Goal: Information Seeking & Learning: Learn about a topic

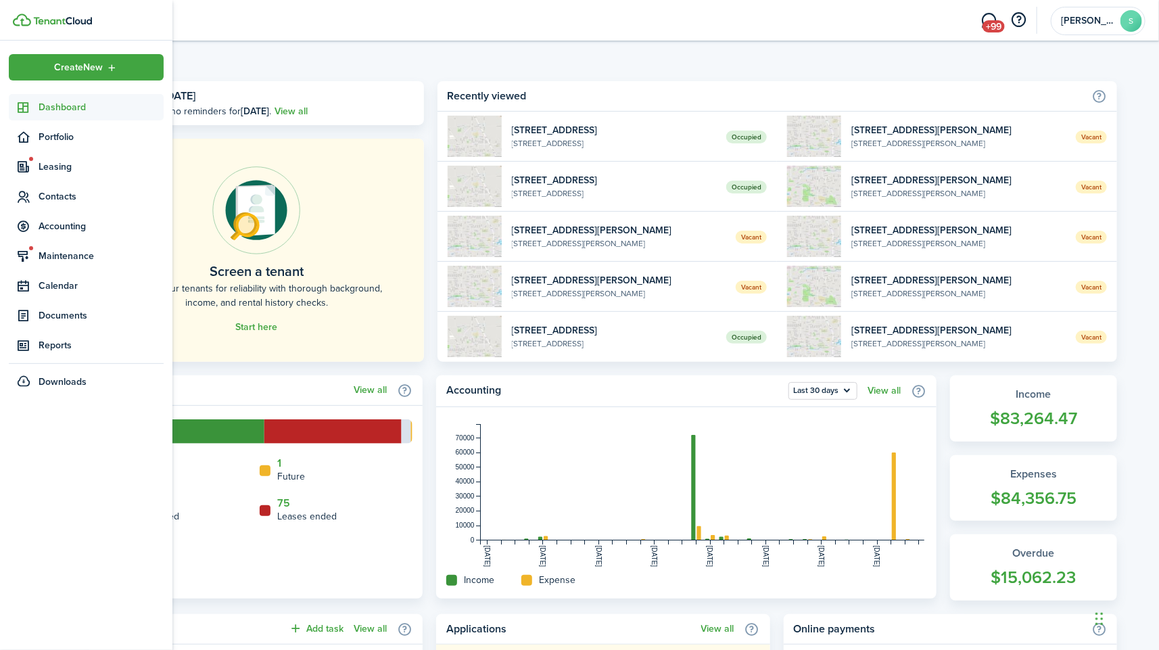
click at [25, 101] on icon at bounding box center [24, 108] width 14 height 14
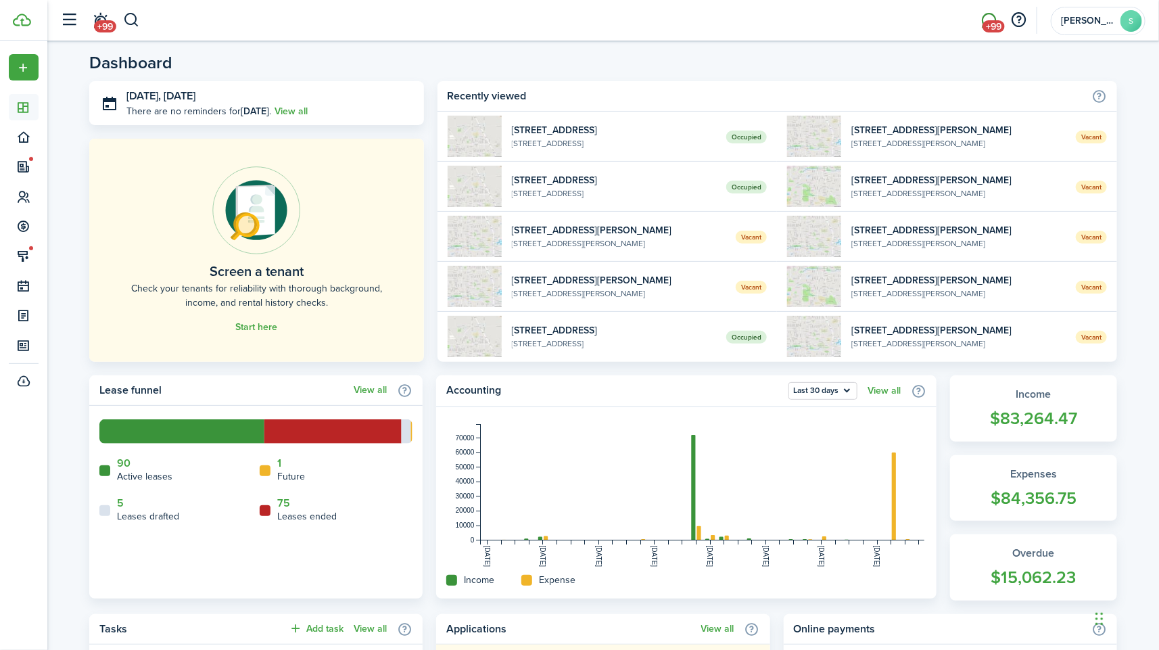
click at [988, 20] on span "+99" at bounding box center [994, 26] width 22 height 12
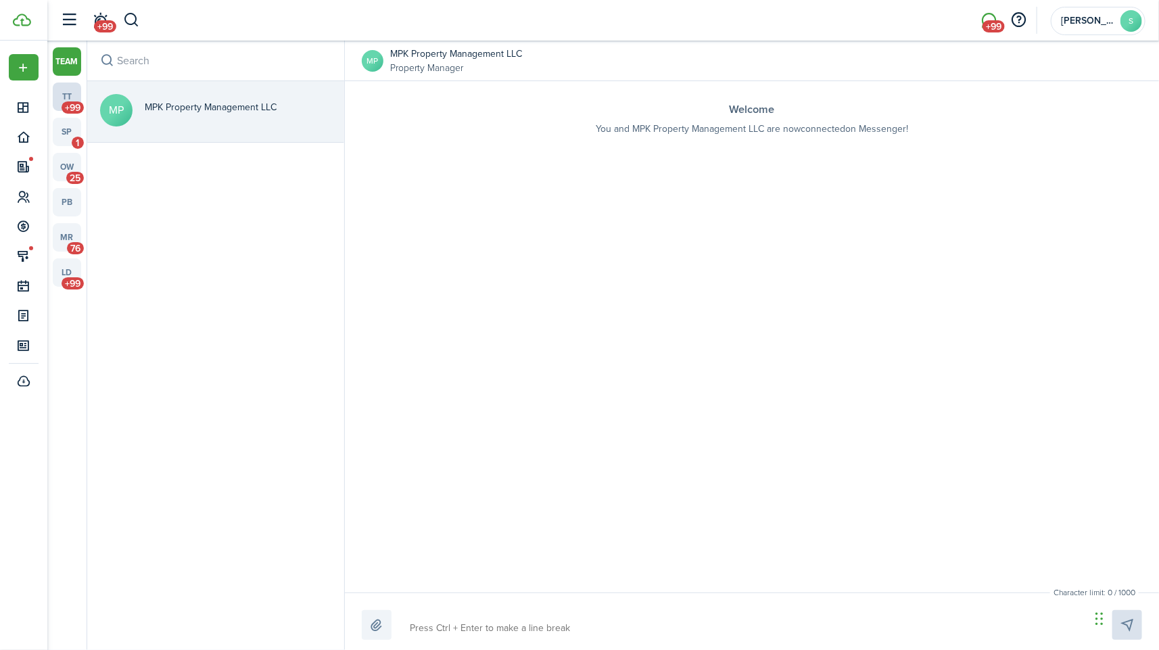
click at [59, 91] on link "tt +99" at bounding box center [67, 96] width 28 height 28
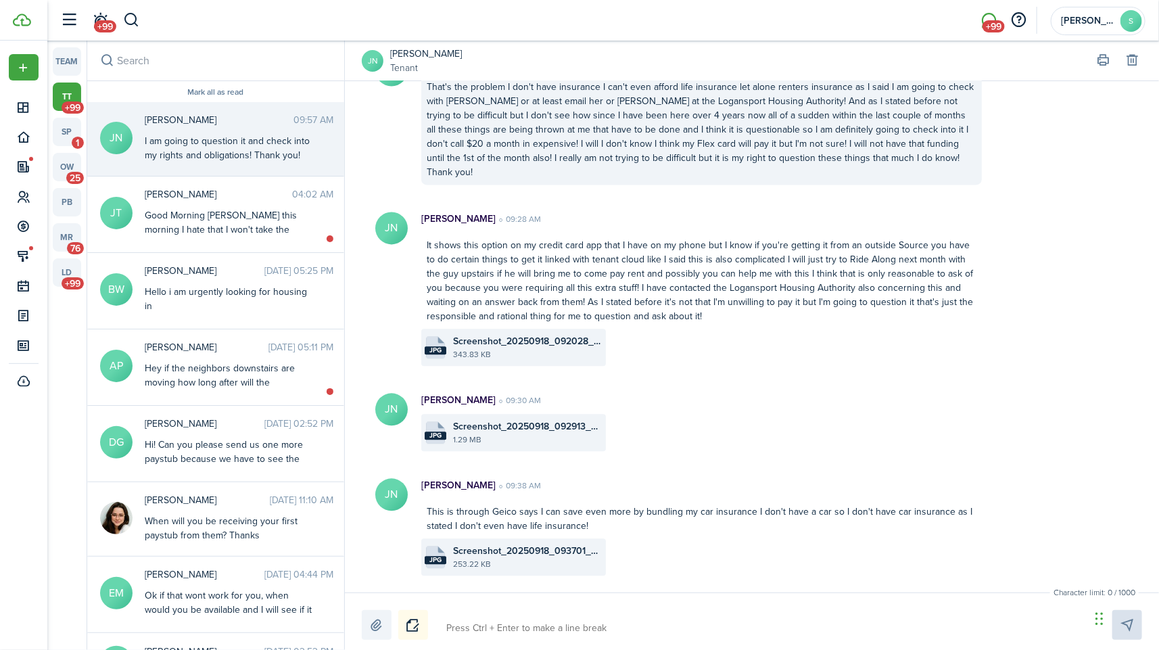
scroll to position [1417, 0]
click at [555, 349] on file-size "343.83 KB" at bounding box center [527, 355] width 149 height 12
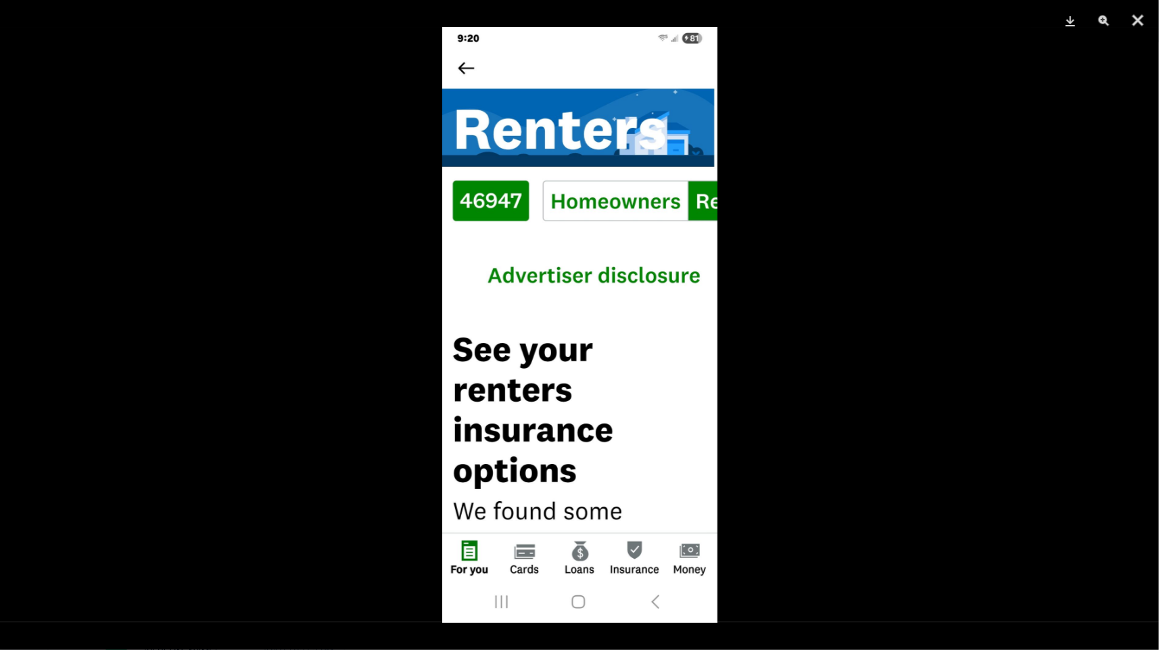
click at [962, 222] on div at bounding box center [579, 325] width 1159 height 650
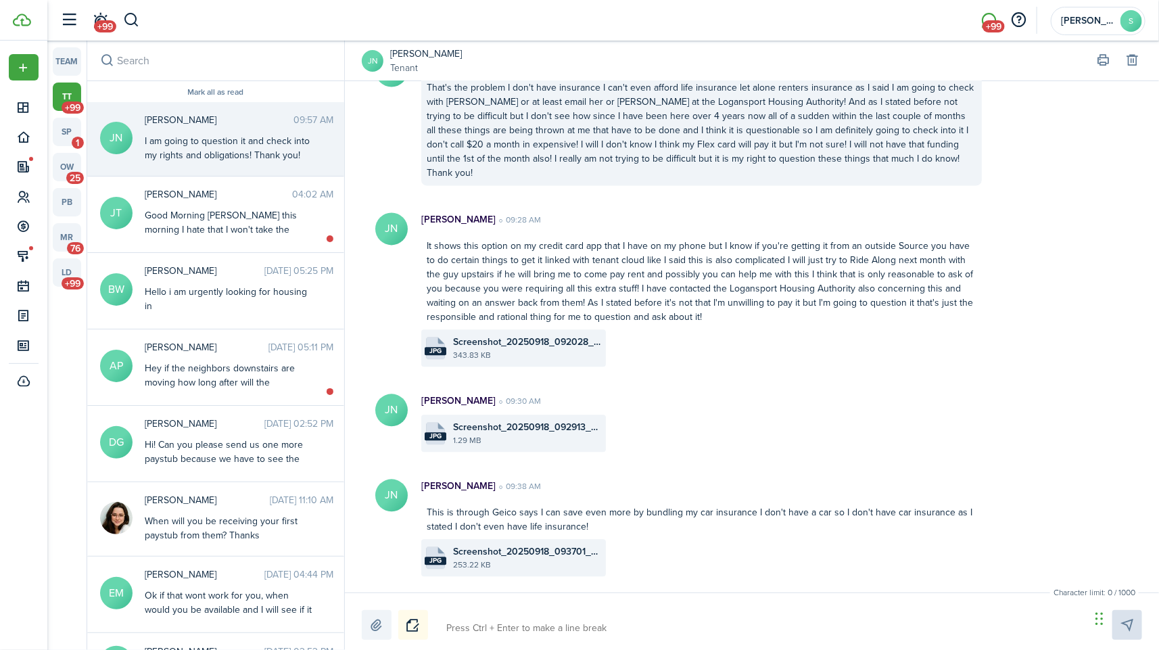
click at [586, 635] on textarea at bounding box center [764, 628] width 644 height 23
type textarea "G"
type textarea "Go"
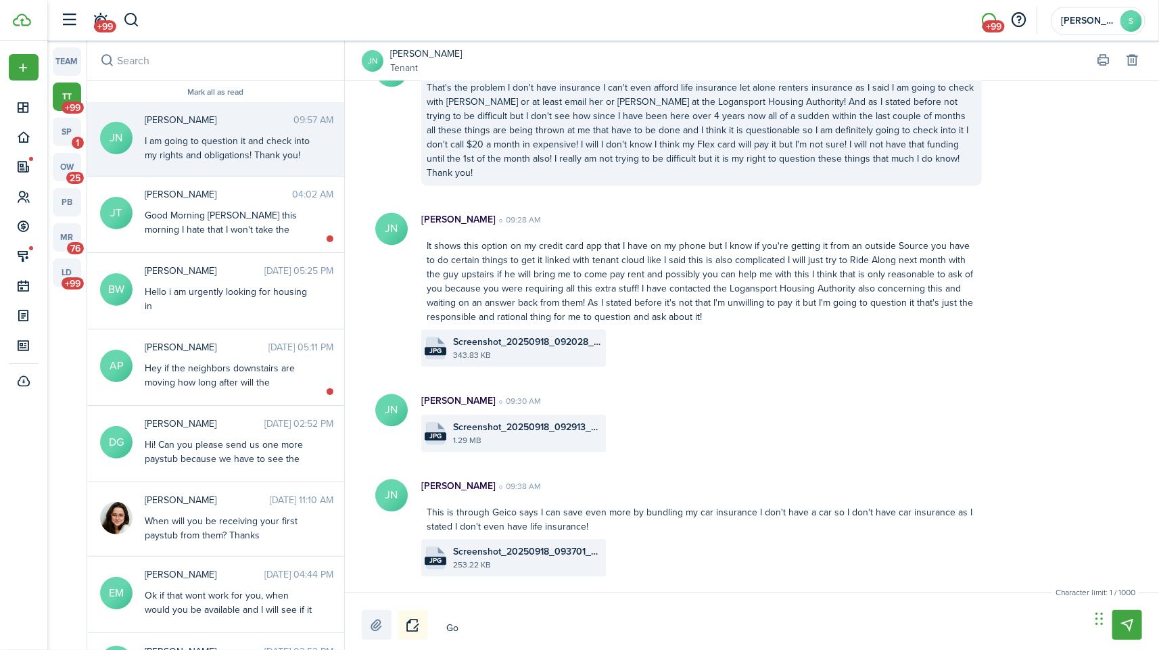
type textarea "Go"
type textarea "Go r"
type textarea "Go ri"
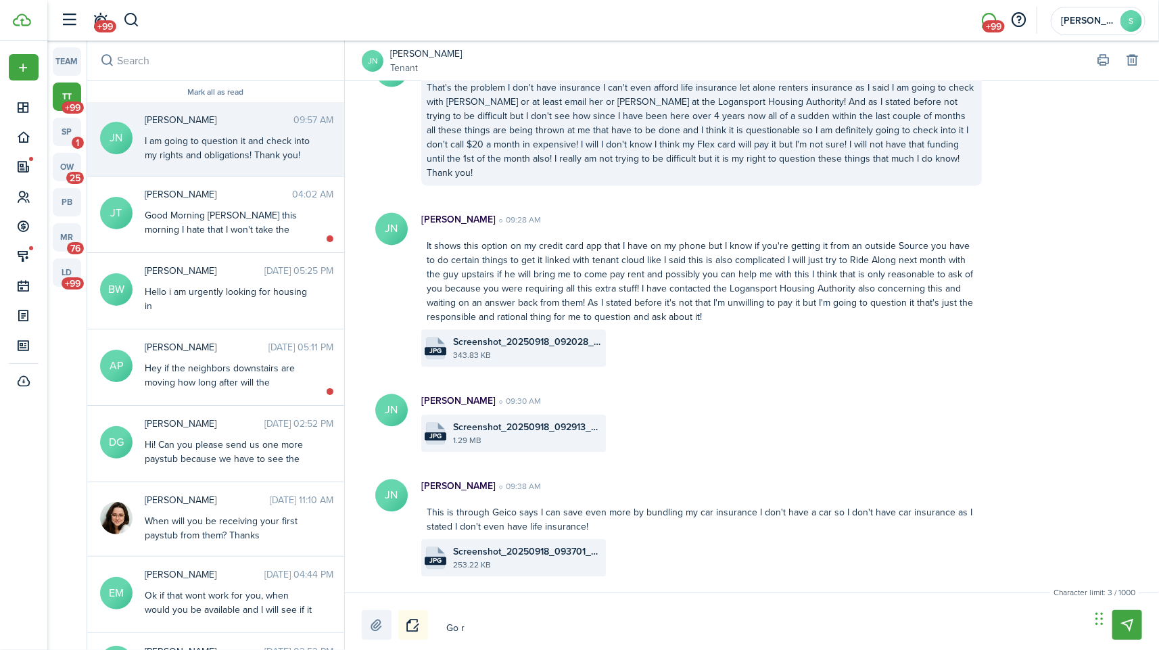
type textarea "Go ri"
type textarea "Go rig"
type textarea "Go righ"
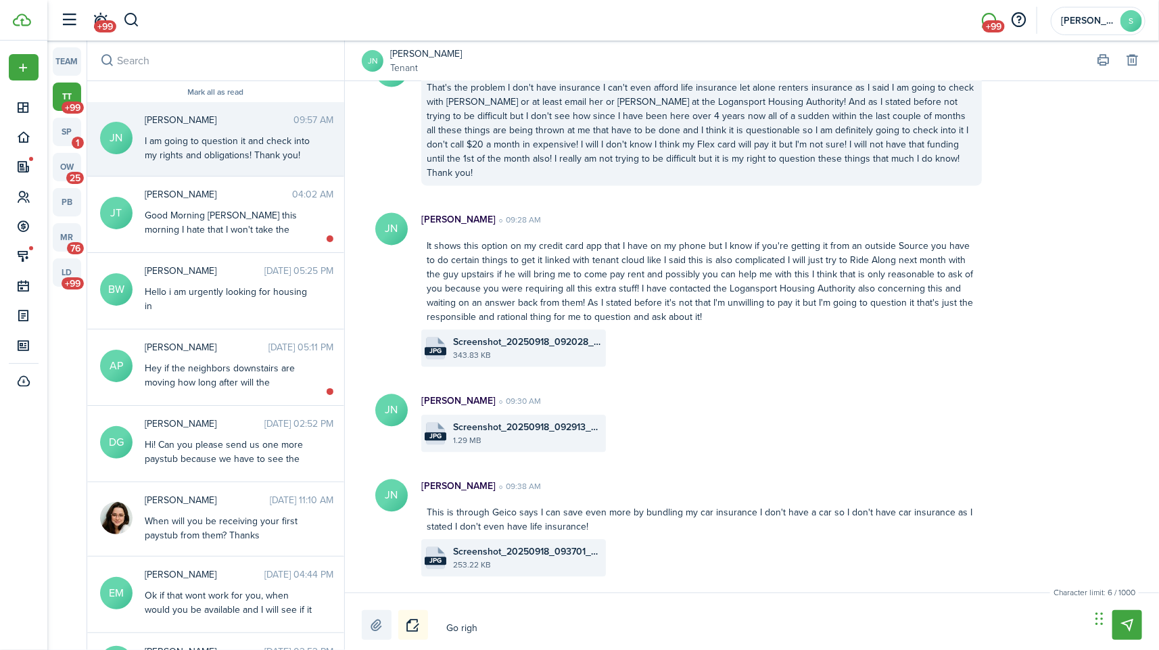
type textarea "Go right"
type textarea "Go right a"
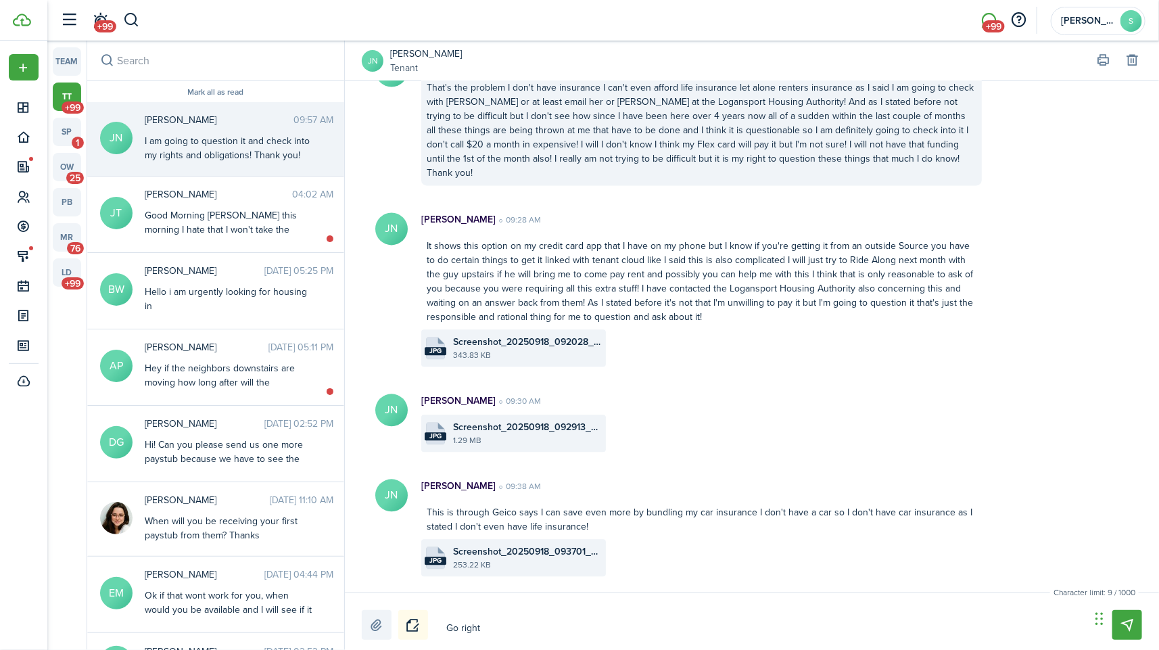
type textarea "Go right a"
type textarea "Go right ah"
type textarea "Go right ahe"
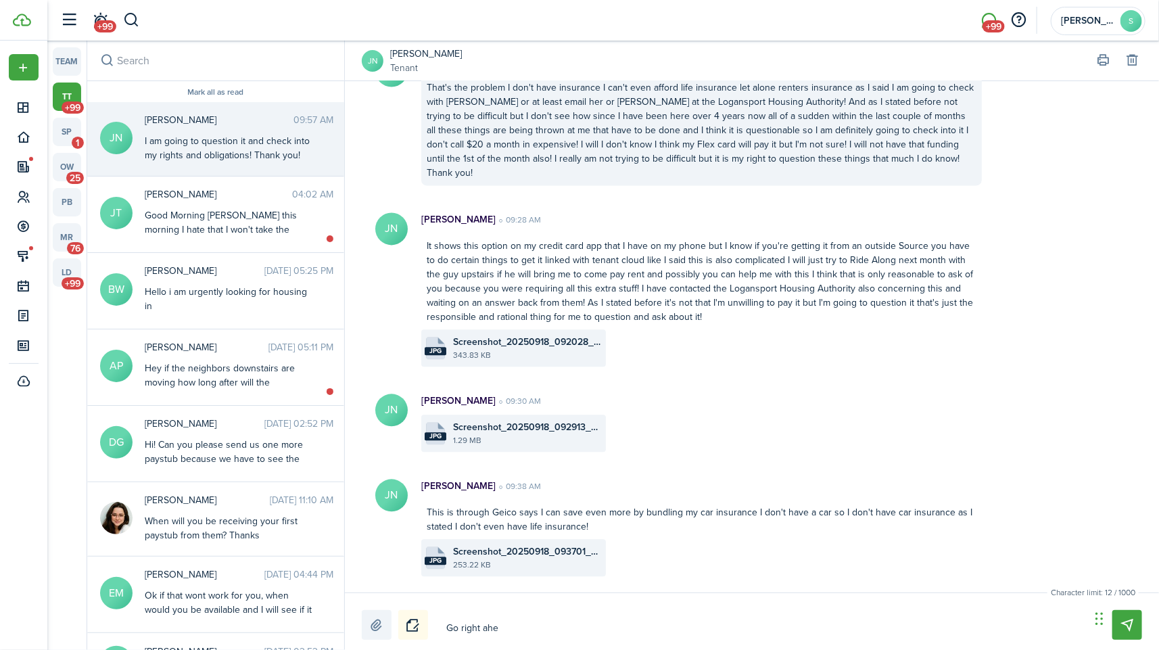
type textarea "Go right ahea"
type textarea "Go right ahead"
type textarea "Go right ahead,"
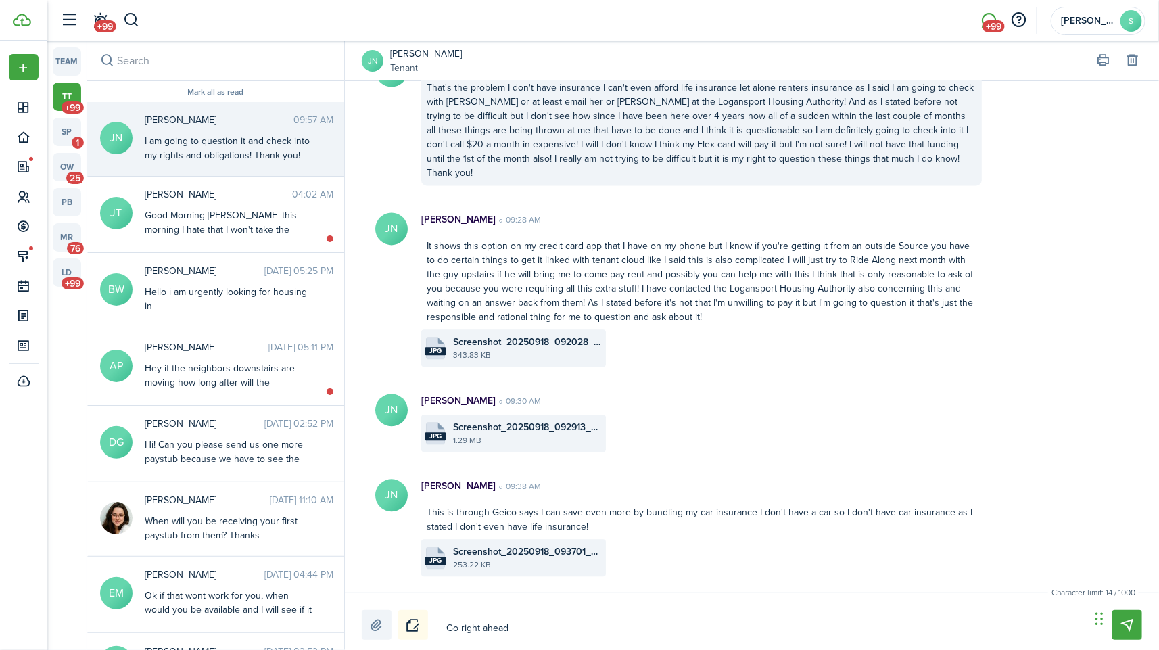
type textarea "Go right ahead,"
type textarea "Go right ahead, c"
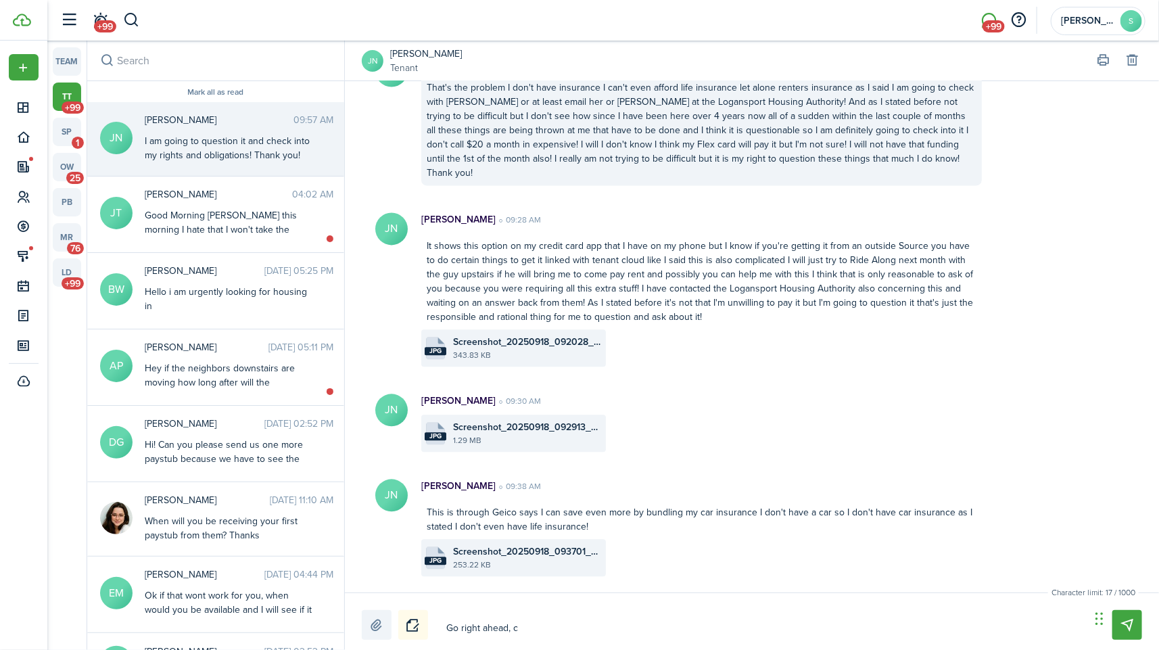
type textarea "Go right ahead, ca"
type textarea "Go right ahead, cal"
type textarea "Go right ahead, call"
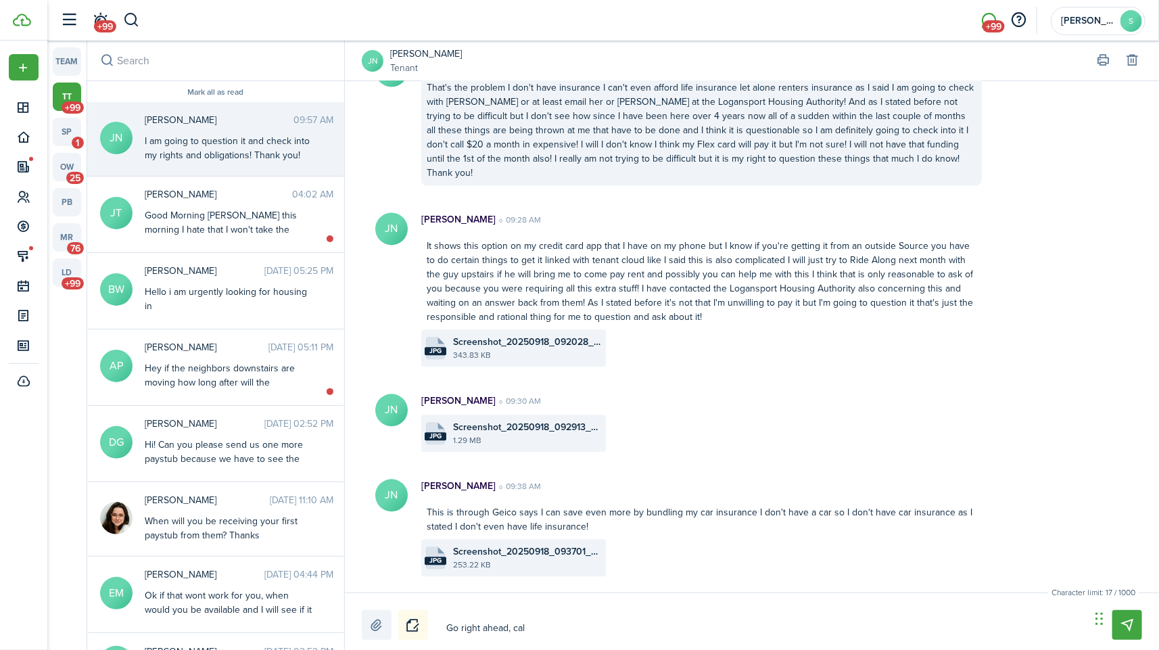
type textarea "Go right ahead, call"
type textarea "Go right ahead, call w"
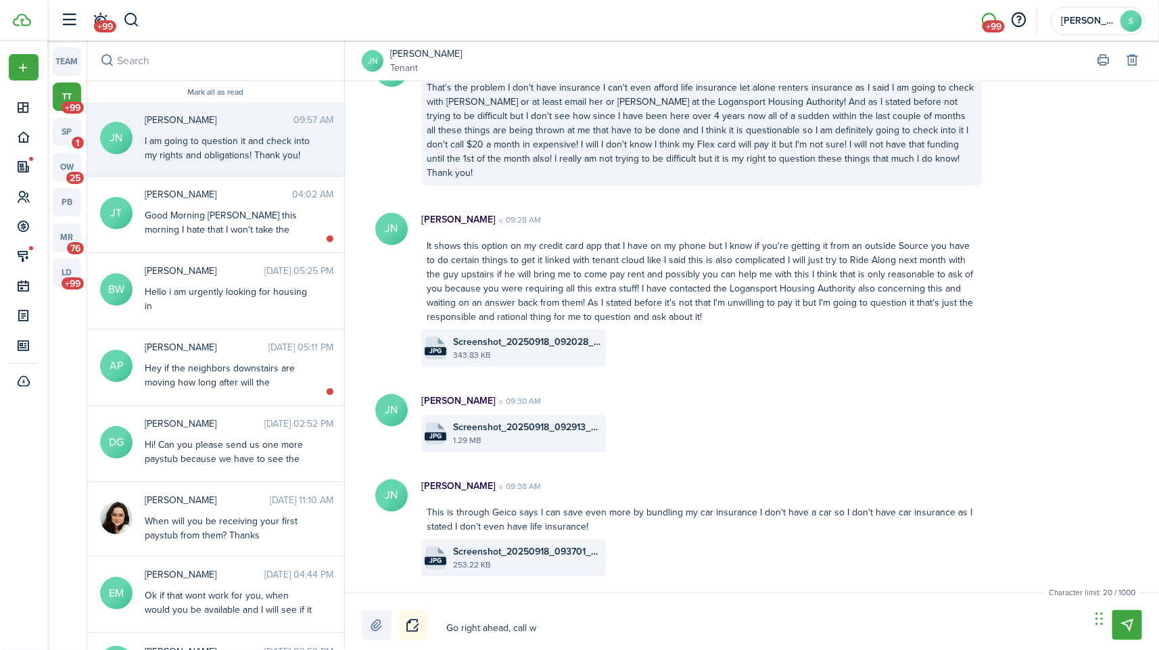
type textarea "Go right ahead, call wh"
type textarea "Go right ahead, call who"
type textarea "Go right ahead, call whoe"
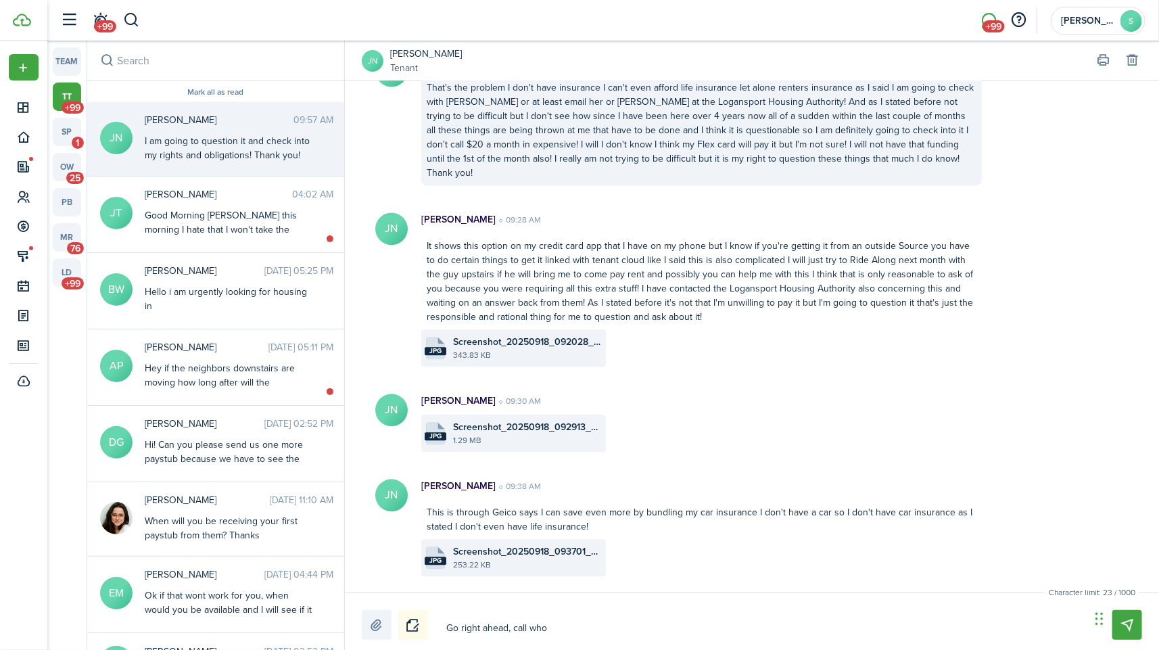
type textarea "Go right ahead, call whoe"
type textarea "Go right ahead, call whoev"
type textarea "Go right ahead, call whoeve"
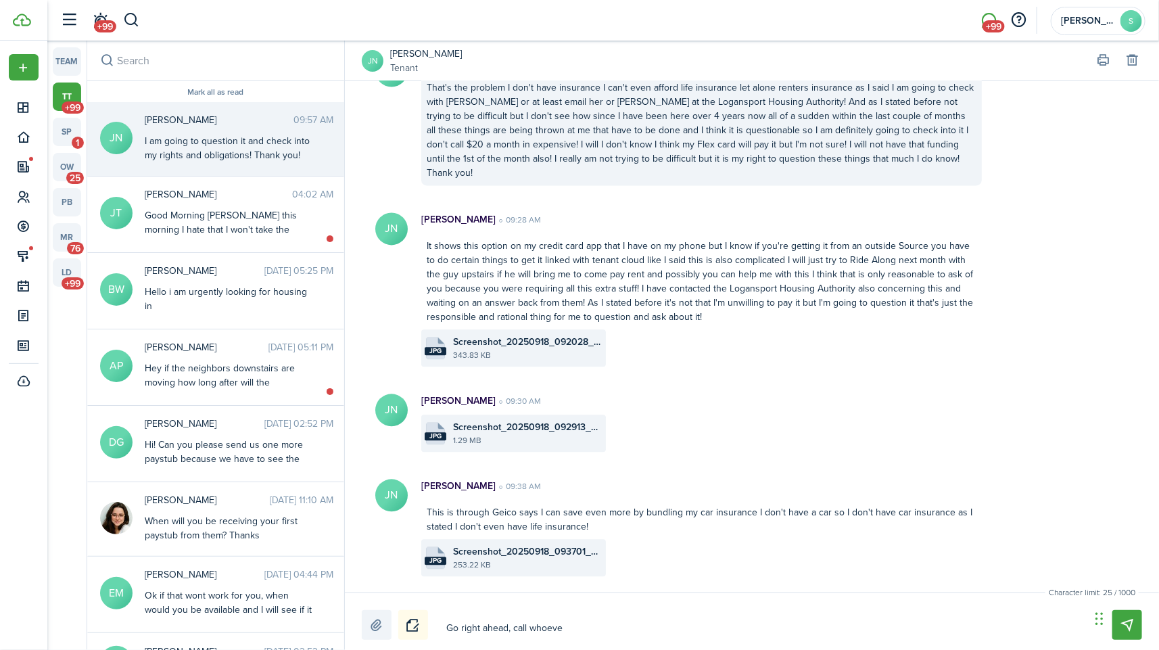
type textarea "Go right ahead, call whoever"
type textarea "Go right ahead, call whoever y"
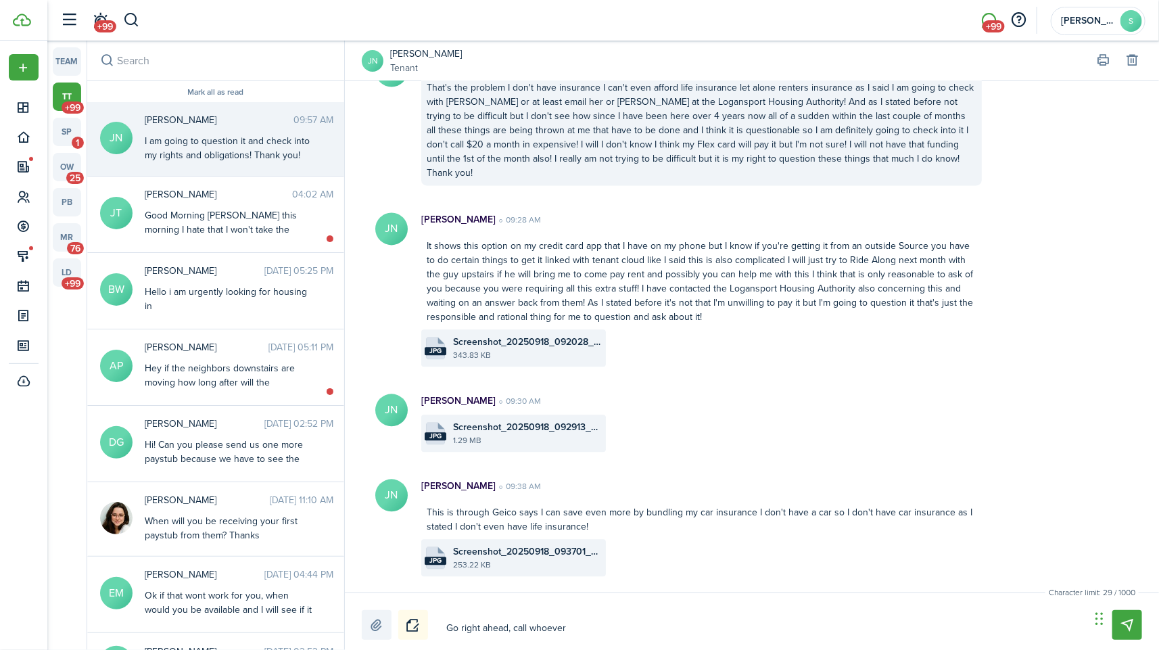
type textarea "Go right ahead, call whoever y"
type textarea "Go right ahead, call whoever yo"
type textarea "Go right ahead, call whoever you"
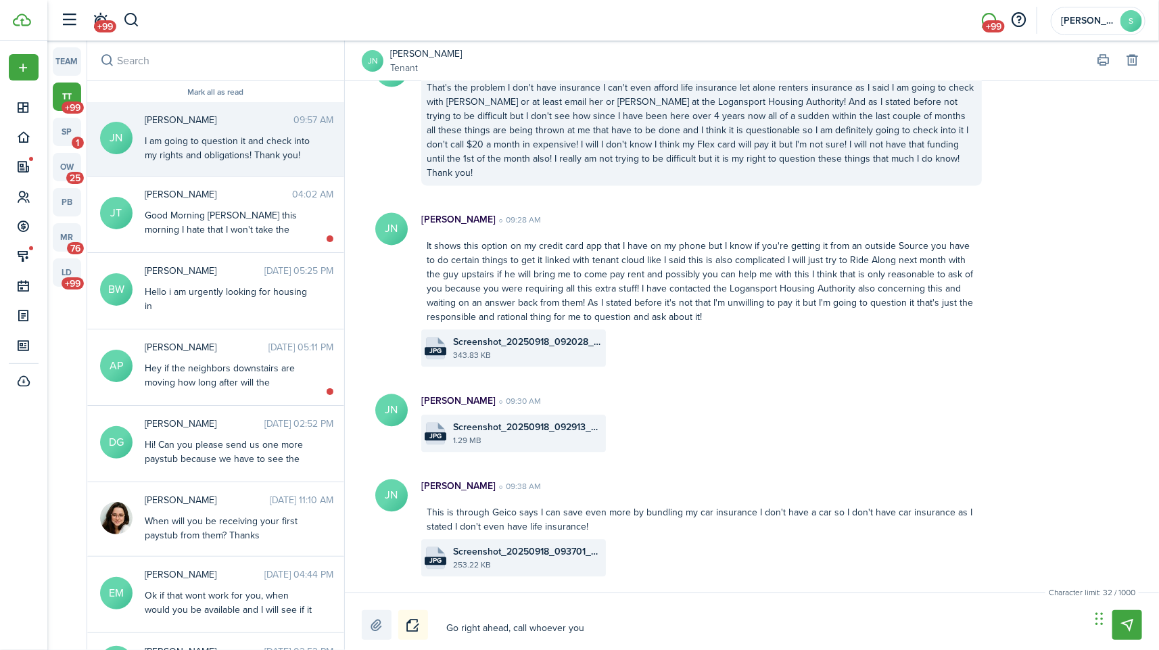
type textarea "Go right ahead, call whoever you"
type textarea "Go right ahead, call whoever you w"
type textarea "Go right ahead, call whoever you wi"
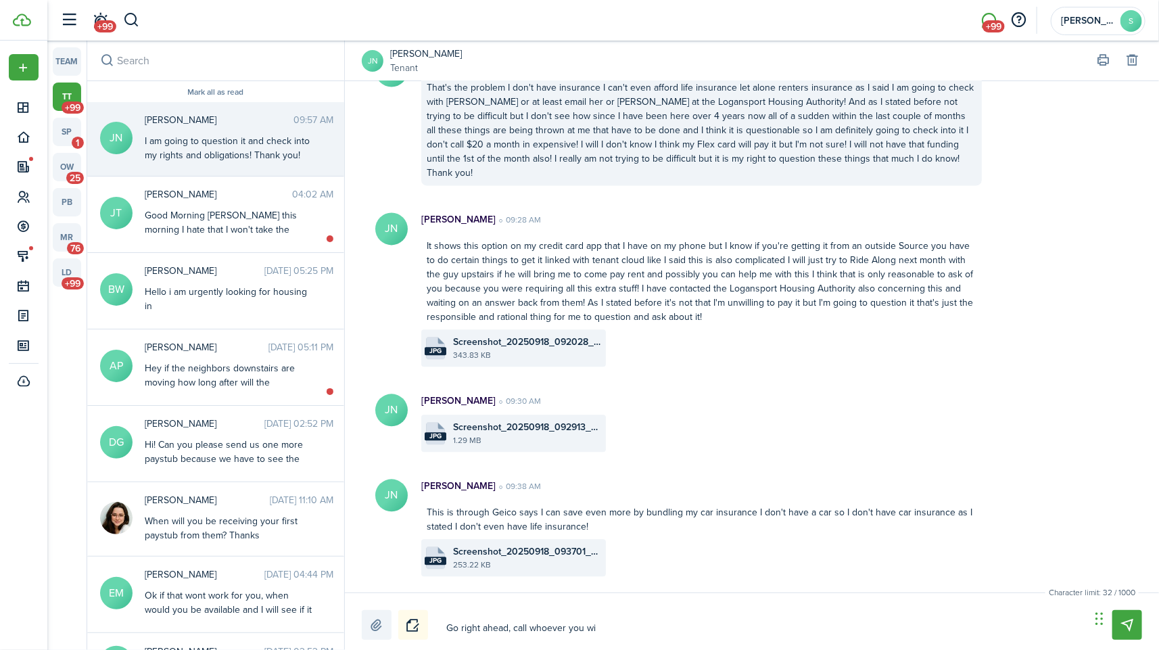
type textarea "Go right ahead, call whoever you wi"
type textarea "Go right ahead, call whoever you wis"
type textarea "Go right ahead, call whoever you wish"
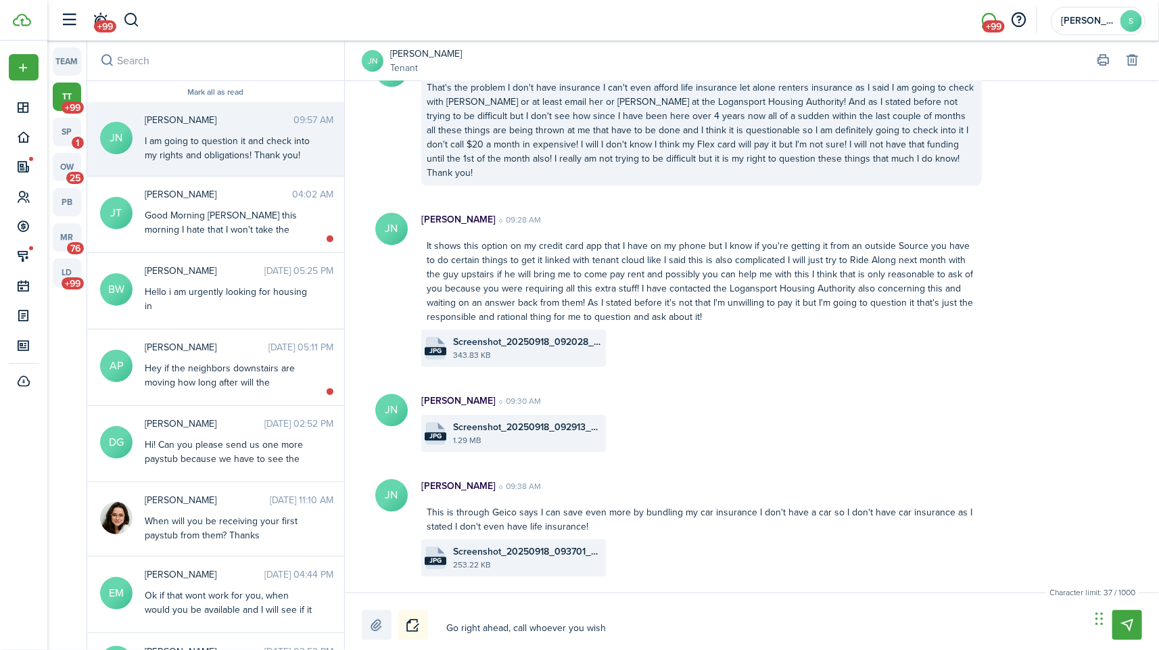
type textarea "Go right ahead, call whoever you wish."
type textarea "Go right ahead, call whoever you wish. I"
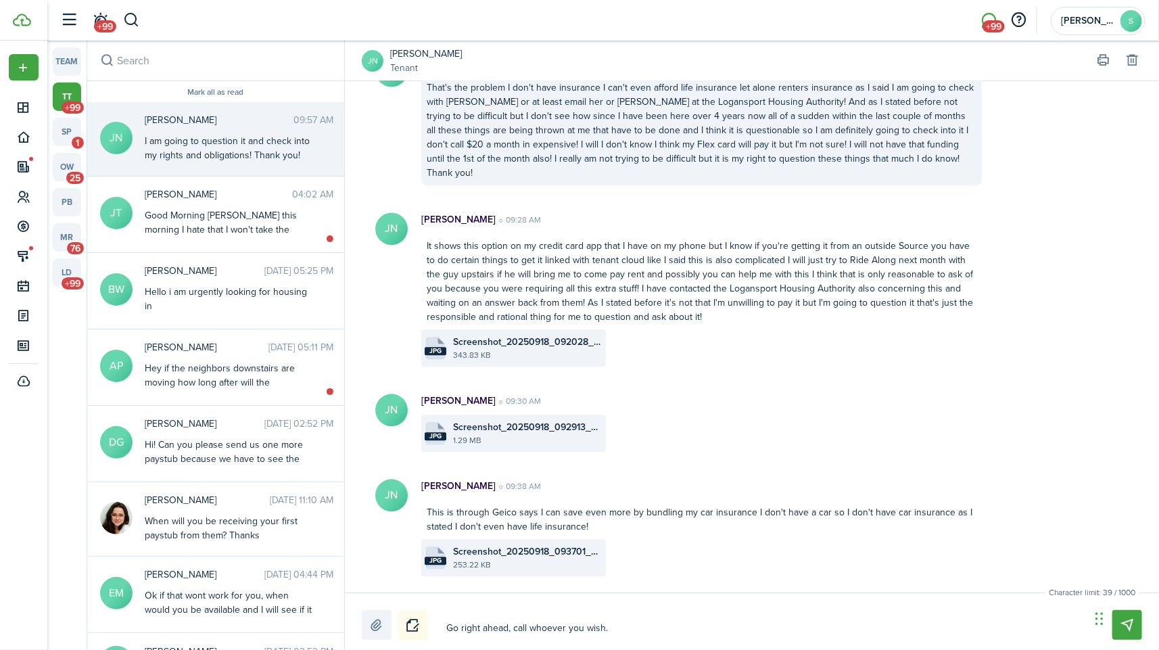
type textarea "Go right ahead, call whoever you wish. I"
type textarea "Go right ahead, call whoever you wish. If"
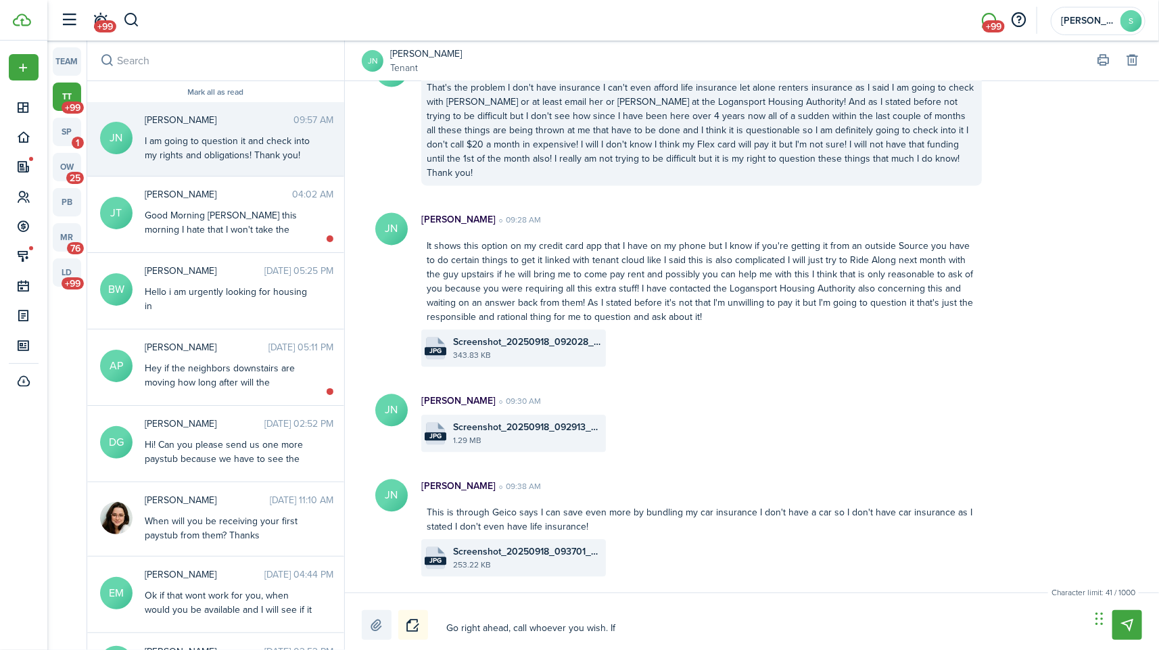
type textarea "Go right ahead, call whoever you wish. If y"
type textarea "Go right ahead, call whoever you wish. If yo"
type textarea "Go right ahead, call whoever you wish. If you"
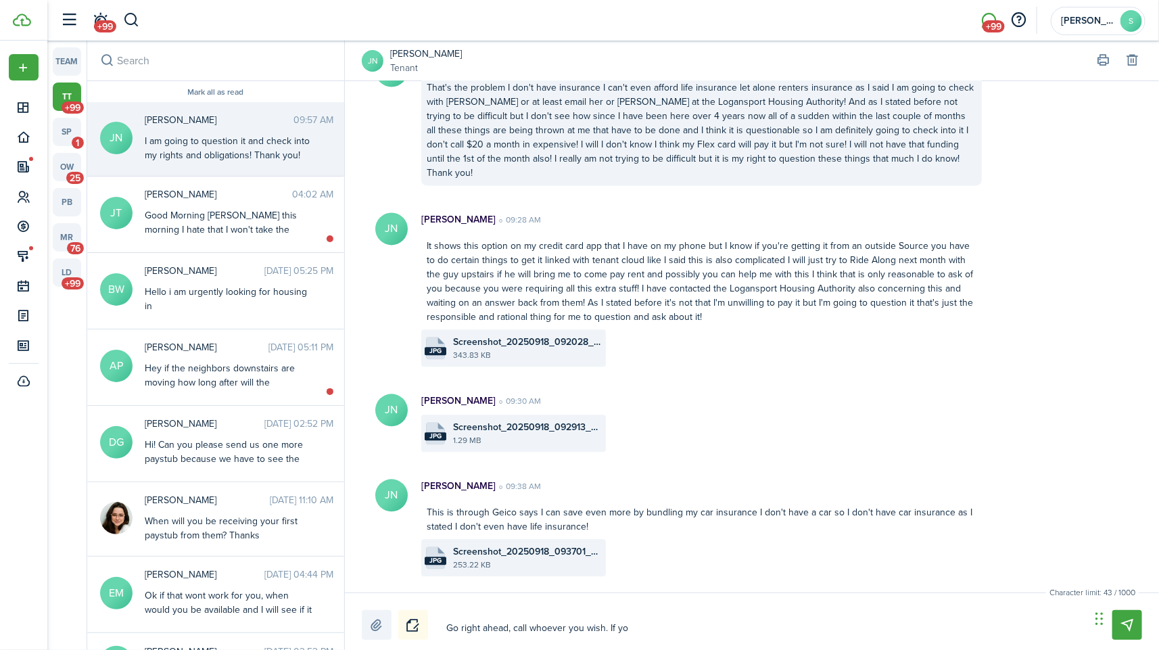
type textarea "Go right ahead, call whoever you wish. If you"
type textarea "Go right ahead, call whoever you wish. If you g"
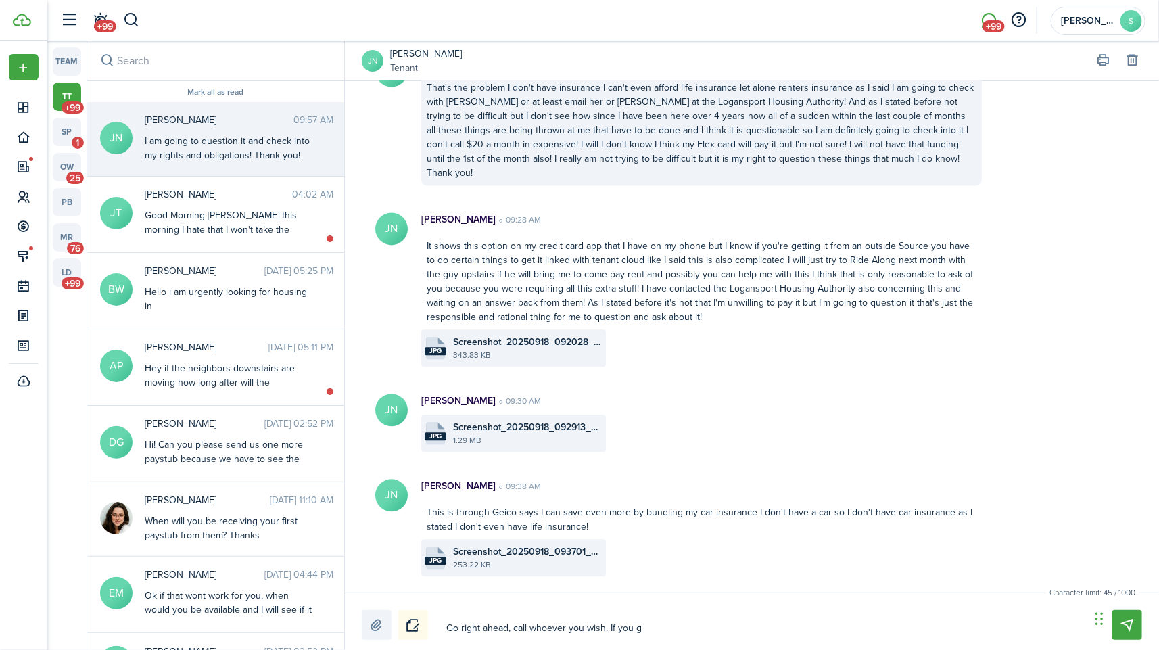
type textarea "Go right ahead, call whoever you wish. If you ge"
type textarea "Go right ahead, call whoever you wish. If you get"
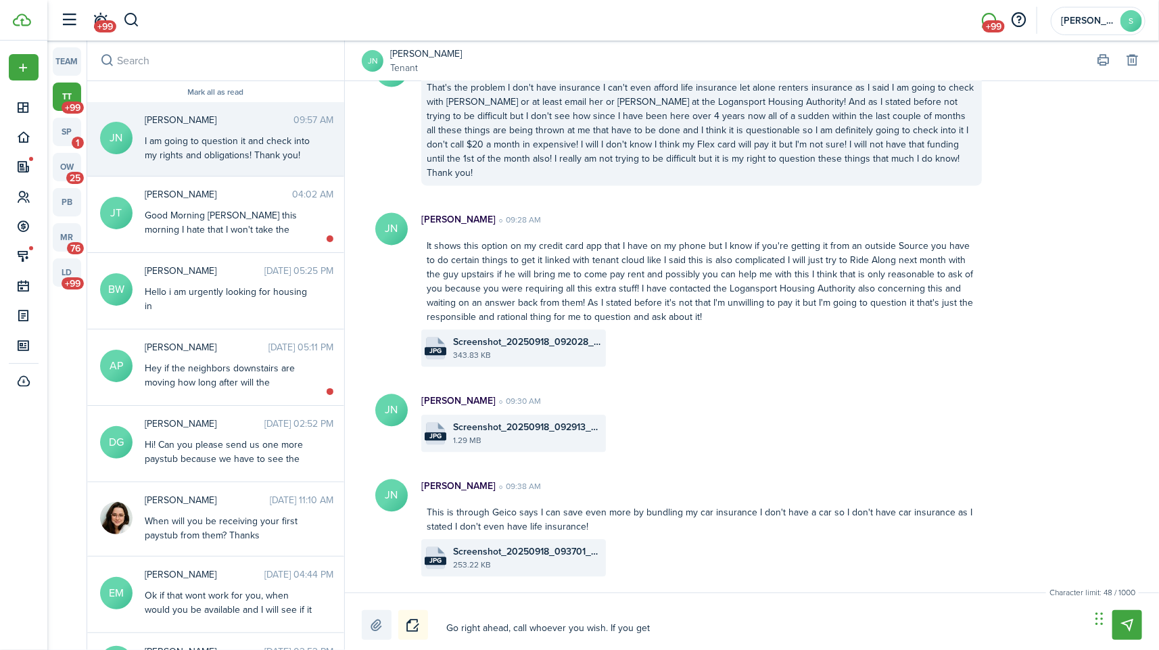
type textarea "Go right ahead, call whoever you wish. If you get"
type textarea "Go right ahead, call whoever you wish. If you get i"
type textarea "Go right ahead, call whoever you wish. If you get it"
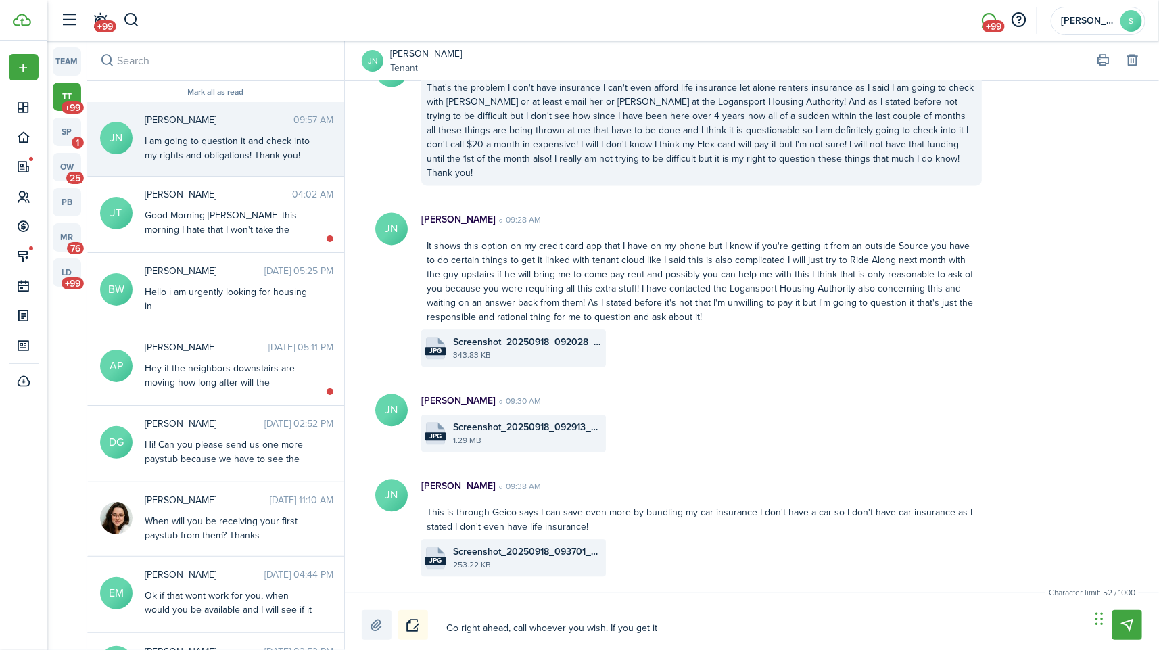
type textarea "Go right ahead, call whoever you wish. If you get it"
type textarea "Go right ahead, call whoever you wish. If you get it f"
type textarea "Go right ahead, call whoever you wish. If you get it fr"
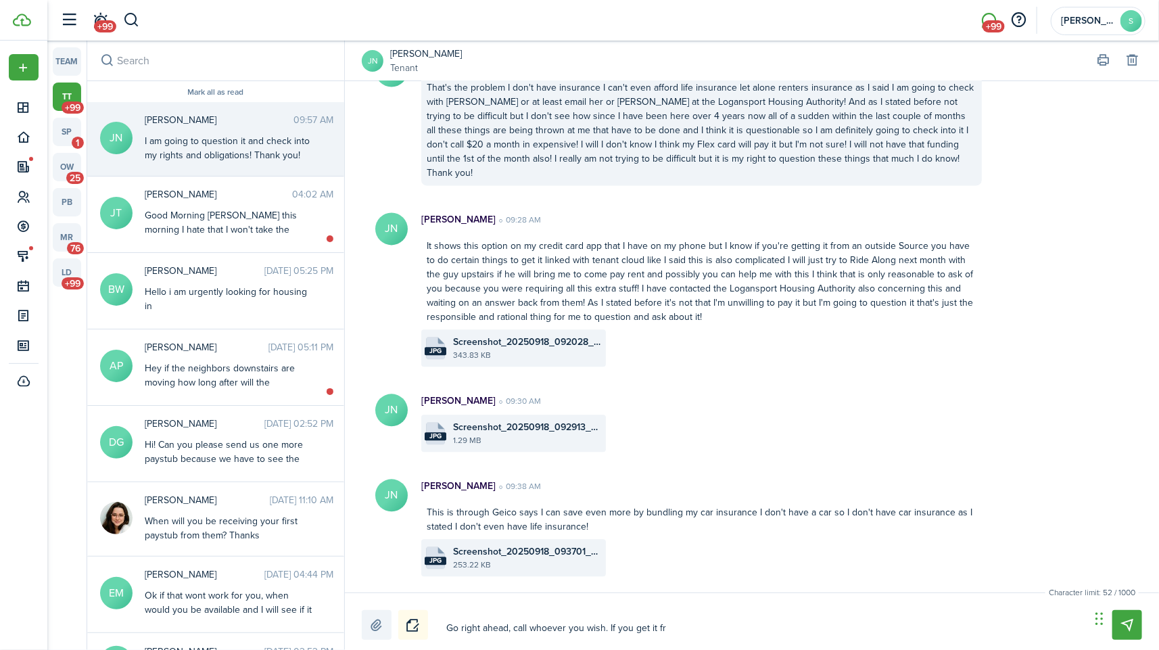
type textarea "Go right ahead, call whoever you wish. If you get it fr"
type textarea "Go right ahead, call whoever you wish. If you get it fro"
type textarea "Go right ahead, call whoever you wish. If you get it from"
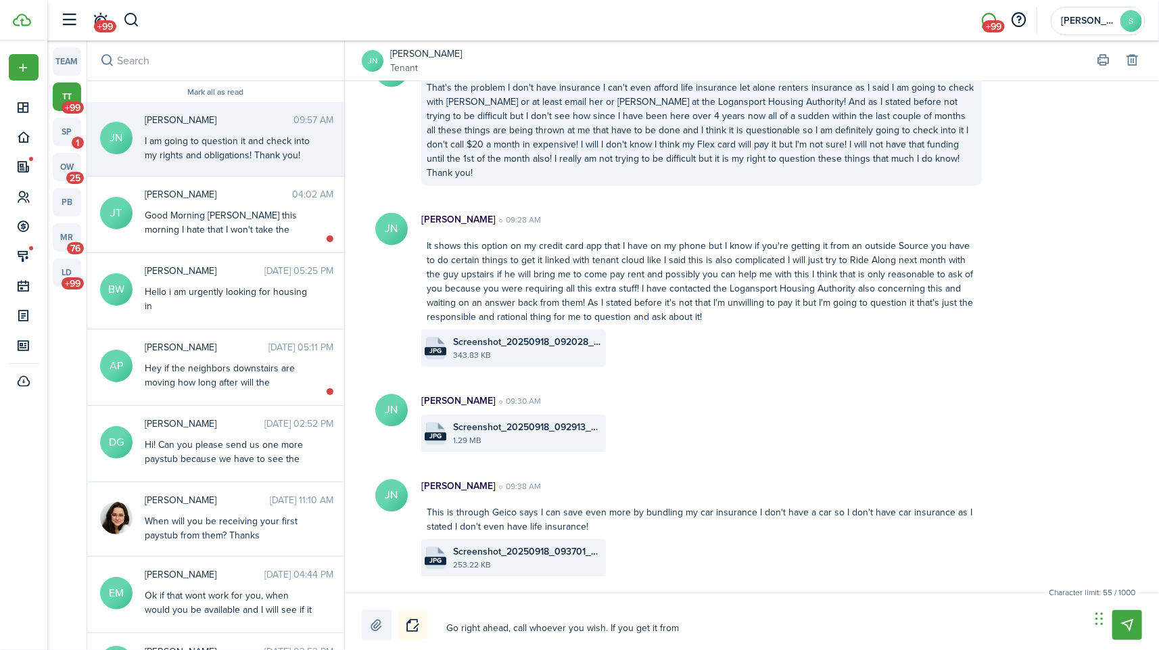
type textarea "Go right ahead, call whoever you wish. If you get it from"
type textarea "Go right ahead, call whoever you wish. If you get it from a"
type textarea "Go right ahead, call whoever you wish. If you get it from an"
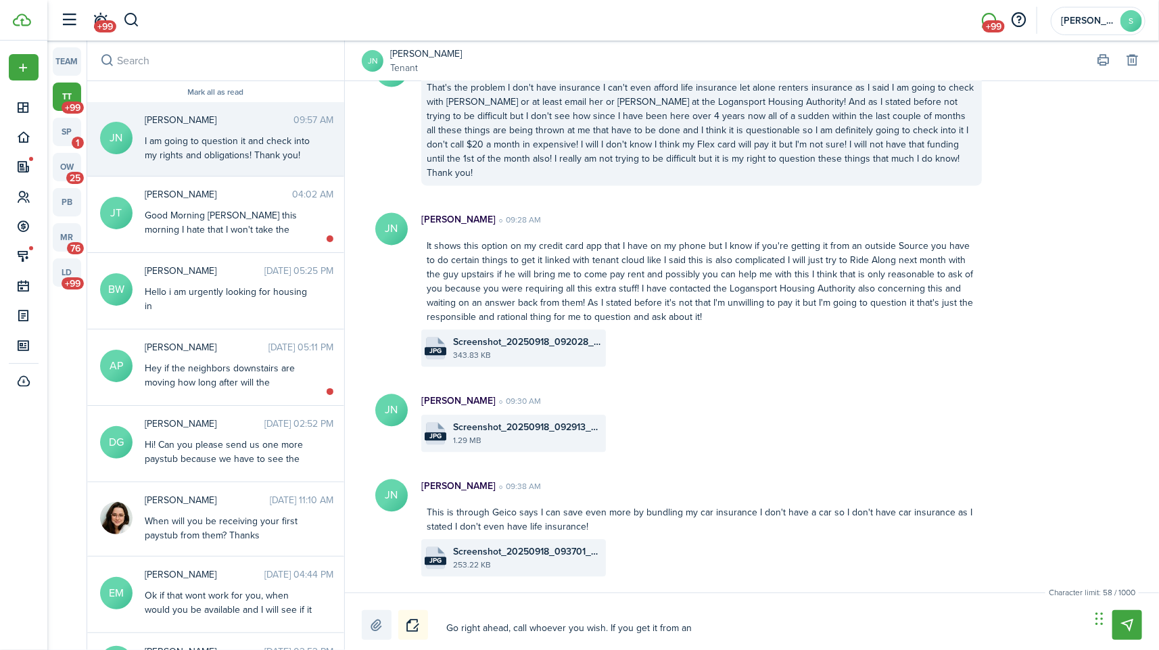
type textarea "Go right ahead, call whoever you wish. If you get it from an"
type textarea "Go right ahead, call whoever you wish. If you get it from an o"
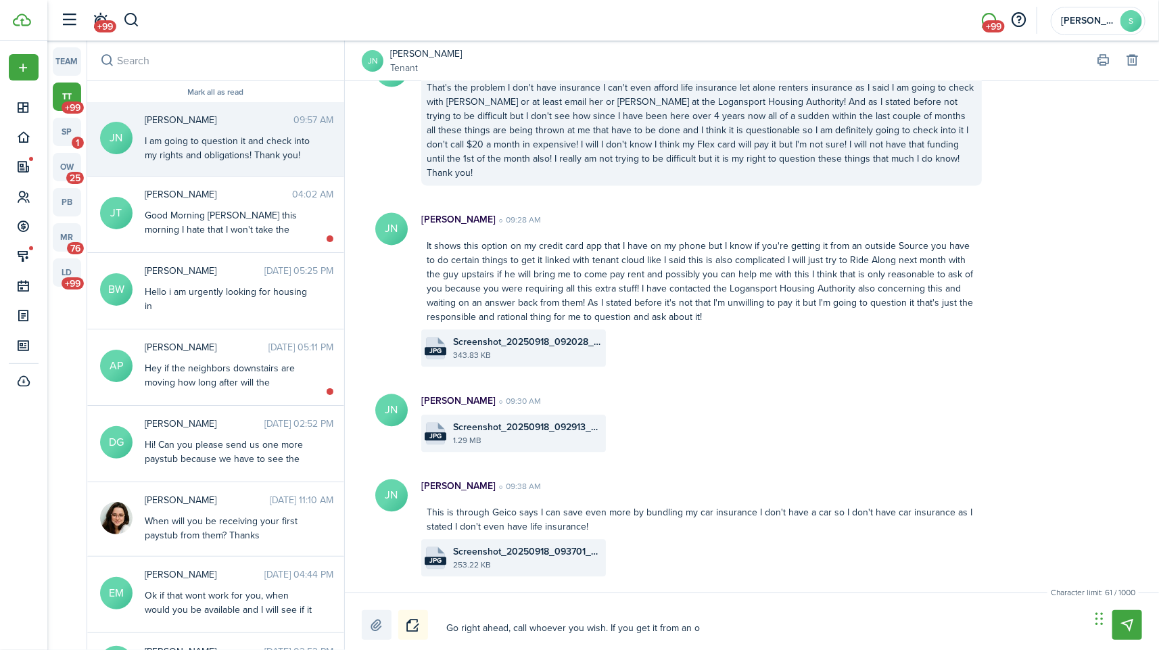
type textarea "Go right ahead, call whoever you wish. If you get it from an ou"
type textarea "Go right ahead, call whoever you wish. If you get it from an out"
type textarea "Go right ahead, call whoever you wish. If you get it from an outs"
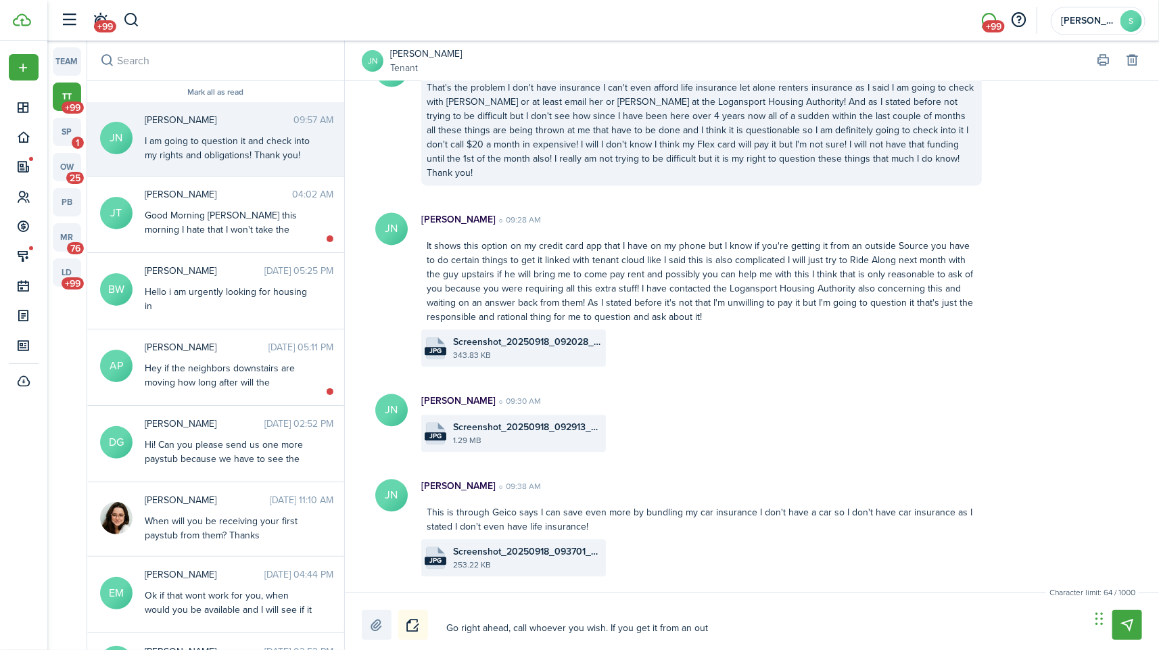
type textarea "Go right ahead, call whoever you wish. If you get it from an outs"
type textarea "Go right ahead, call whoever you wish. If you get it from an outsi"
type textarea "Go right ahead, call whoever you wish. If you get it from an outsid"
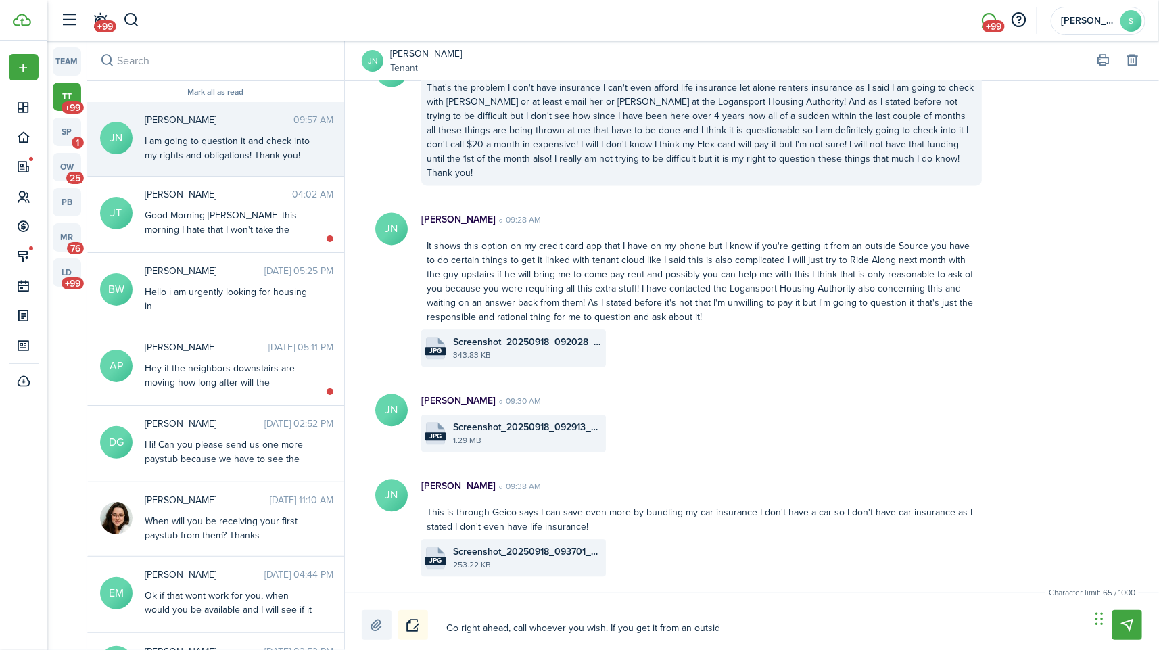
type textarea "Go right ahead, call whoever you wish. If you get it from an outside"
type textarea "Go right ahead, call whoever you wish. If you get it from an outside s"
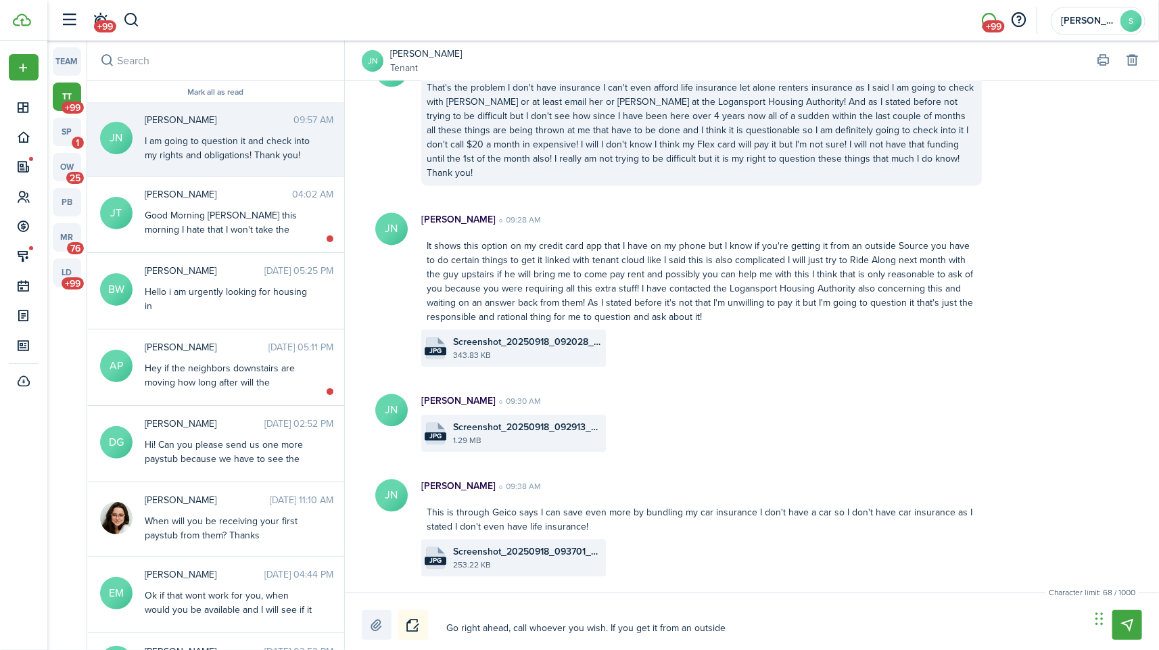
type textarea "Go right ahead, call whoever you wish. If you get it from an outside s"
type textarea "Go right ahead, call whoever you wish. If you get it from an outside so"
type textarea "Go right ahead, call whoever you wish. If you get it from an outside sou"
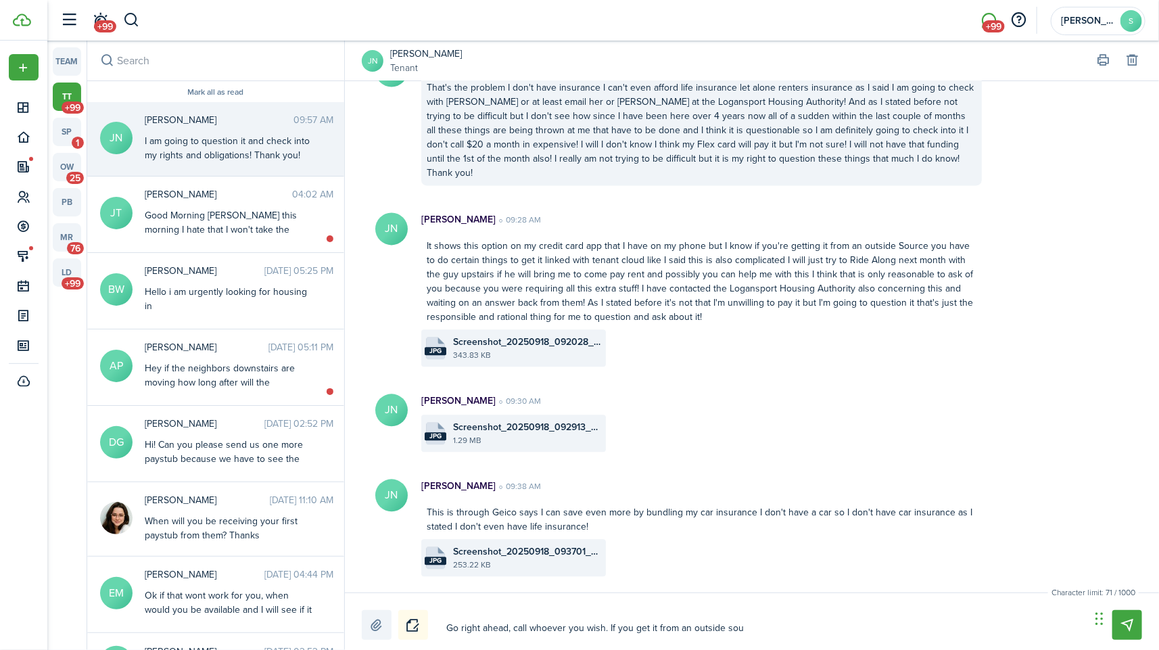
type textarea "Go right ahead, call whoever you wish. If you get it from an outside sour"
type textarea "Go right ahead, call whoever you wish. If you get it from an outside sourc"
type textarea "Go right ahead, call whoever you wish. If you get it from an outside source"
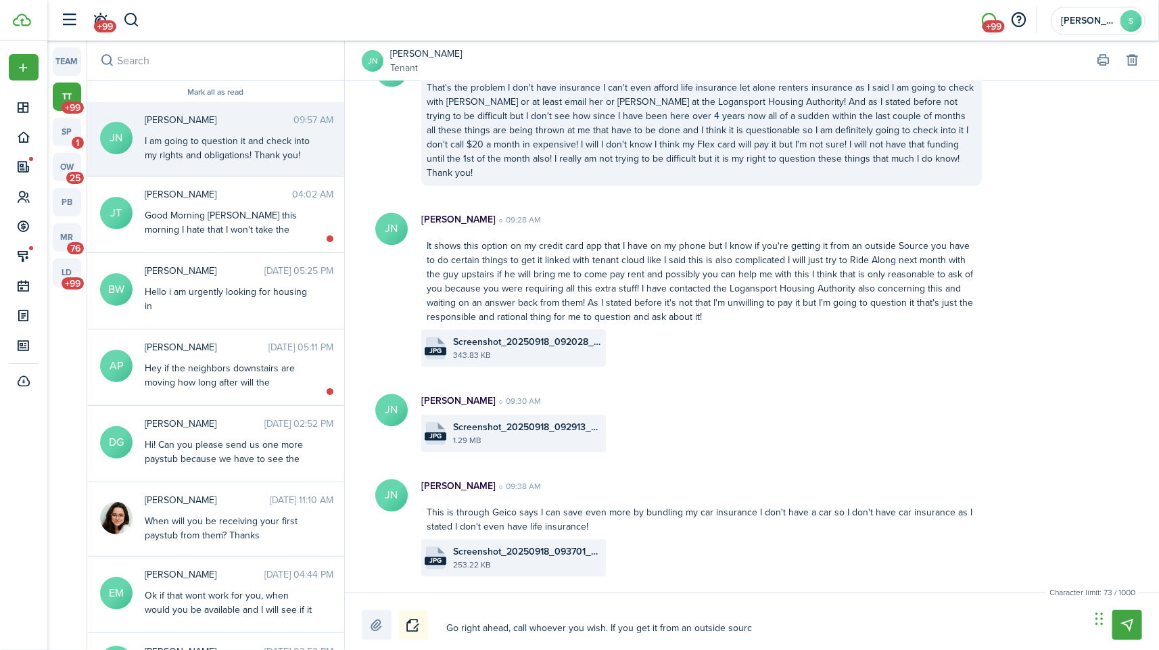
type textarea "Go right ahead, call whoever you wish. If you get it from an outside source"
type textarea "Go right ahead, call whoever you wish. If you get it from an outside source,"
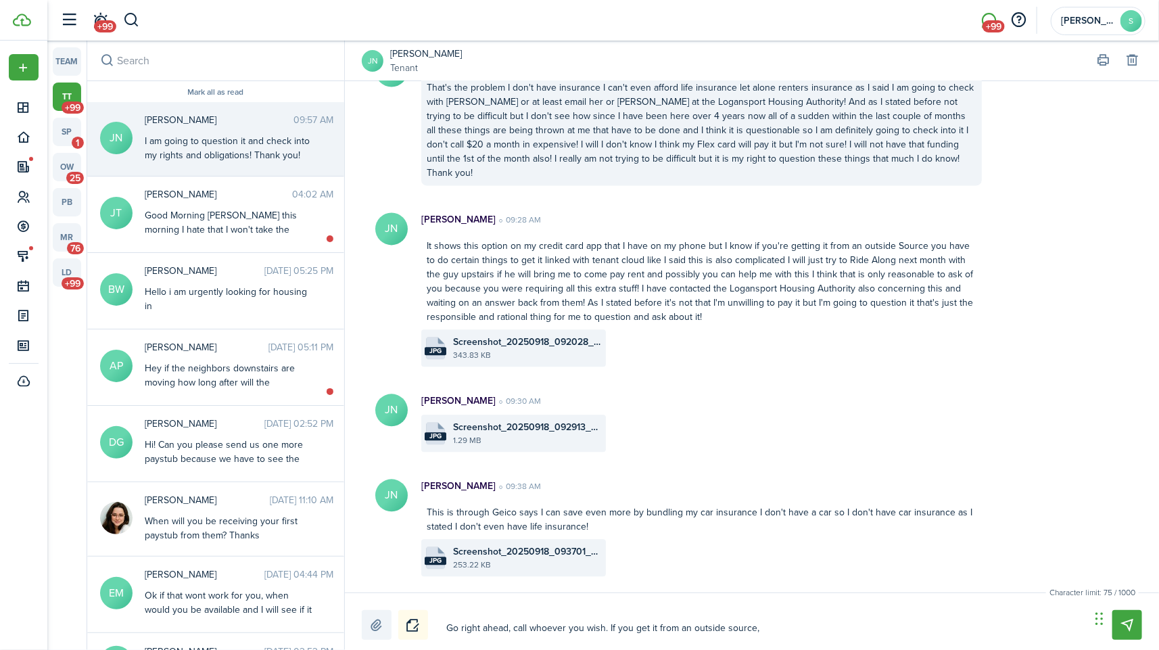
type textarea "Go right ahead, call whoever you wish. If you get it from an outside source, y"
type textarea "Go right ahead, call whoever you wish. If you get it from an outside source, yo"
type textarea "Go right ahead, call whoever you wish. If you get it from an outside source, you"
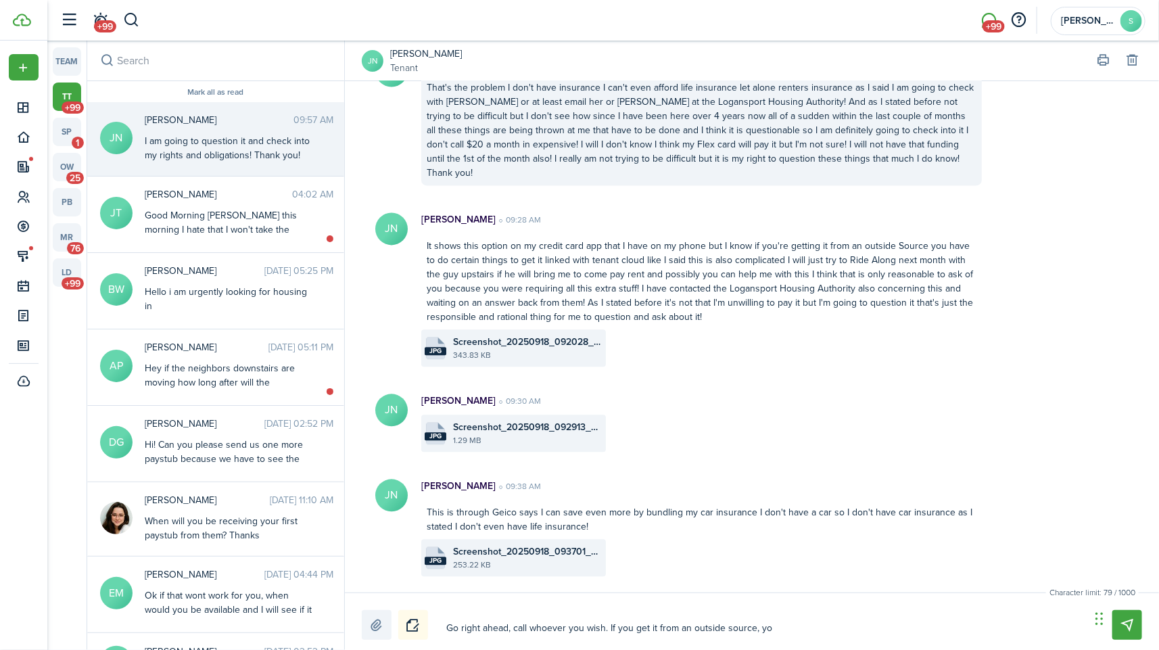
type textarea "Go right ahead, call whoever you wish. If you get it from an outside source, you"
type textarea "Go right ahead, call whoever you wish. If you get it from an outside source, yo…"
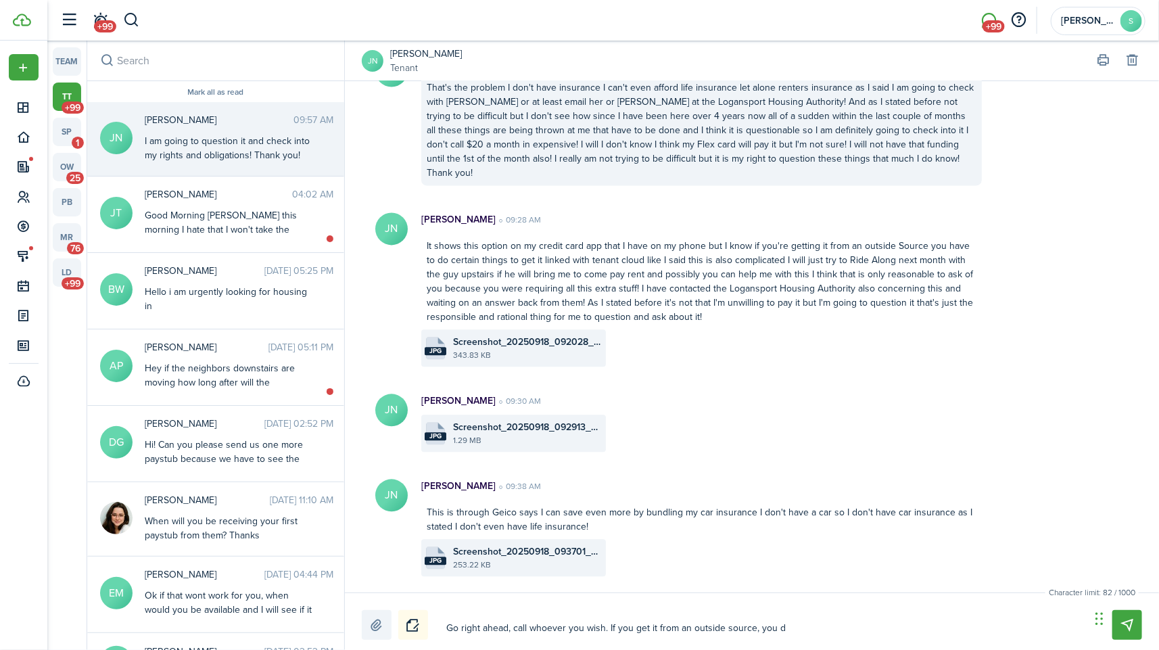
type textarea "Go right ahead, call whoever you wish. If you get it from an outside source, yo…"
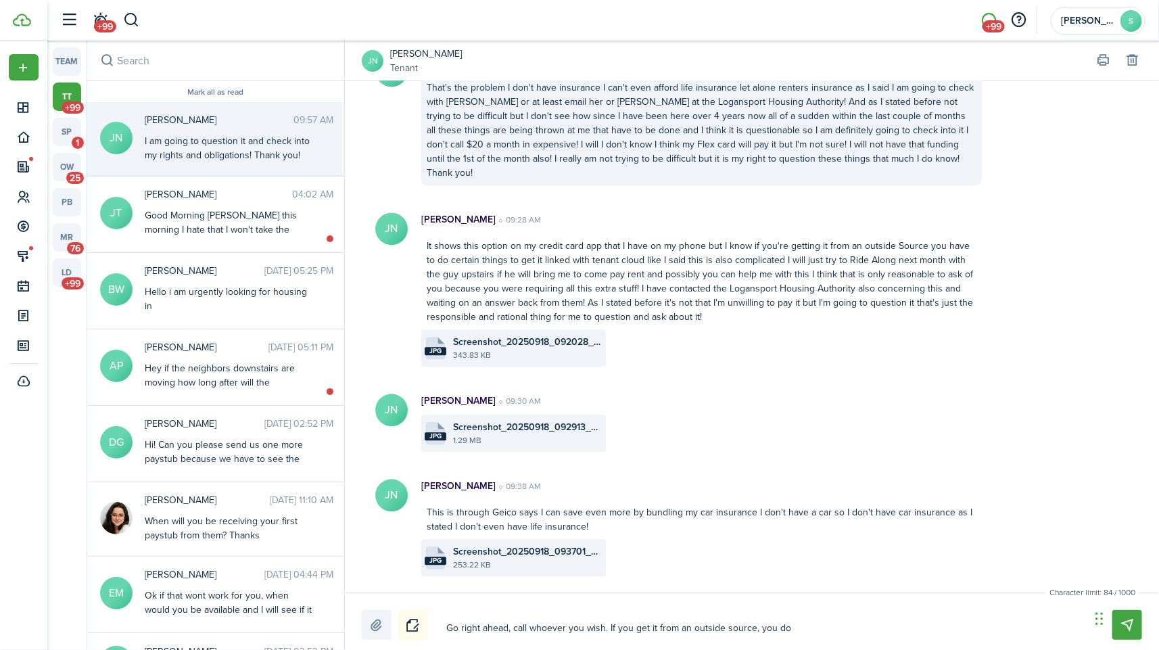
type textarea "Go right ahead, call whoever you wish. If you get it from an outside source, yo…"
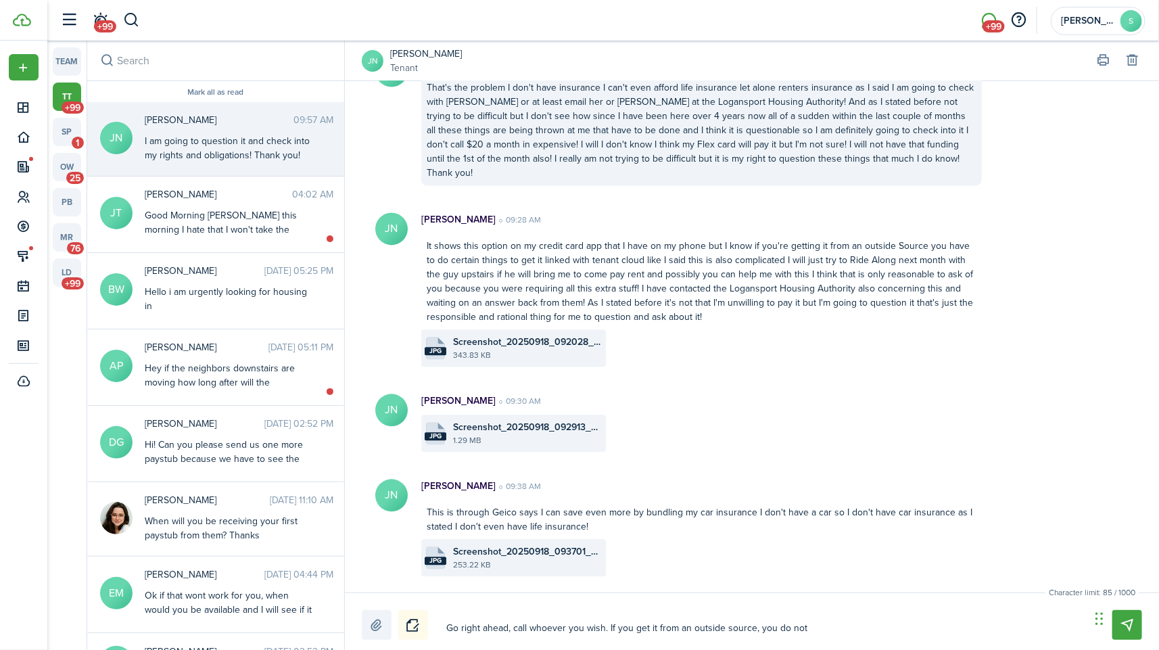
type textarea "Go right ahead, call whoever you wish. If you get it from an outside source, yo…"
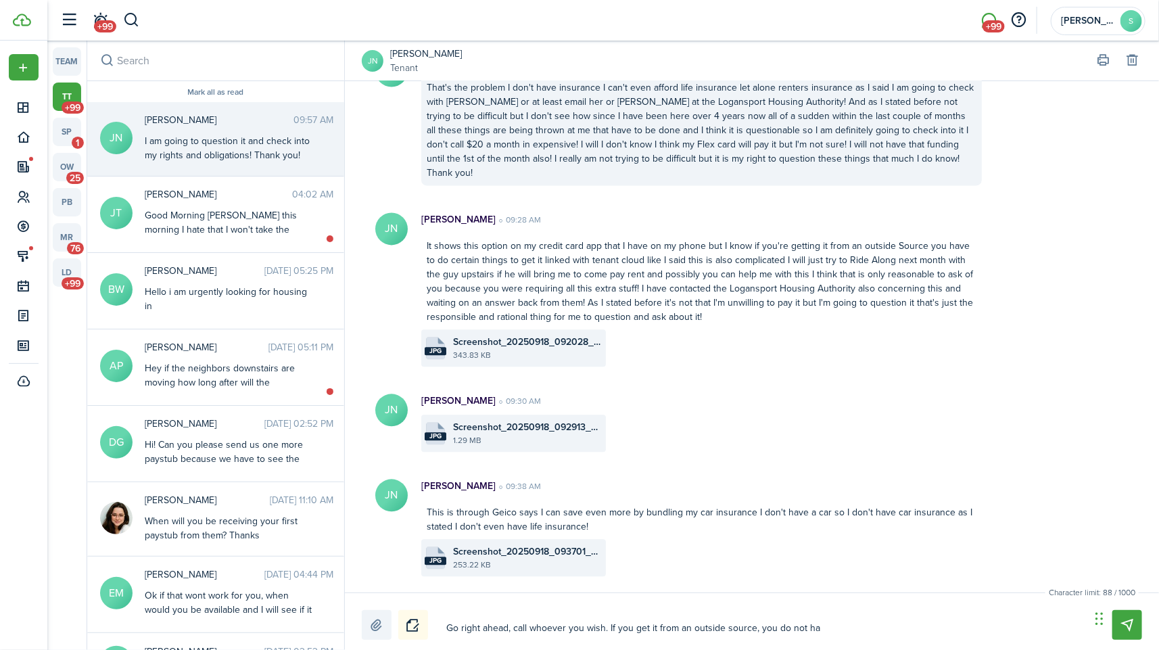
type textarea "Go right ahead, call whoever you wish. If you get it from an outside source, yo…"
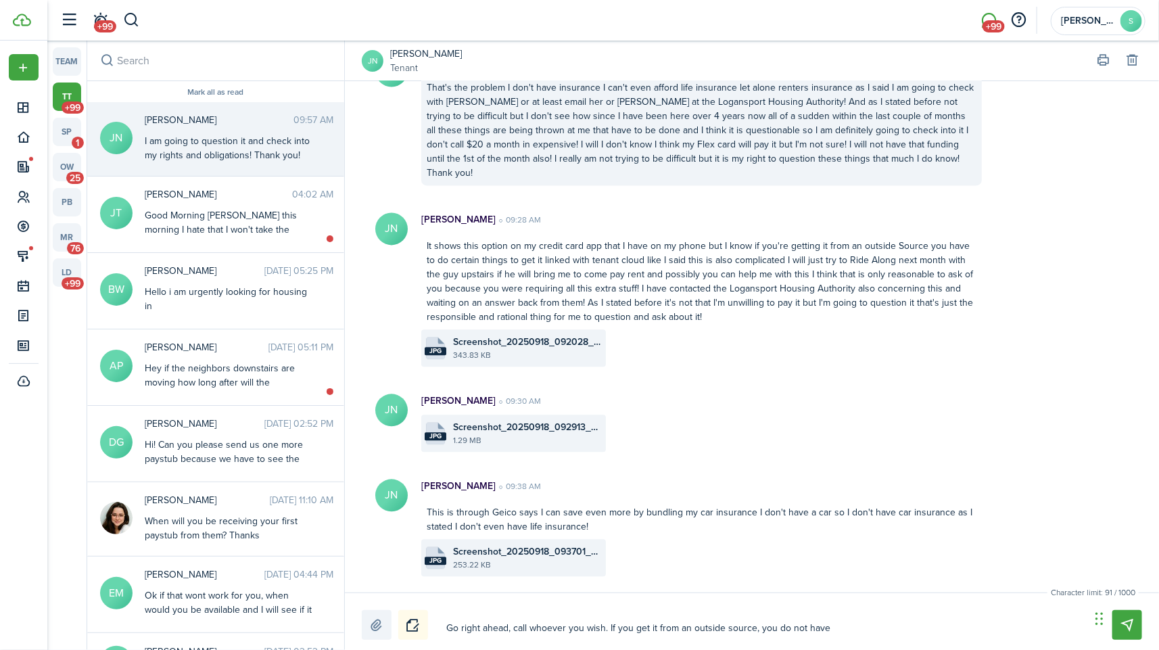
type textarea "Go right ahead, call whoever you wish. If you get it from an outside source, yo…"
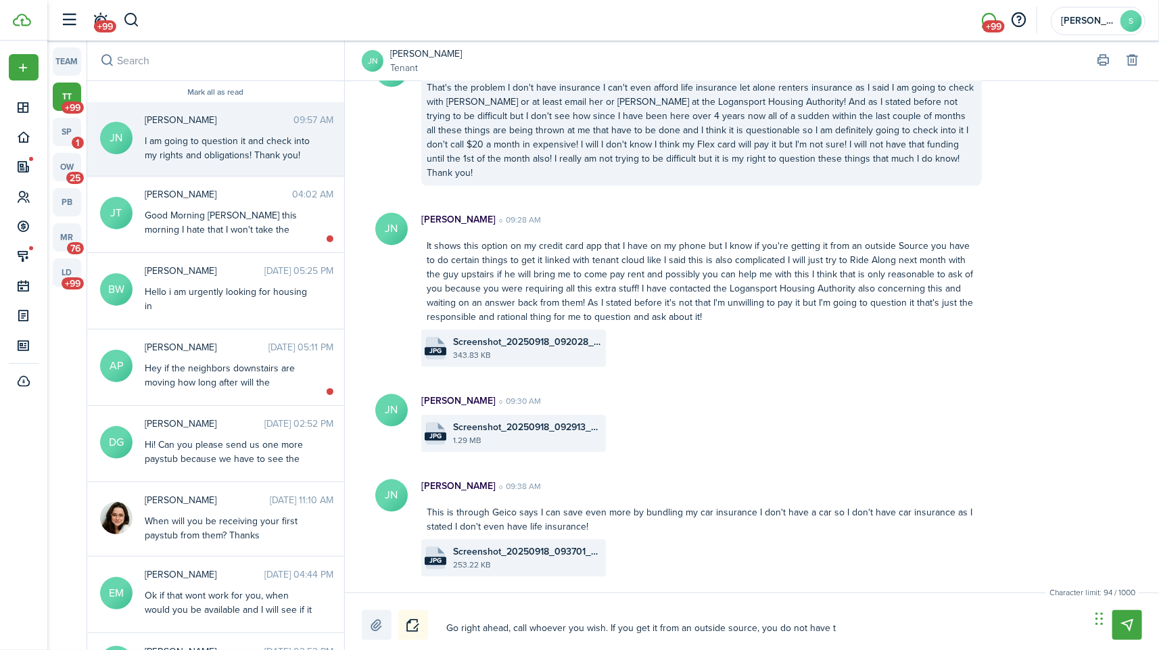
type textarea "Go right ahead, call whoever you wish. If you get it from an outside source, yo…"
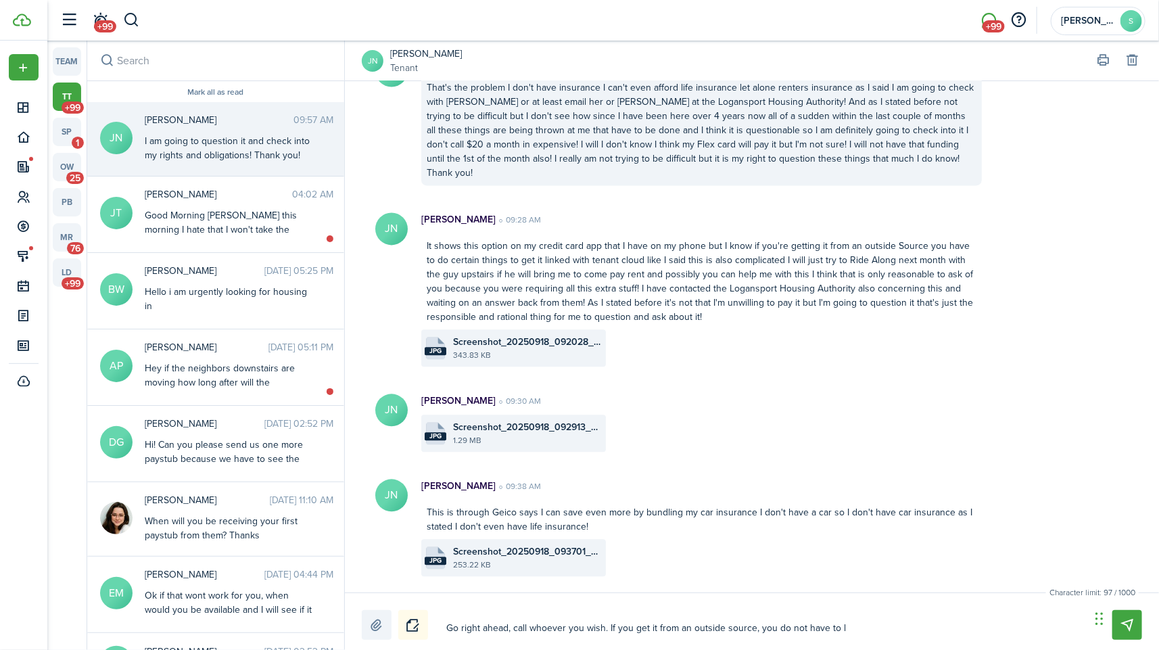
type textarea "Go right ahead, call whoever you wish. If you get it from an outside source, yo…"
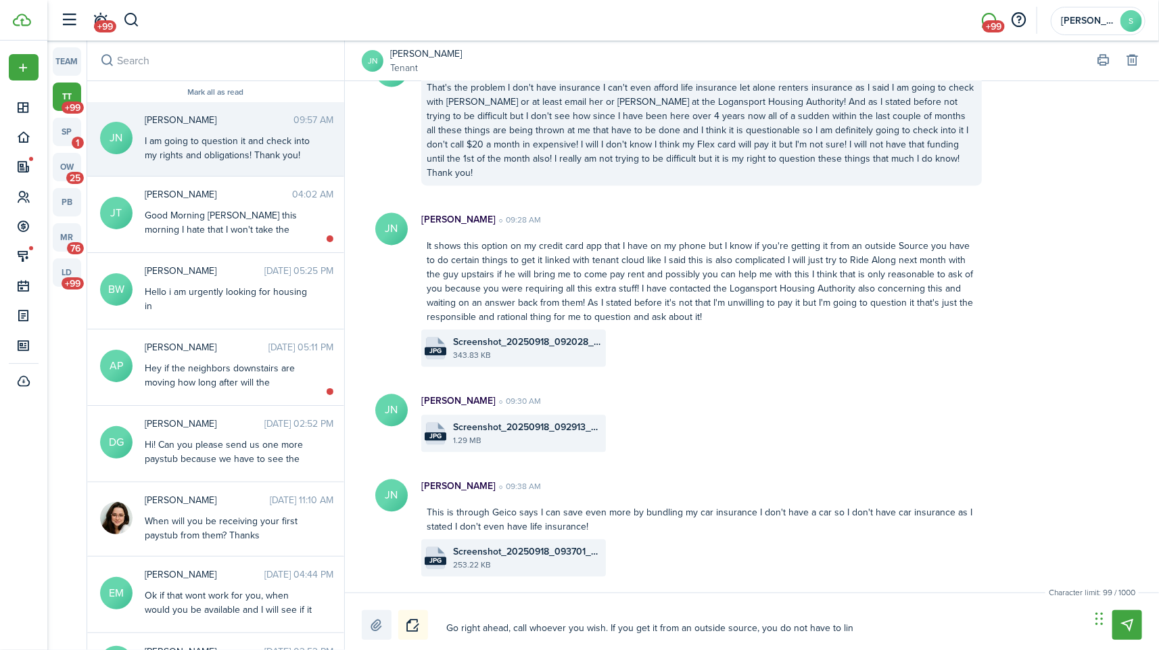
type textarea "Go right ahead, call whoever you wish. If you get it from an outside source, yo…"
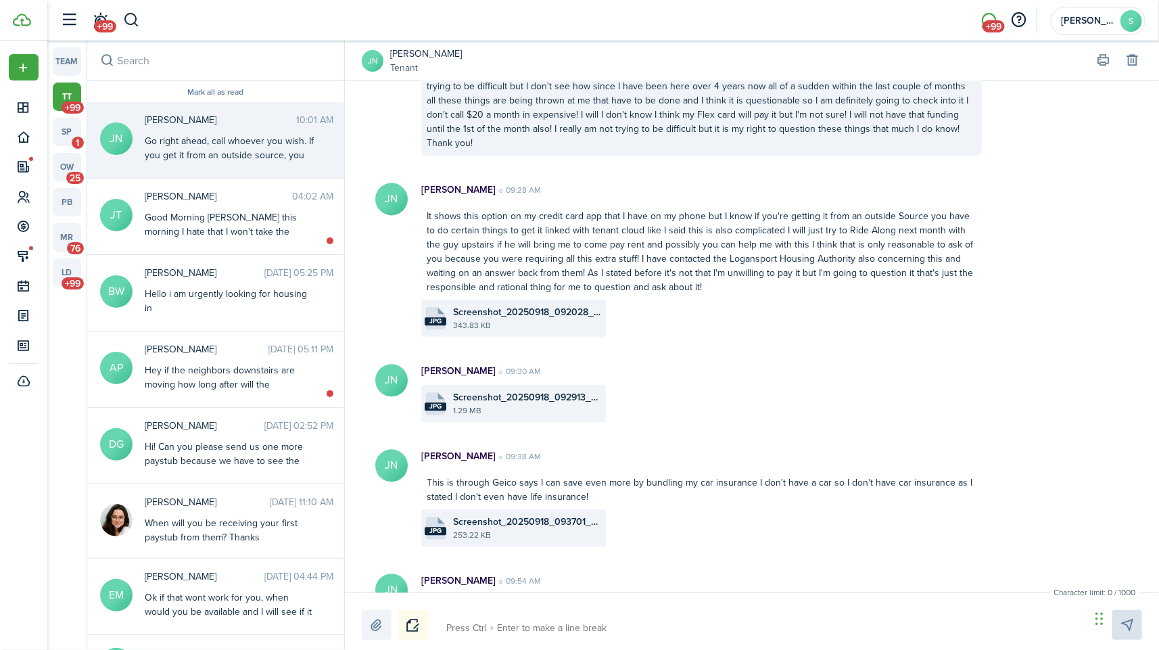
scroll to position [1445, 0]
click at [522, 321] on file-size "343.83 KB" at bounding box center [527, 327] width 149 height 12
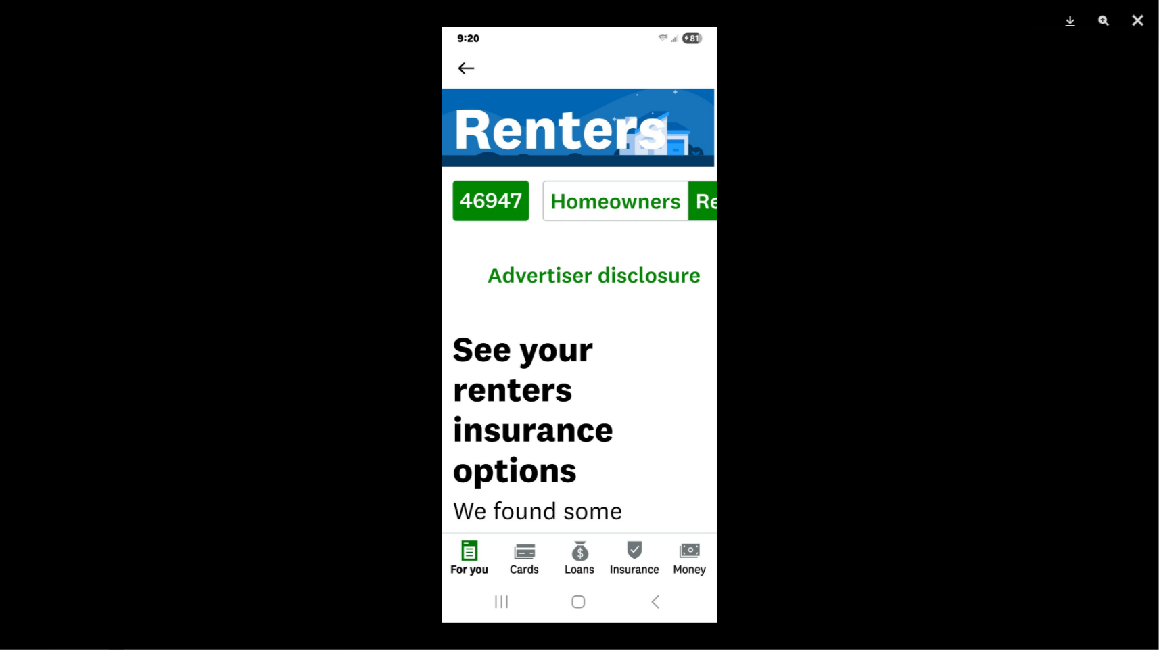
click at [896, 302] on div at bounding box center [579, 325] width 1159 height 650
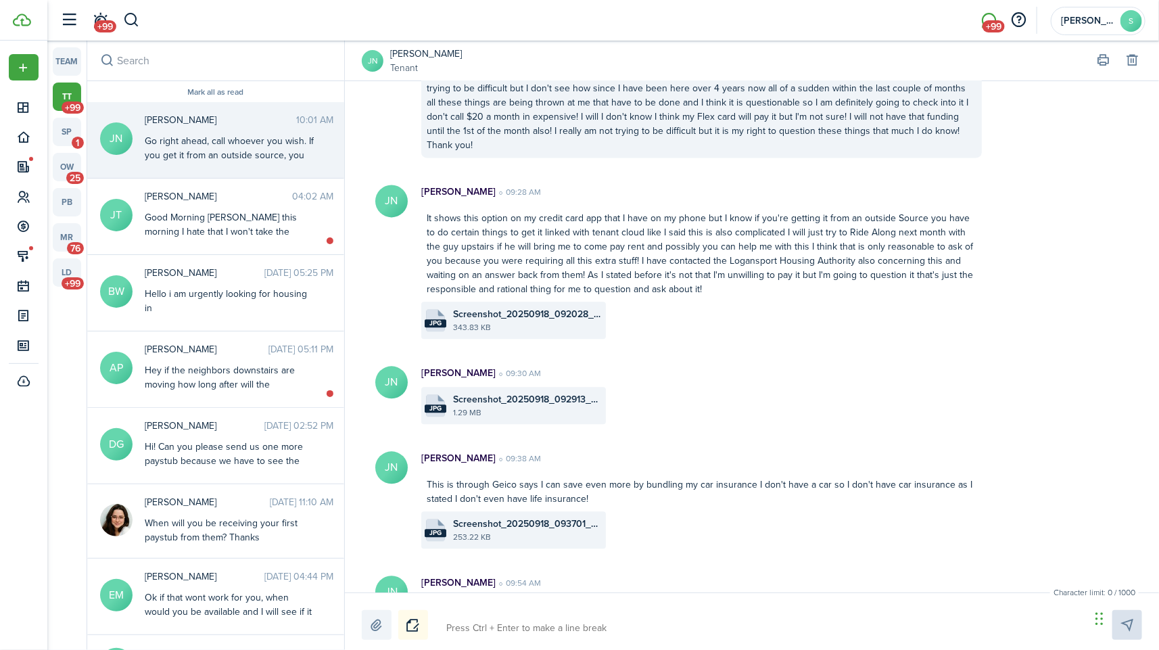
scroll to position [1789, 0]
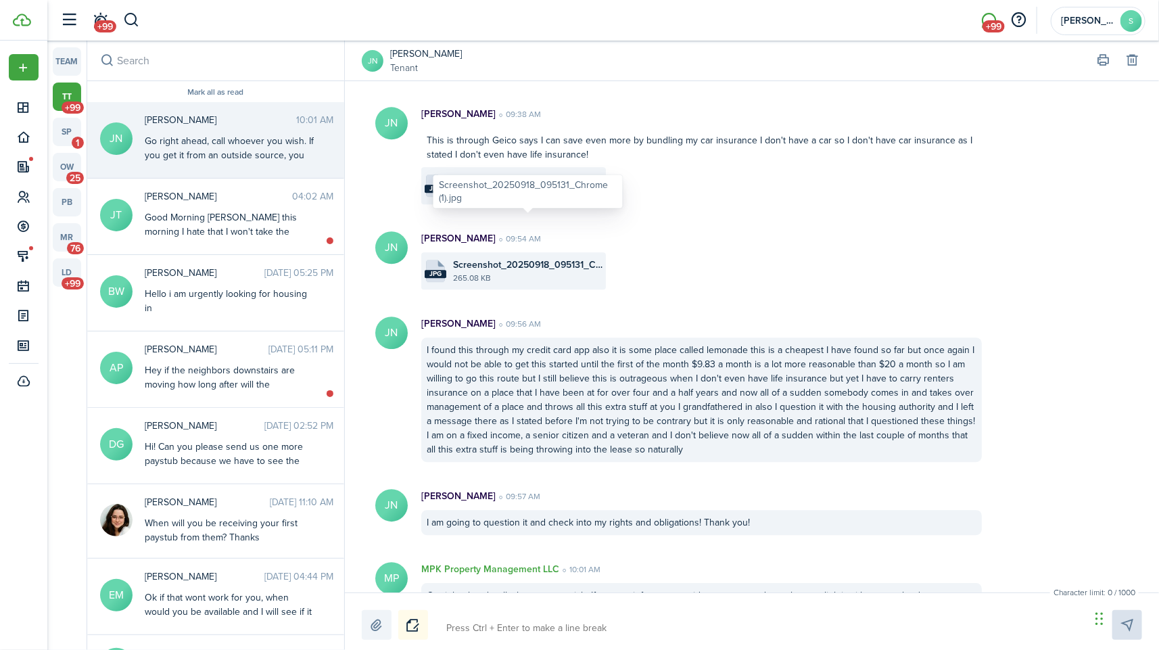
click at [507, 272] on file-size "265.08 KB" at bounding box center [527, 278] width 149 height 12
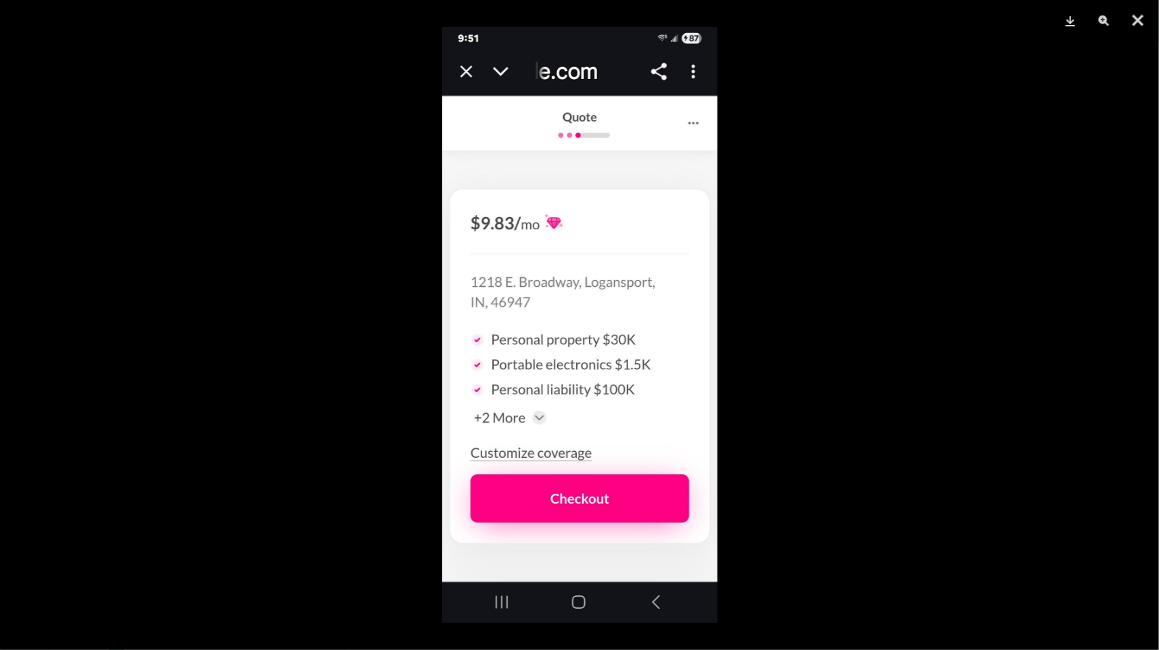
click at [862, 188] on div at bounding box center [579, 325] width 1159 height 650
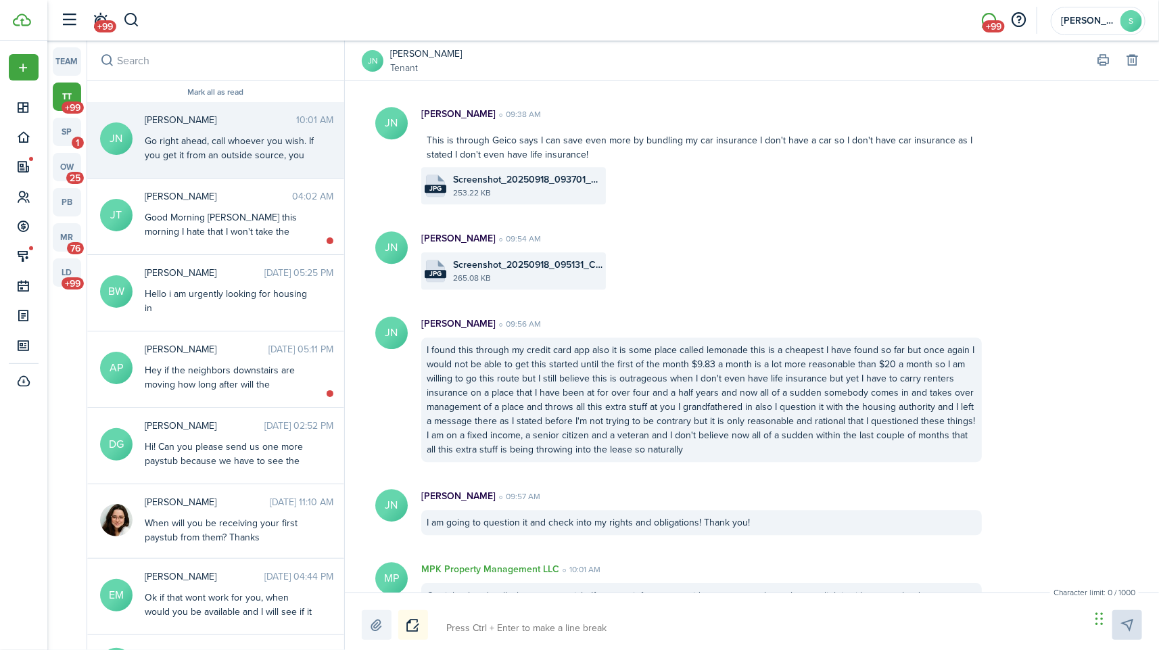
click at [525, 623] on textarea at bounding box center [764, 628] width 644 height 23
drag, startPoint x: 724, startPoint y: 630, endPoint x: 683, endPoint y: 630, distance: 40.6
click at [683, 630] on textarea "I have not personally used lemonade but a lot of people use it" at bounding box center [764, 628] width 644 height 23
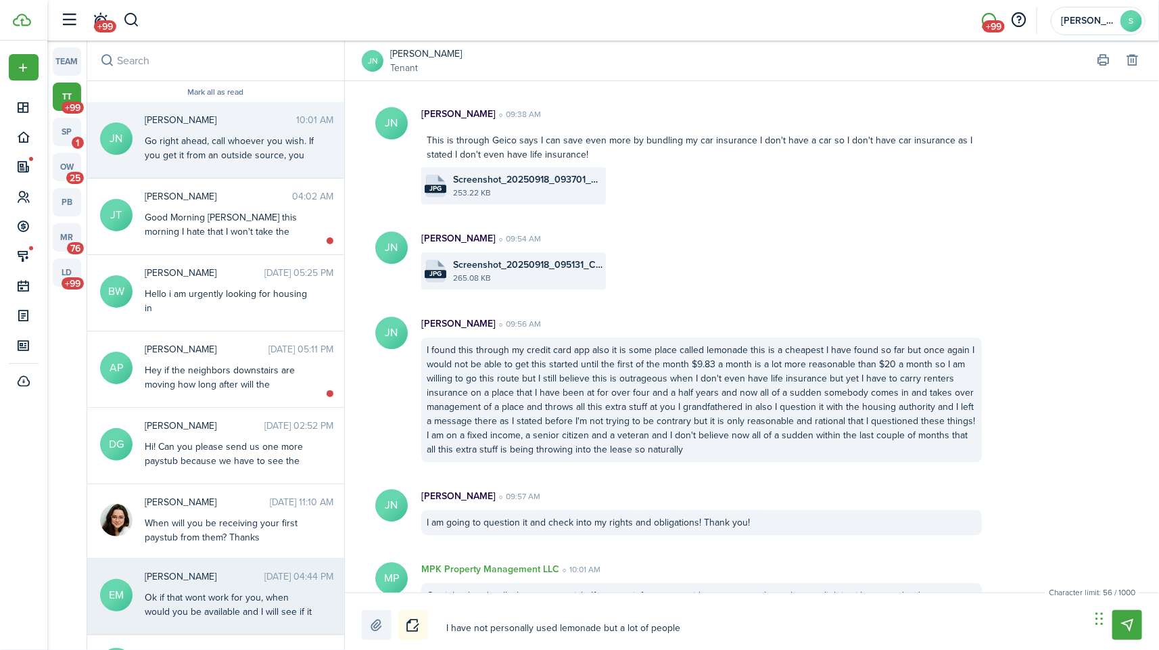
drag, startPoint x: 701, startPoint y: 637, endPoint x: 308, endPoint y: 588, distance: 395.9
click at [308, 588] on messenger-layout "team tt +99 sp 1 ow 25 pb mr 76 ld +99 [PERSON_NAME] all as read [PERSON_NAME] …" at bounding box center [603, 345] width 1112 height 609
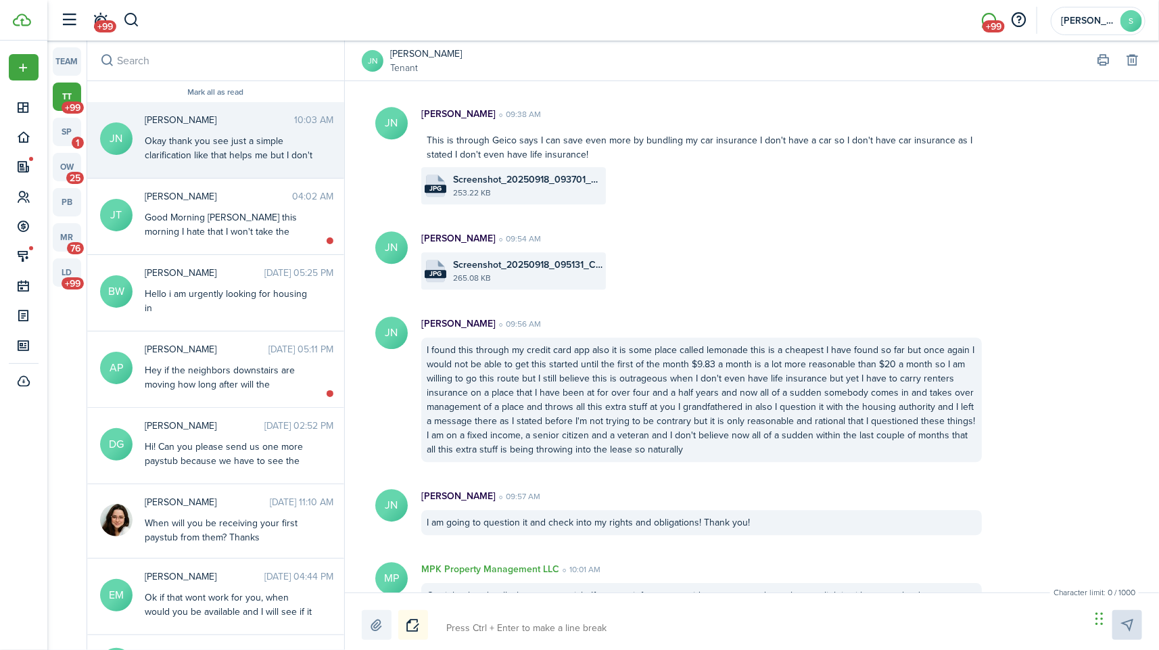
scroll to position [1962, 0]
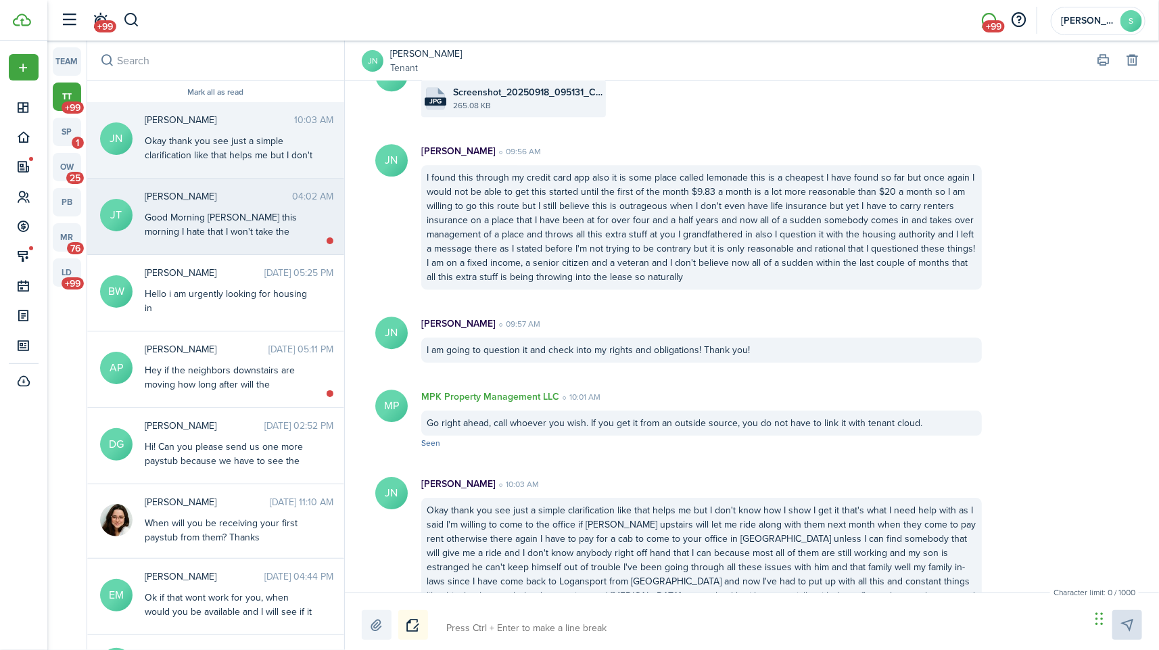
click at [245, 216] on div "Good Morning [PERSON_NAME] this morning I hate that I won't take the place due …" at bounding box center [229, 387] width 169 height 355
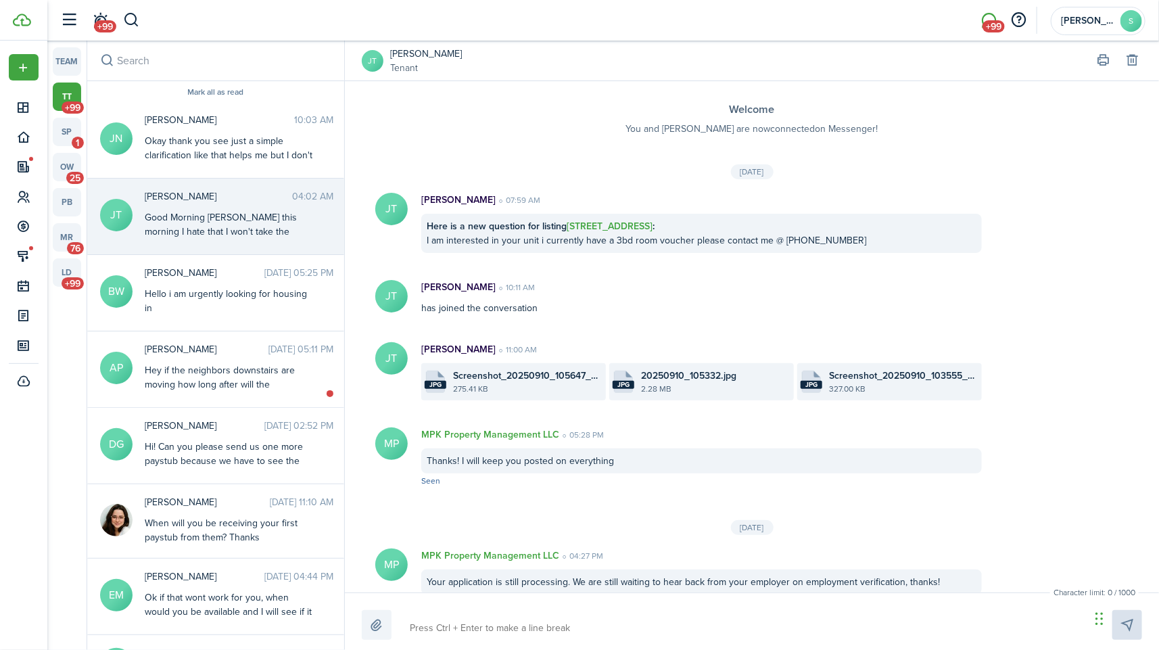
scroll to position [1050, 0]
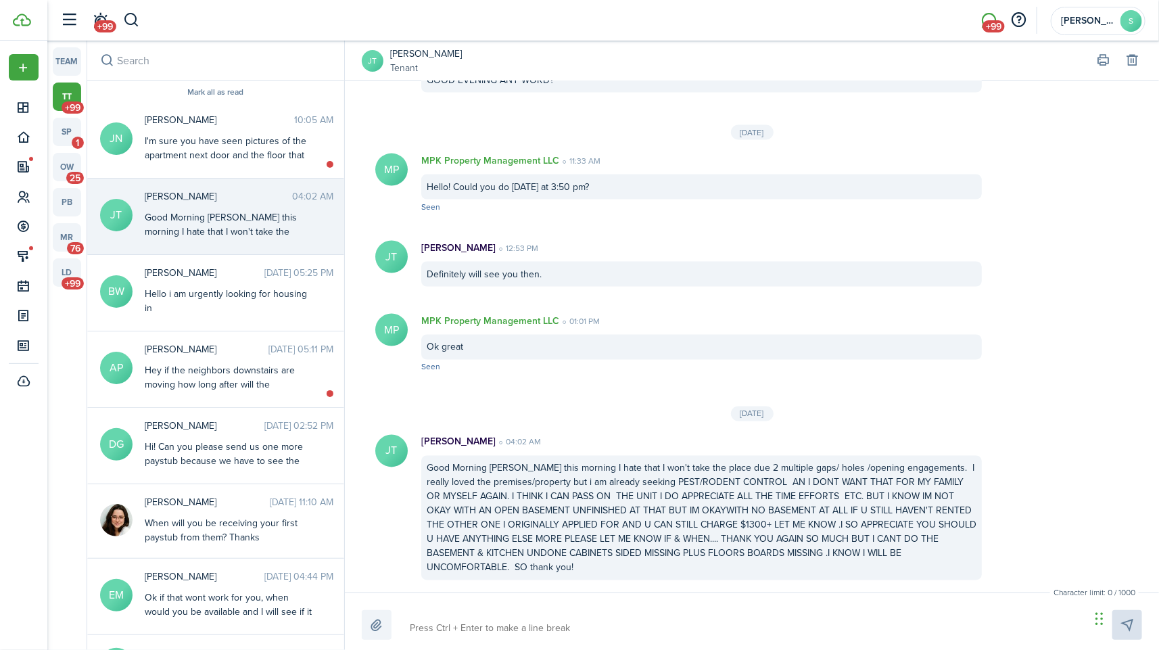
click at [410, 62] on small "Tenant" at bounding box center [426, 68] width 72 height 14
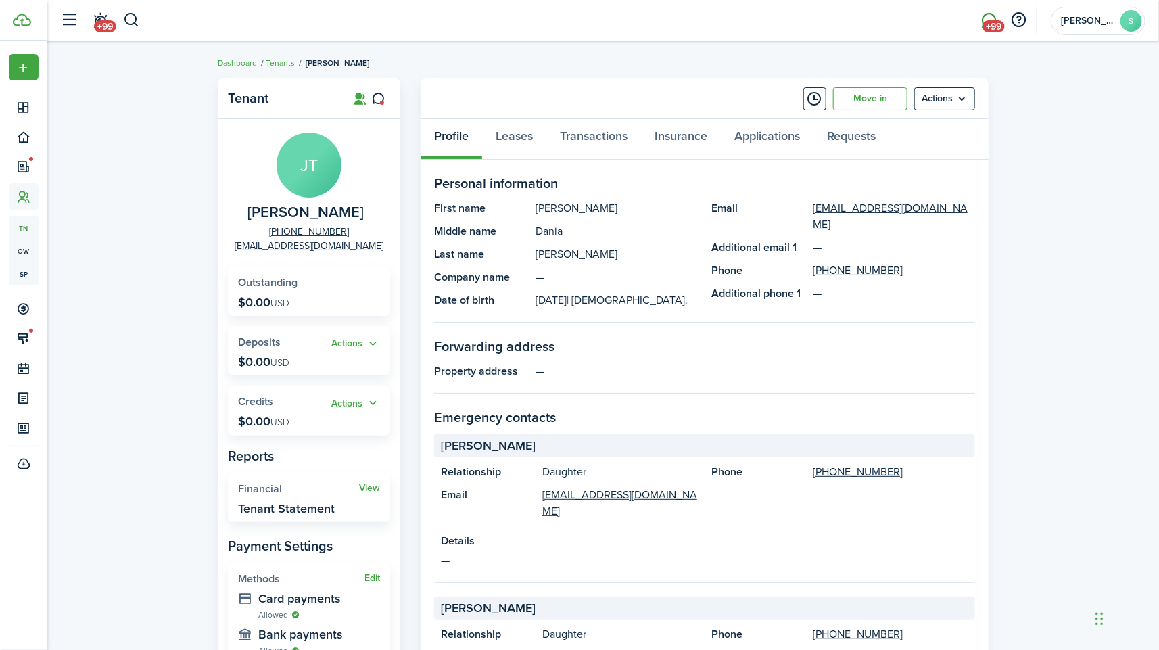
click at [993, 20] on span "+99" at bounding box center [994, 26] width 22 height 12
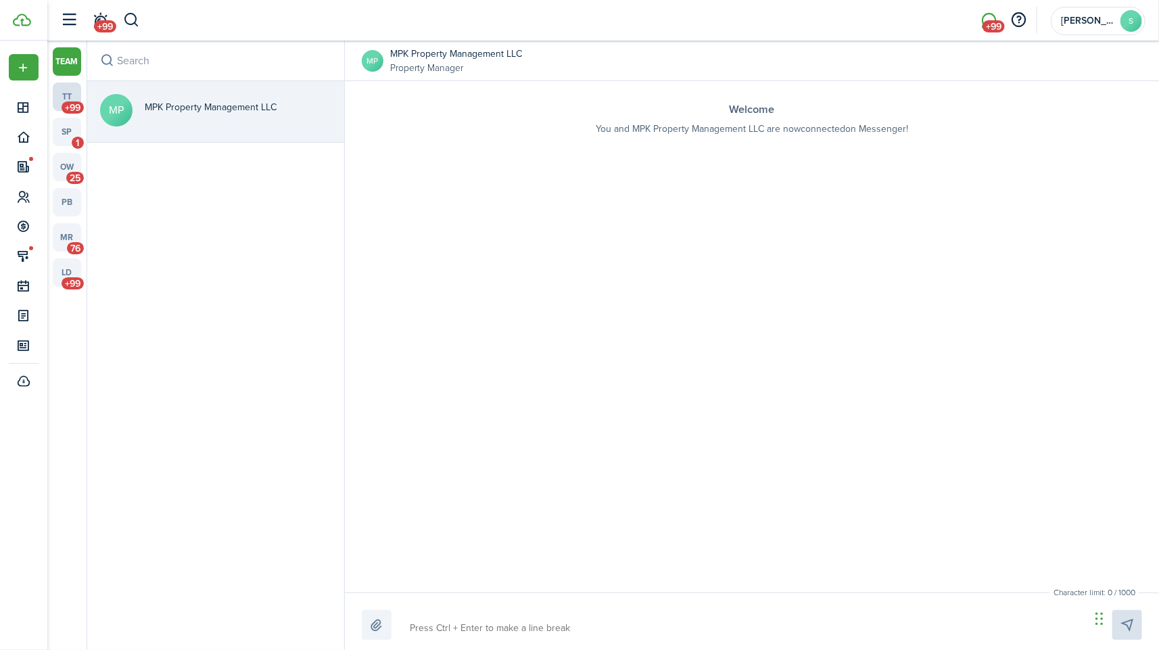
click at [67, 96] on link "tt +99" at bounding box center [67, 96] width 28 height 28
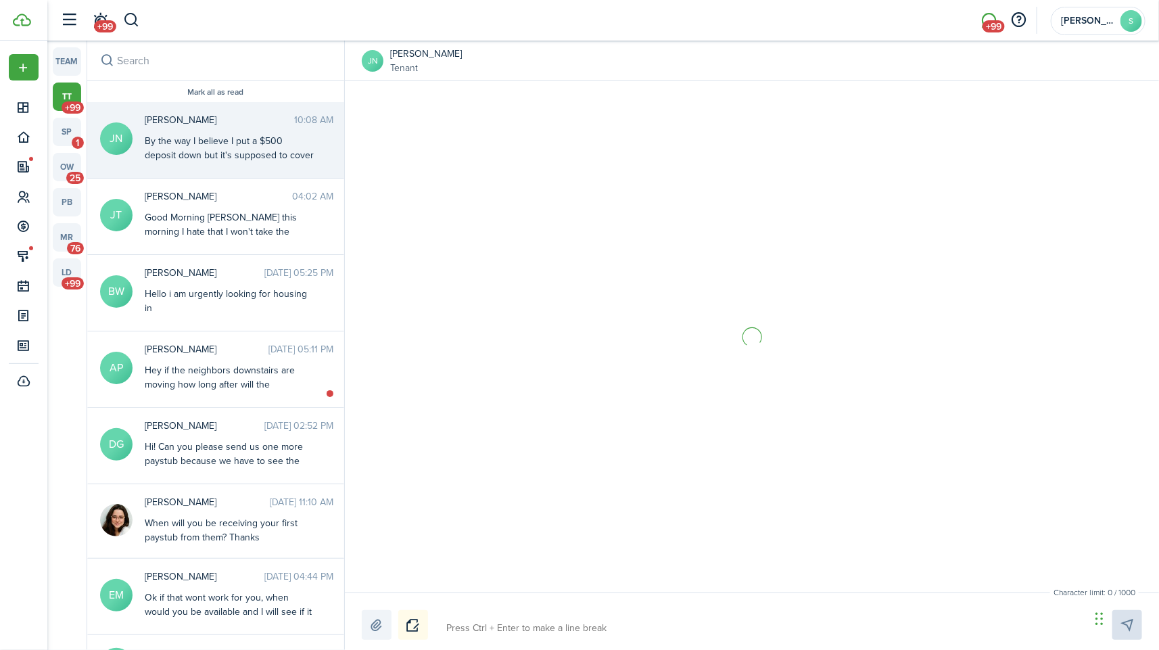
scroll to position [1901, 0]
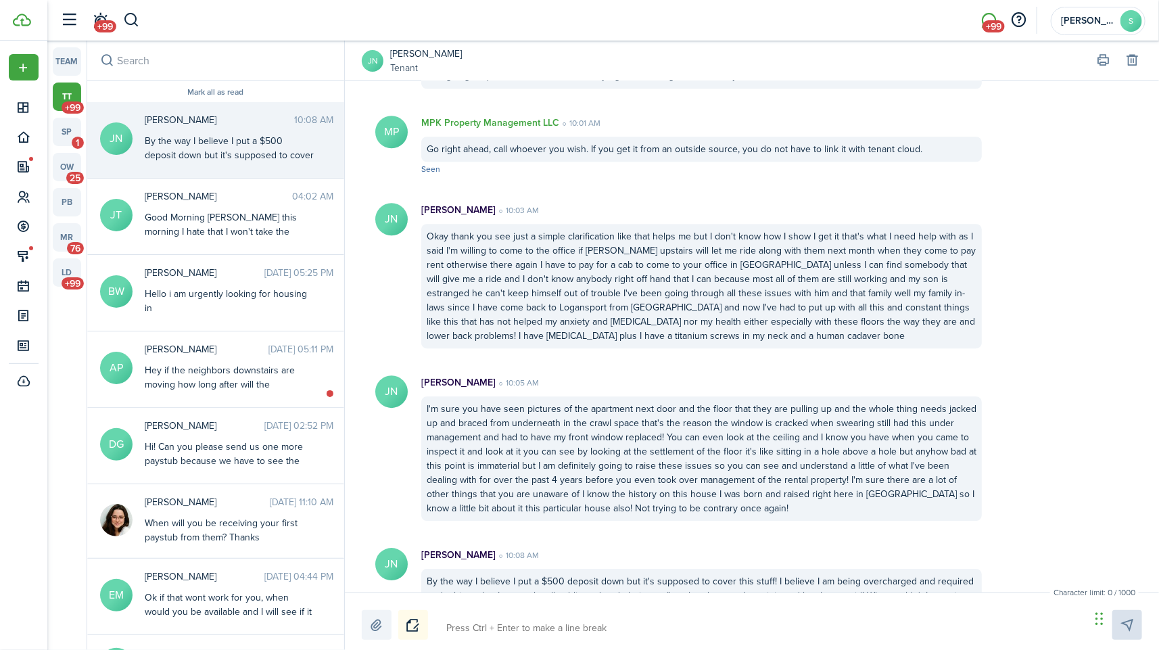
click at [609, 615] on div at bounding box center [752, 625] width 780 height 30
click at [582, 635] on textarea at bounding box center [764, 628] width 644 height 23
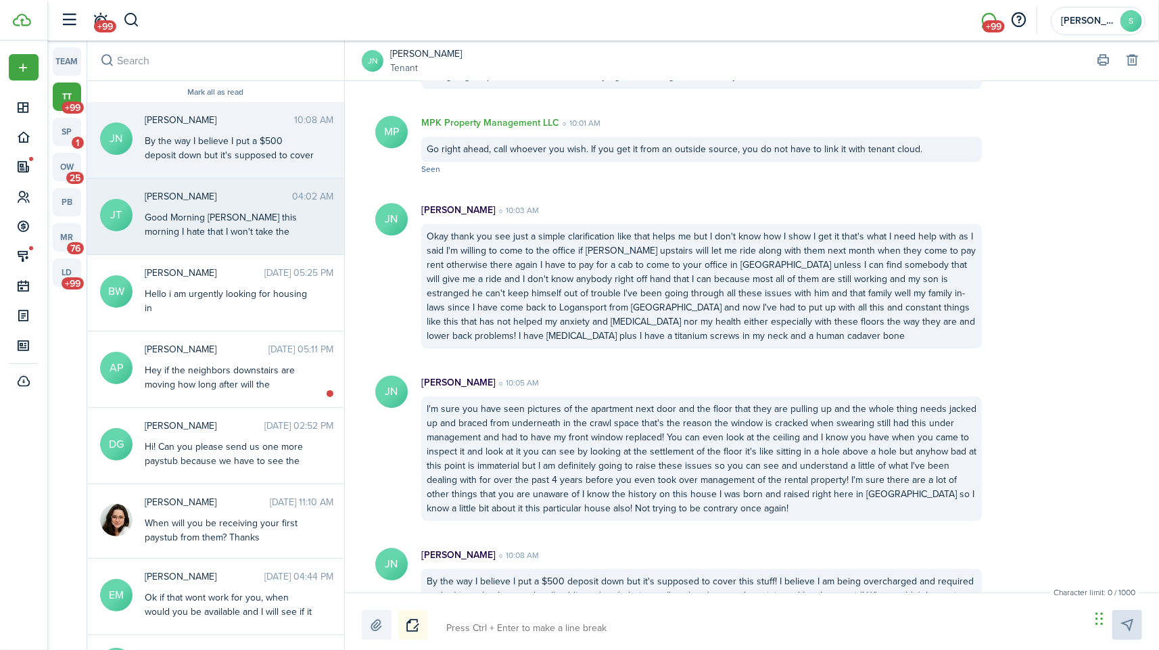
click at [229, 194] on span "[PERSON_NAME]" at bounding box center [218, 196] width 147 height 14
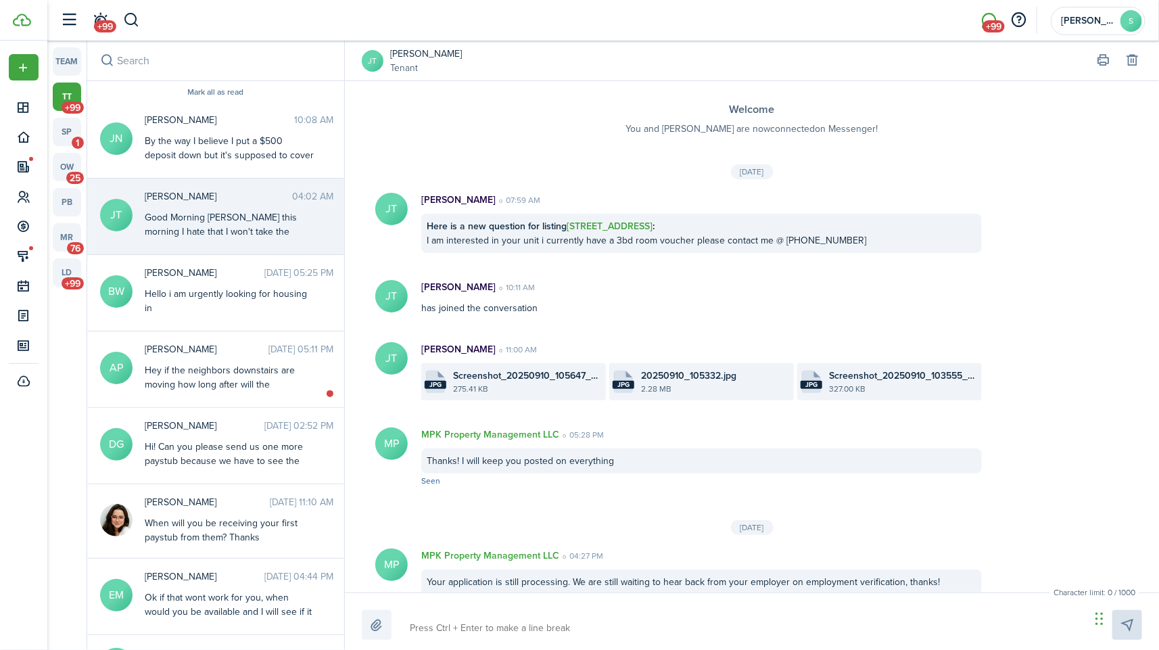
click at [471, 626] on textarea at bounding box center [745, 628] width 680 height 23
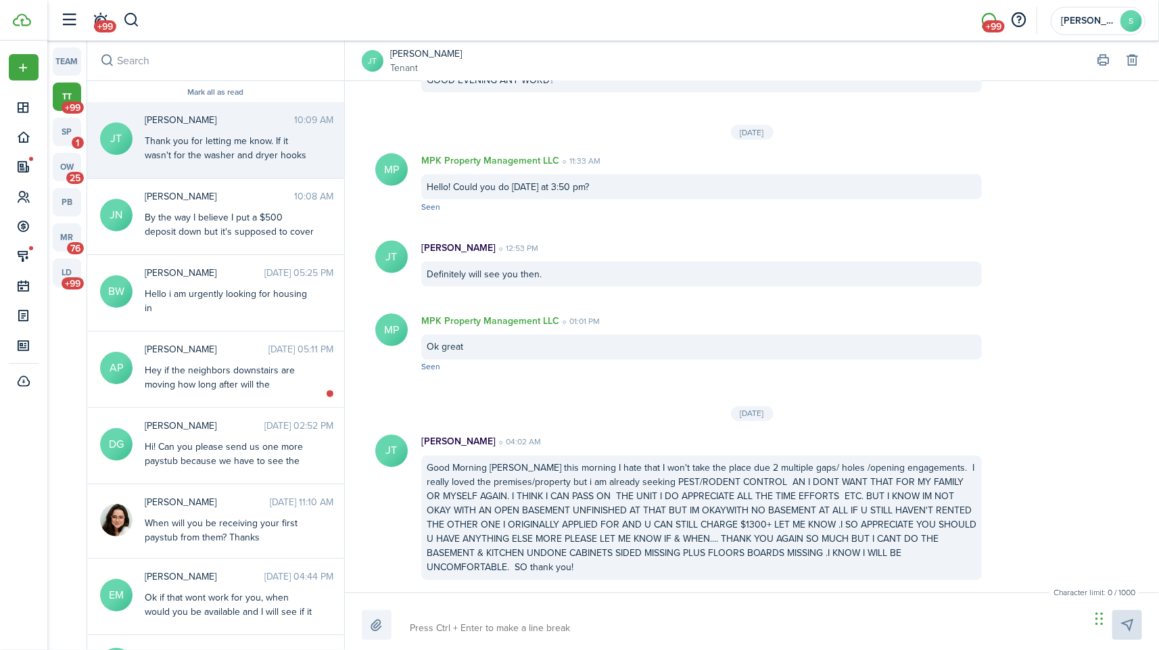
scroll to position [1152, 0]
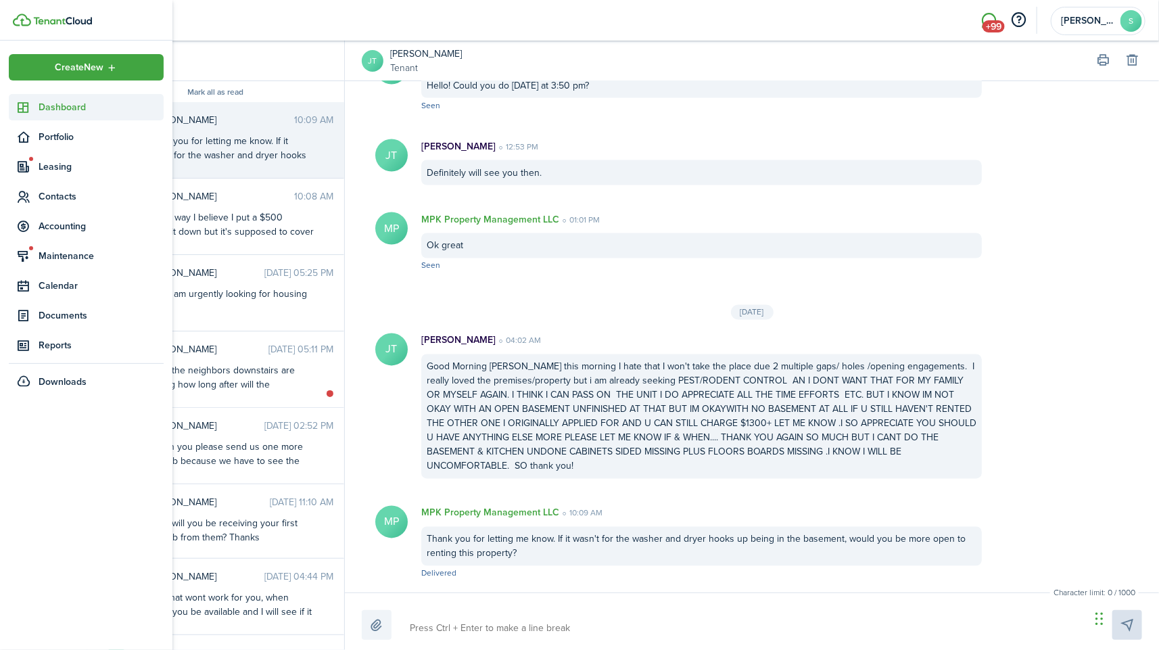
click at [28, 105] on icon at bounding box center [24, 108] width 14 height 14
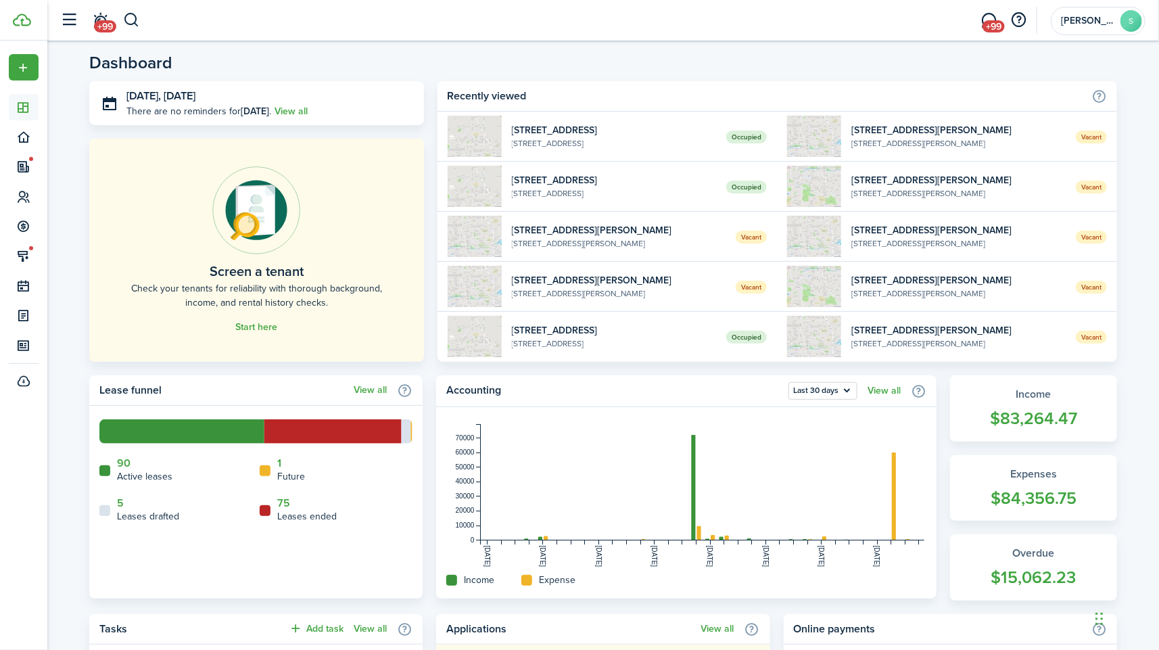
scroll to position [460, 0]
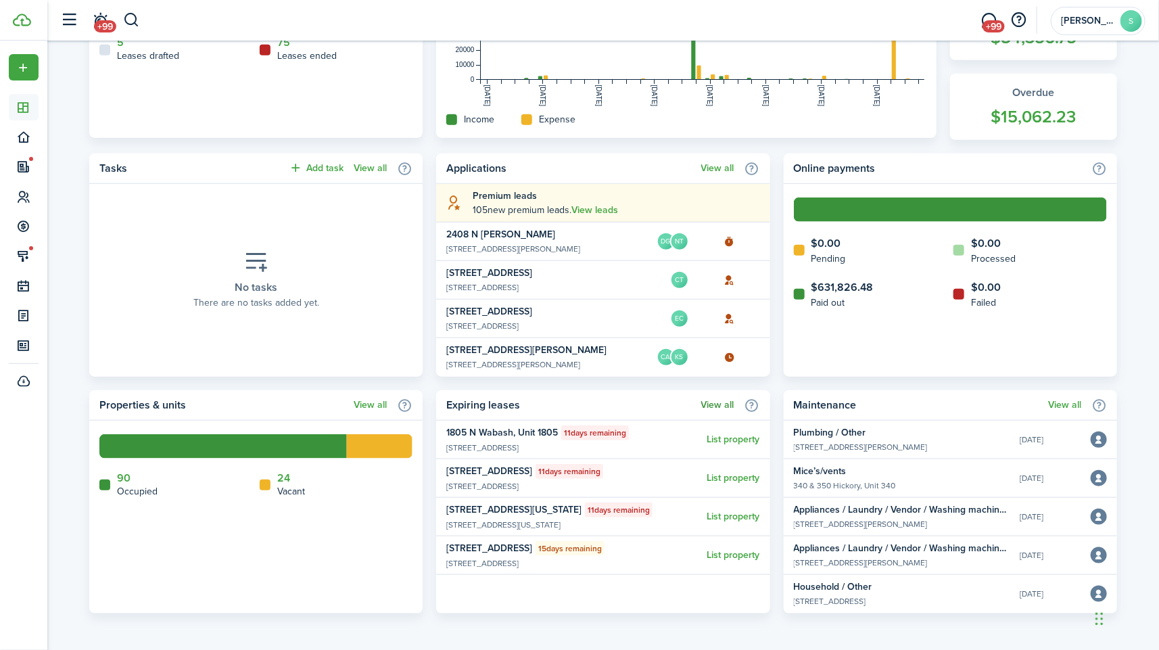
click at [717, 407] on link "View all" at bounding box center [717, 405] width 33 height 11
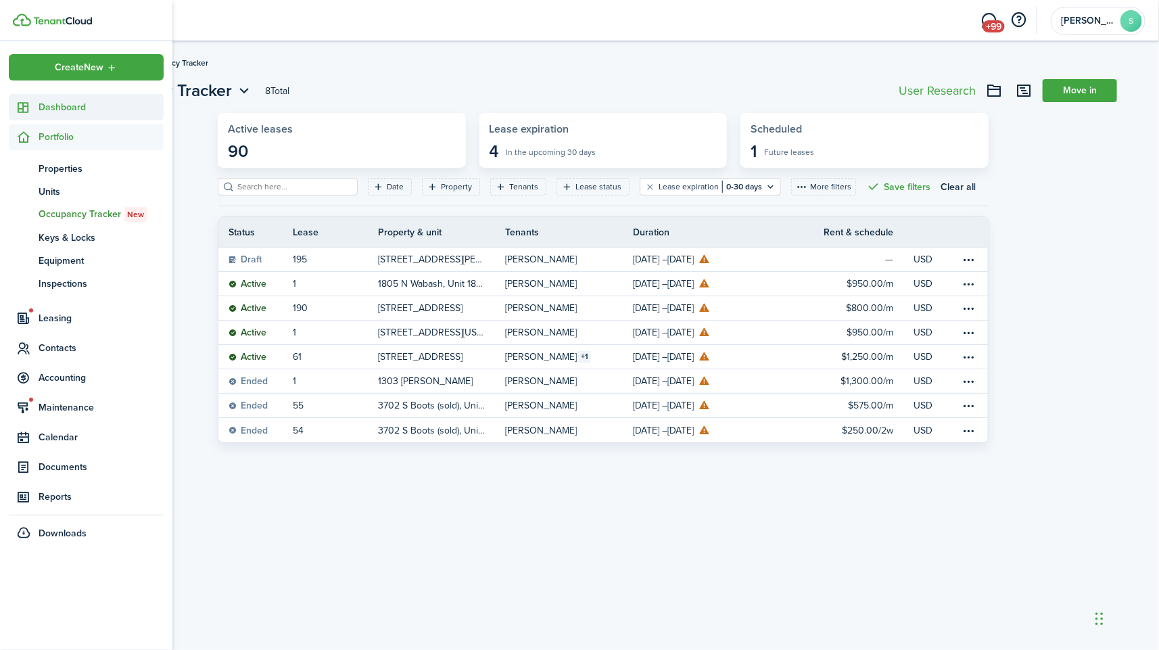
click at [36, 108] on sidebar-link-icon at bounding box center [24, 107] width 30 height 14
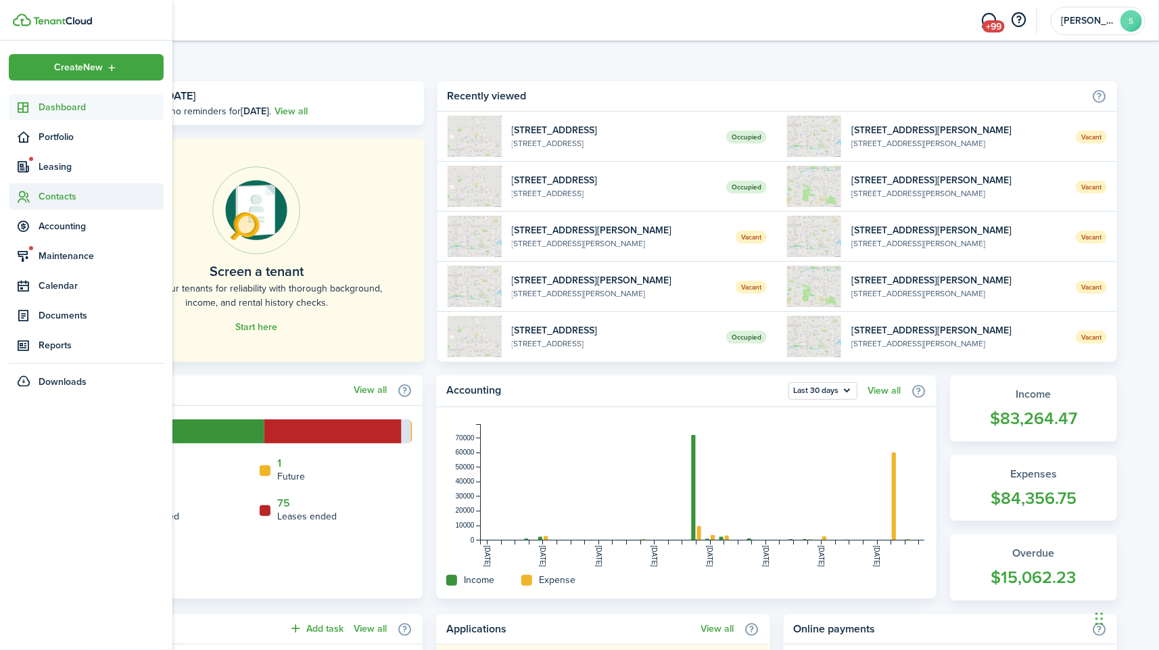
click at [58, 200] on span "Contacts" at bounding box center [101, 196] width 125 height 14
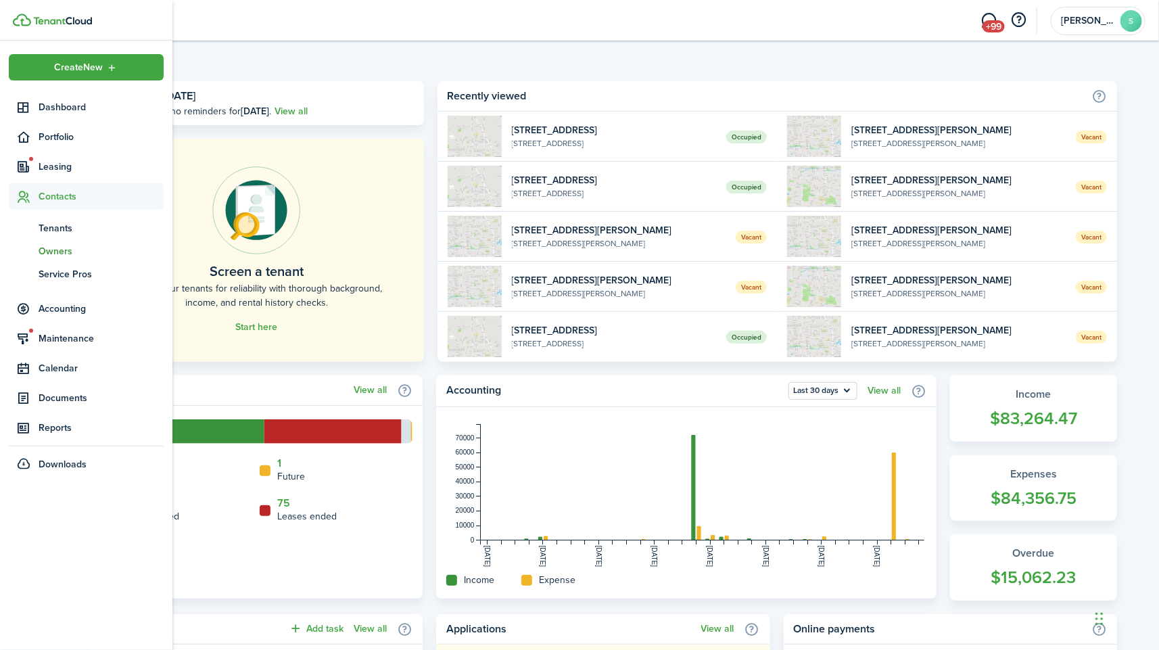
click at [56, 250] on span "Owners" at bounding box center [101, 251] width 125 height 14
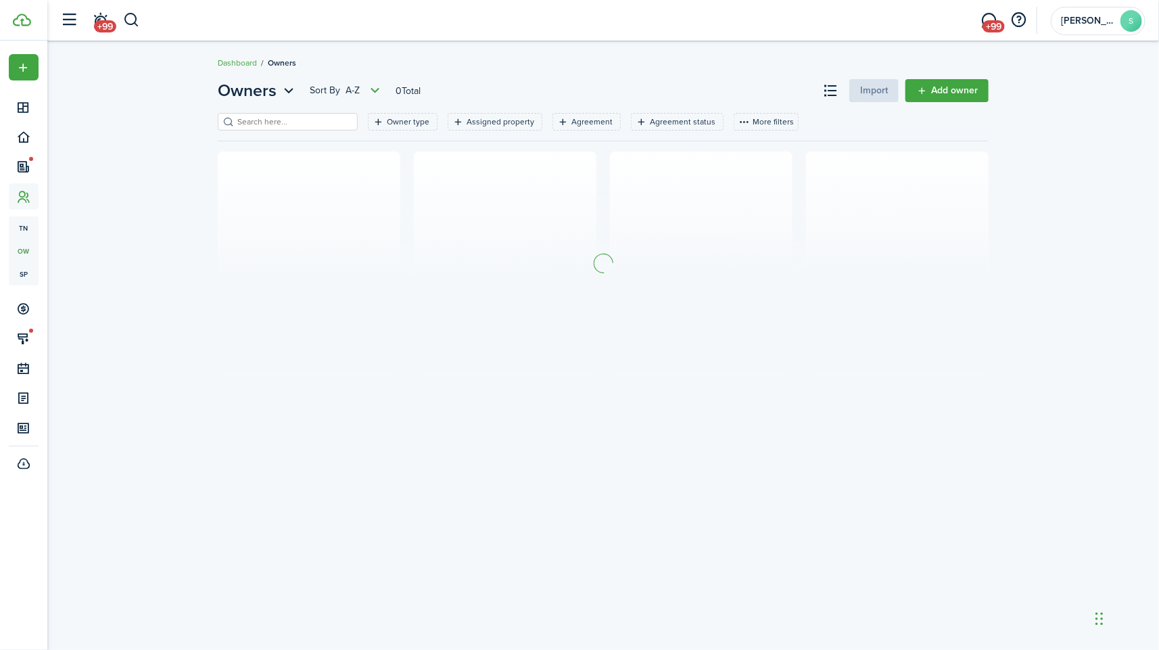
click at [309, 116] on input "search" at bounding box center [293, 122] width 119 height 13
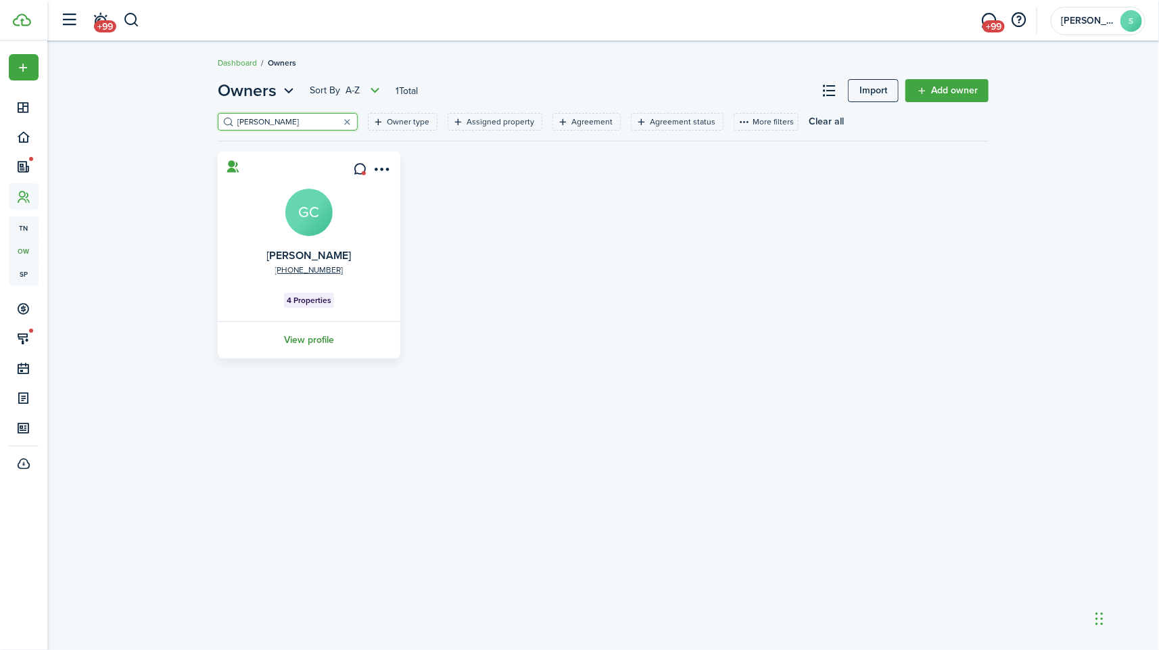
click at [309, 345] on link "View profile" at bounding box center [309, 339] width 187 height 37
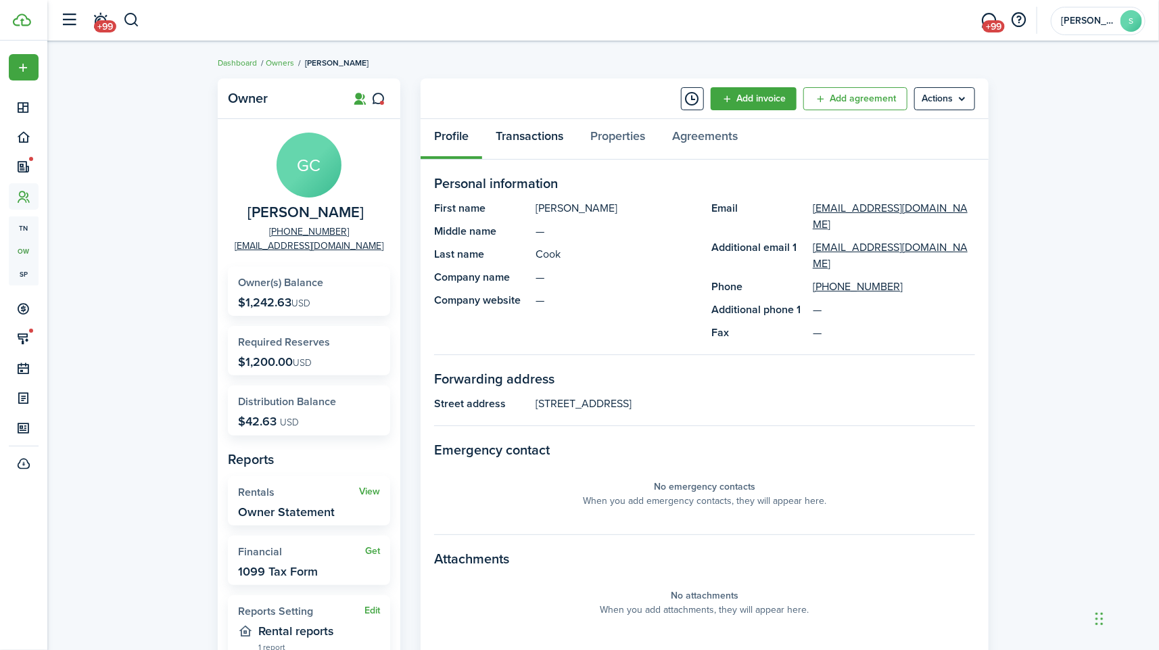
click at [549, 141] on link "Transactions" at bounding box center [529, 139] width 95 height 41
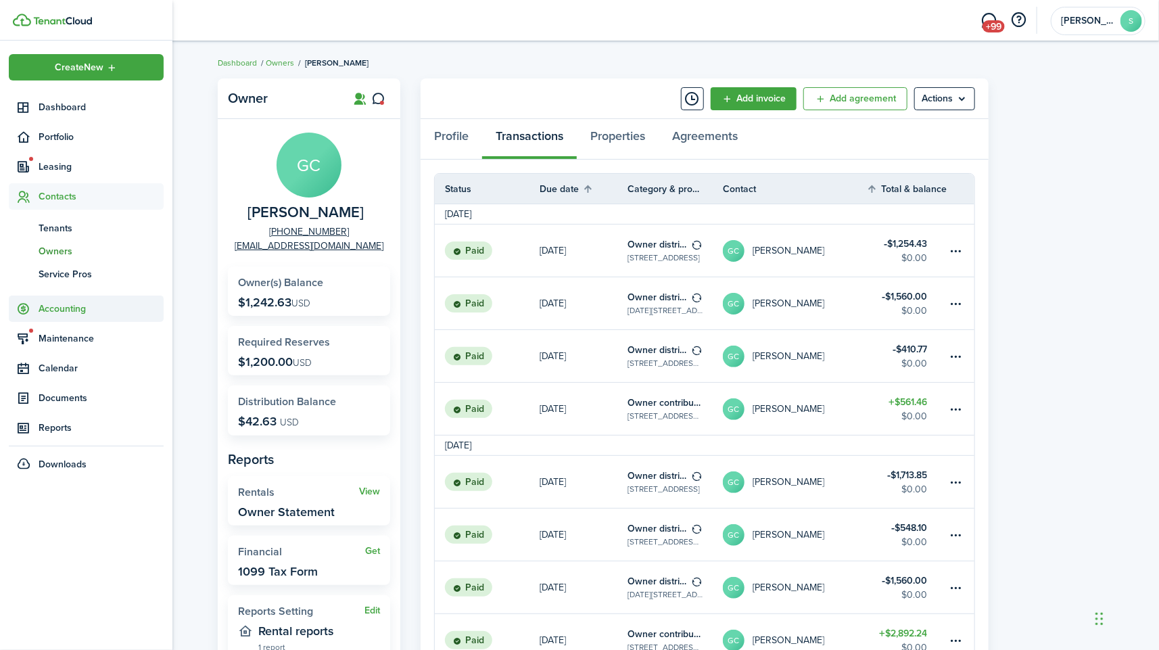
click at [55, 308] on span "Accounting" at bounding box center [101, 309] width 125 height 14
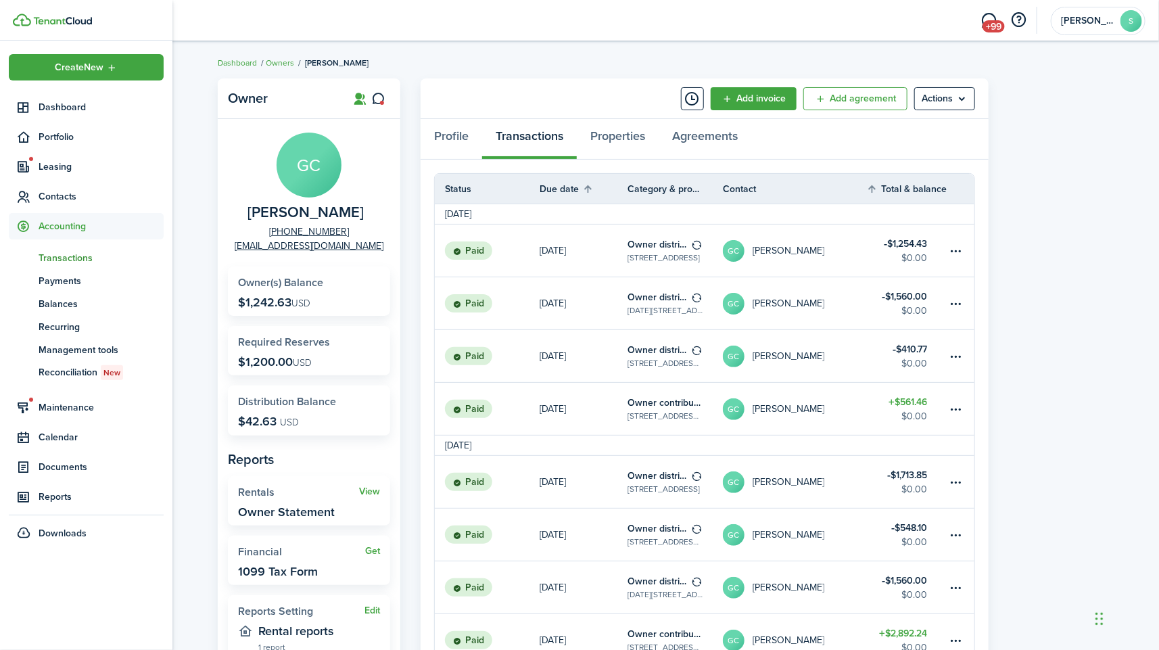
click at [58, 261] on span "Transactions" at bounding box center [101, 258] width 125 height 14
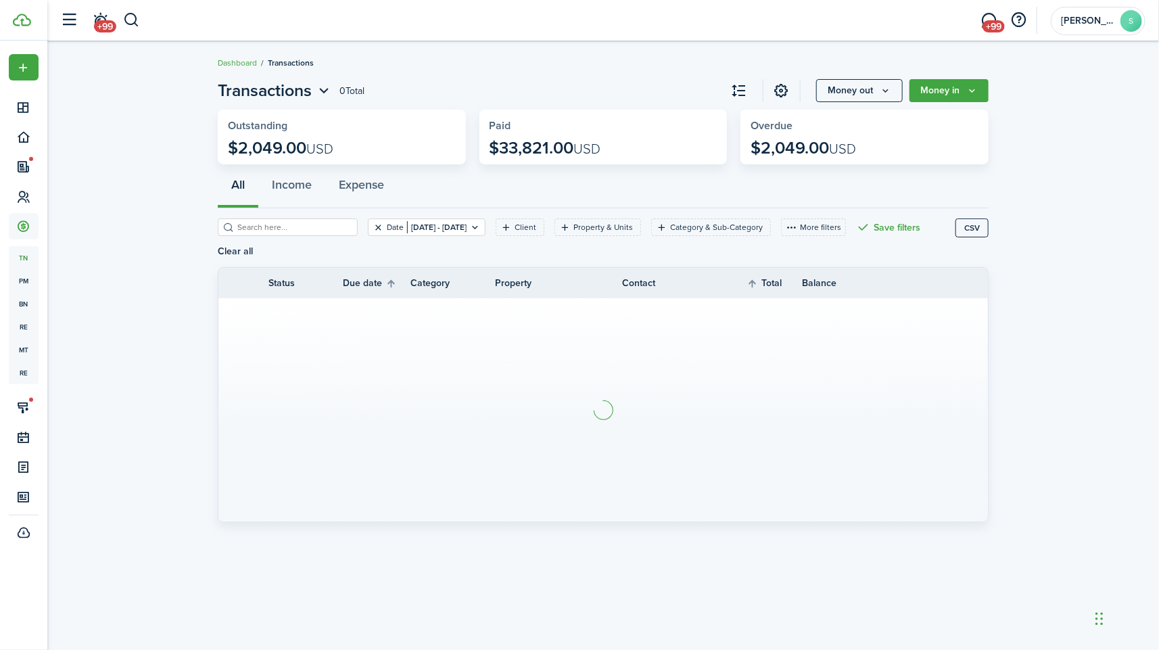
click at [373, 229] on button "Clear filter" at bounding box center [378, 227] width 11 height 11
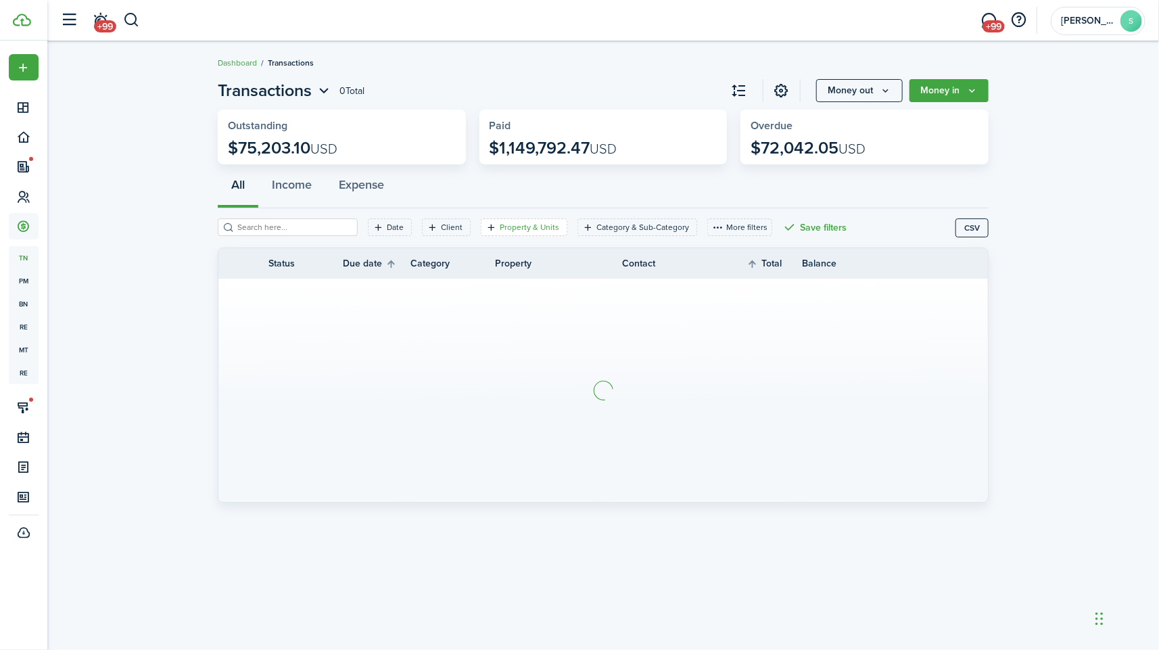
click at [529, 227] on filter-tag-label "Property & Units" at bounding box center [530, 227] width 60 height 12
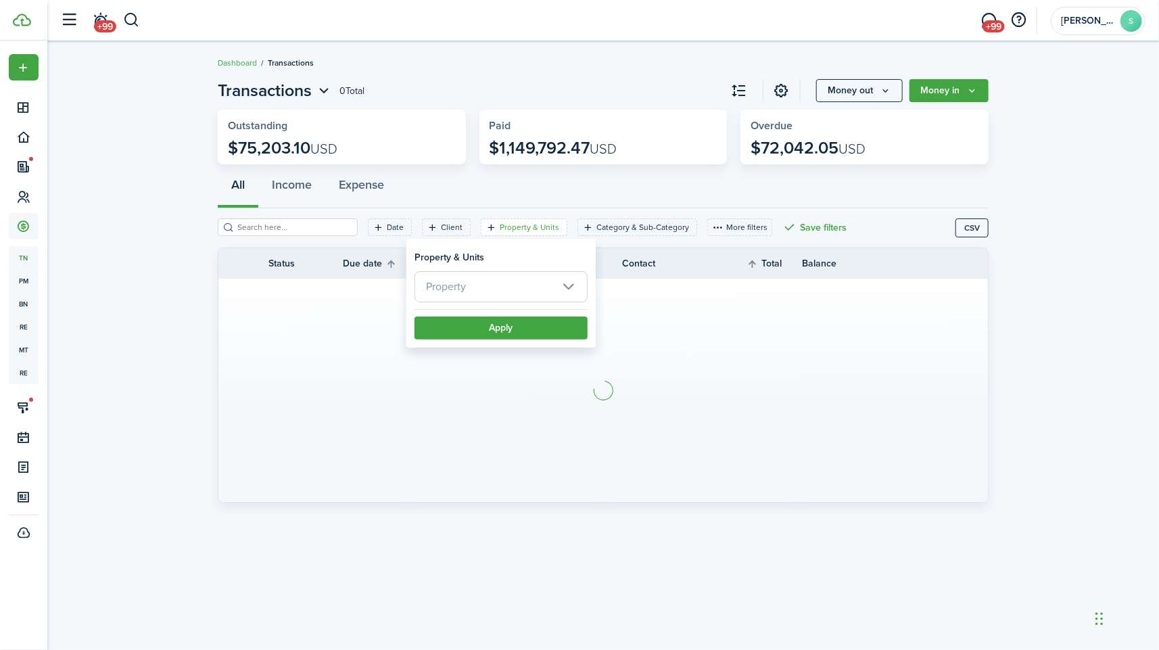
click at [567, 293] on span "Property" at bounding box center [501, 287] width 172 height 30
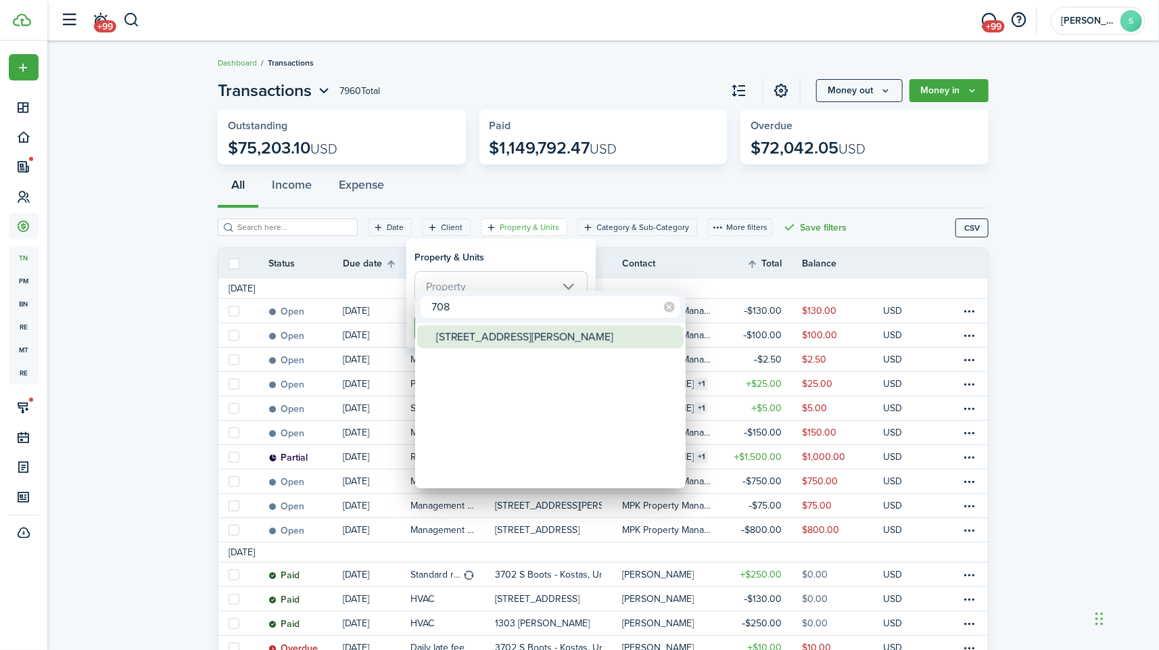
click at [488, 343] on div "[STREET_ADDRESS][PERSON_NAME]" at bounding box center [555, 336] width 239 height 23
click at [502, 266] on div at bounding box center [579, 325] width 1375 height 866
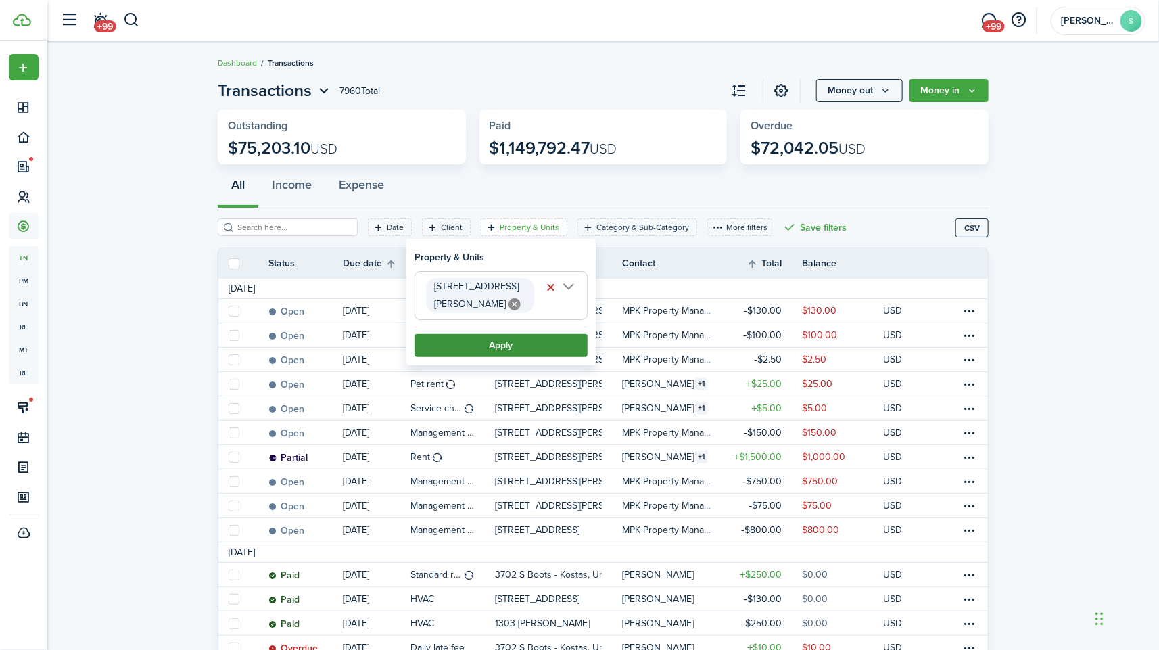
click at [502, 334] on button "Apply" at bounding box center [501, 345] width 173 height 23
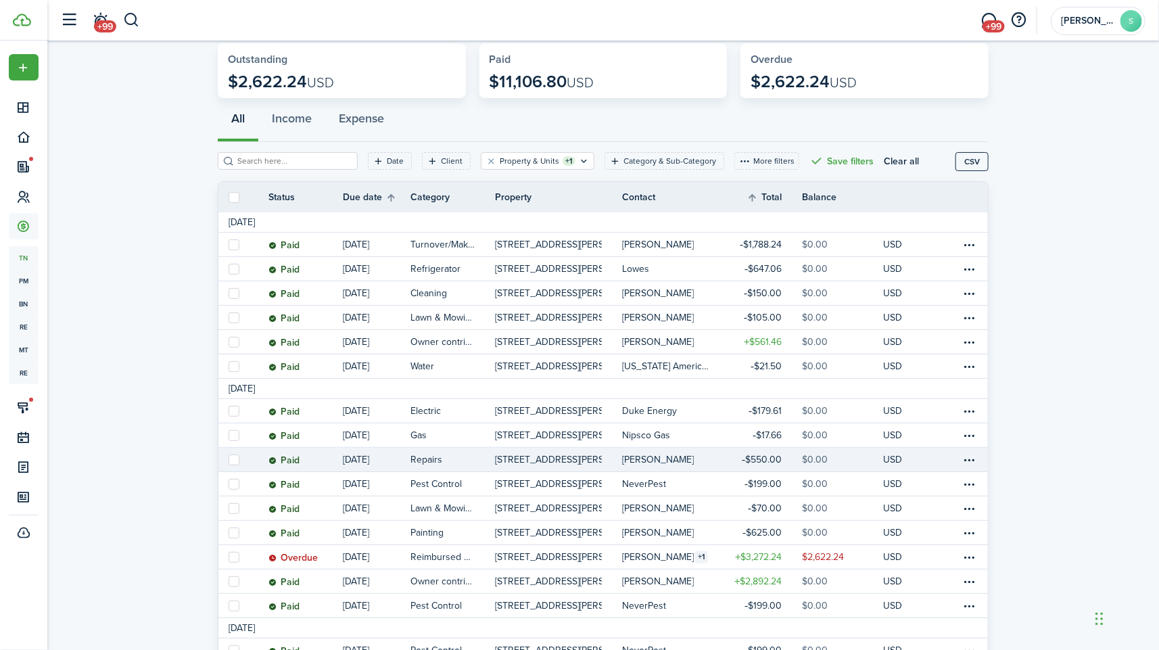
scroll to position [66, 0]
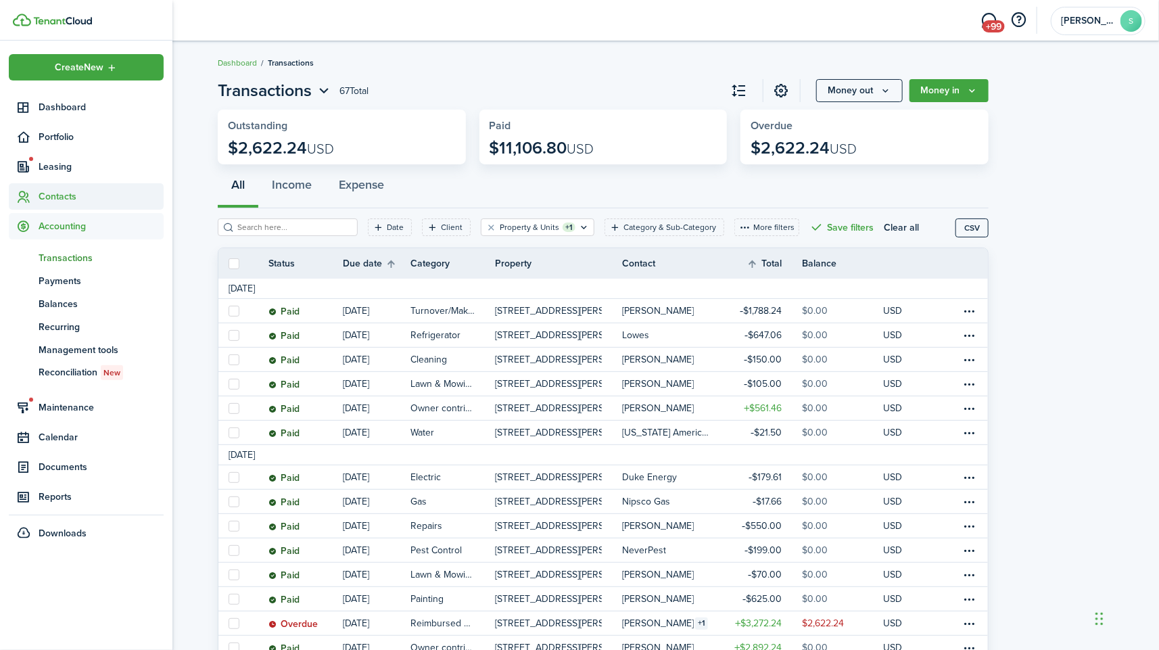
click at [79, 187] on span "Contacts" at bounding box center [86, 196] width 155 height 26
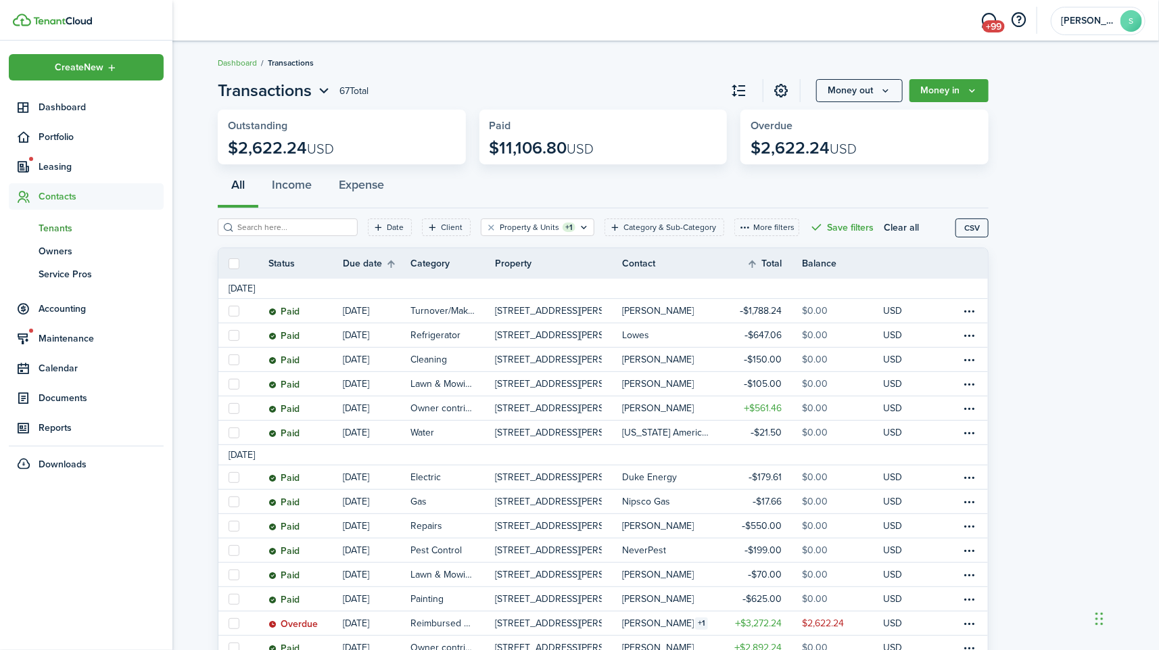
click at [66, 227] on span "Tenants" at bounding box center [101, 228] width 125 height 14
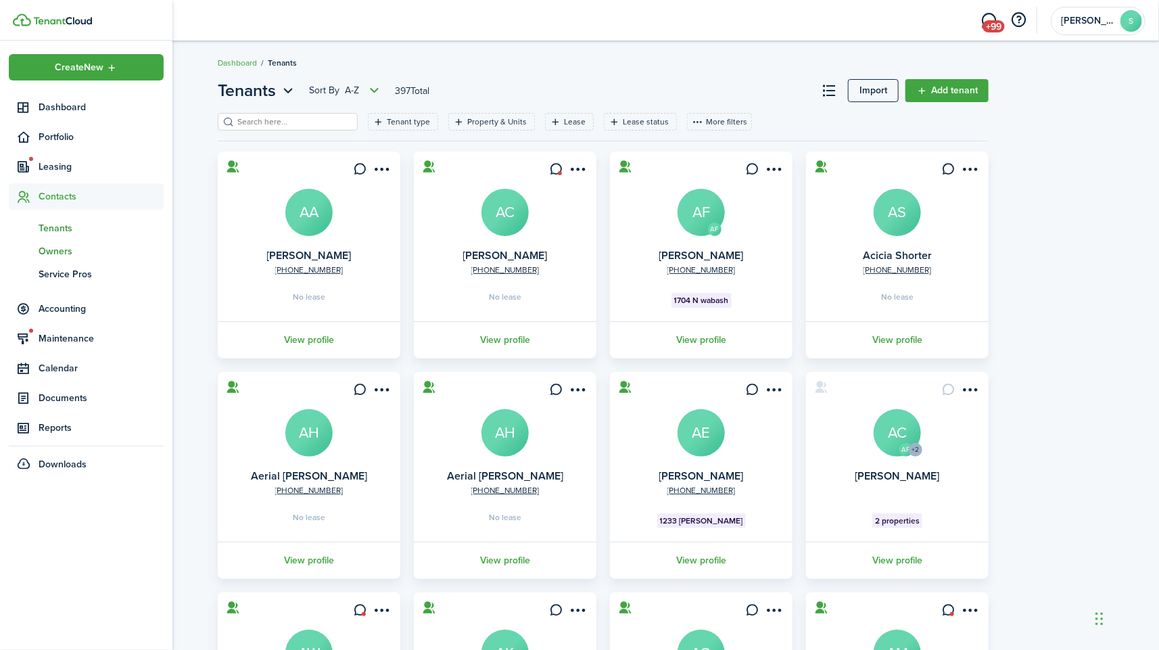
click at [68, 254] on span "Owners" at bounding box center [101, 251] width 125 height 14
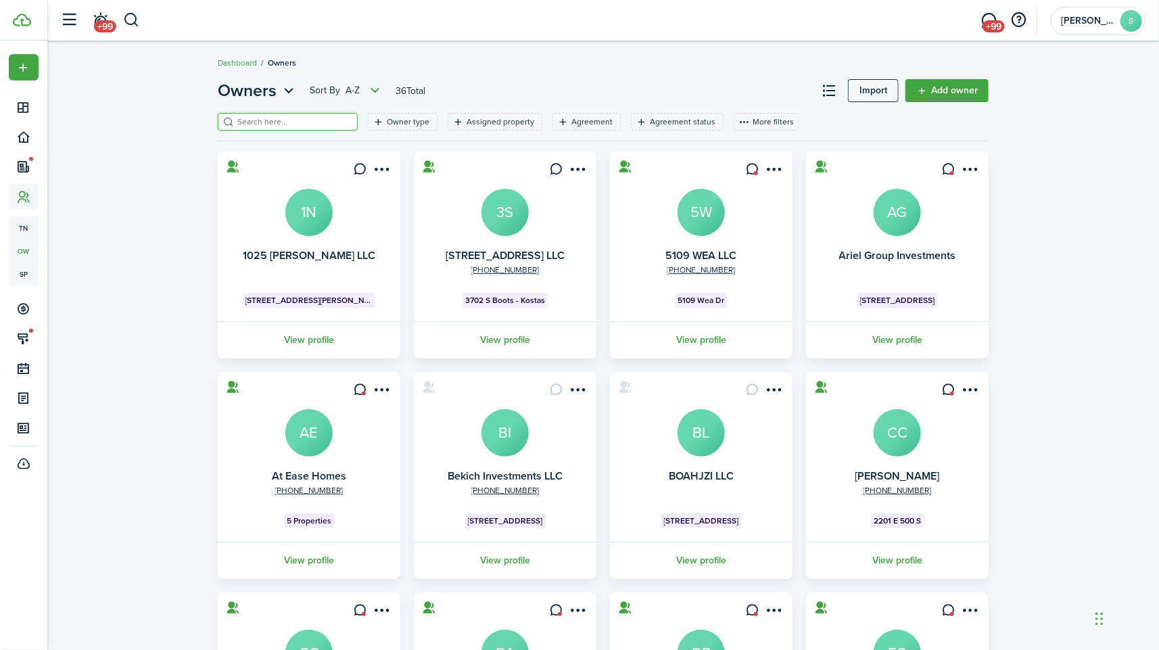
click at [291, 120] on input "search" at bounding box center [293, 122] width 119 height 13
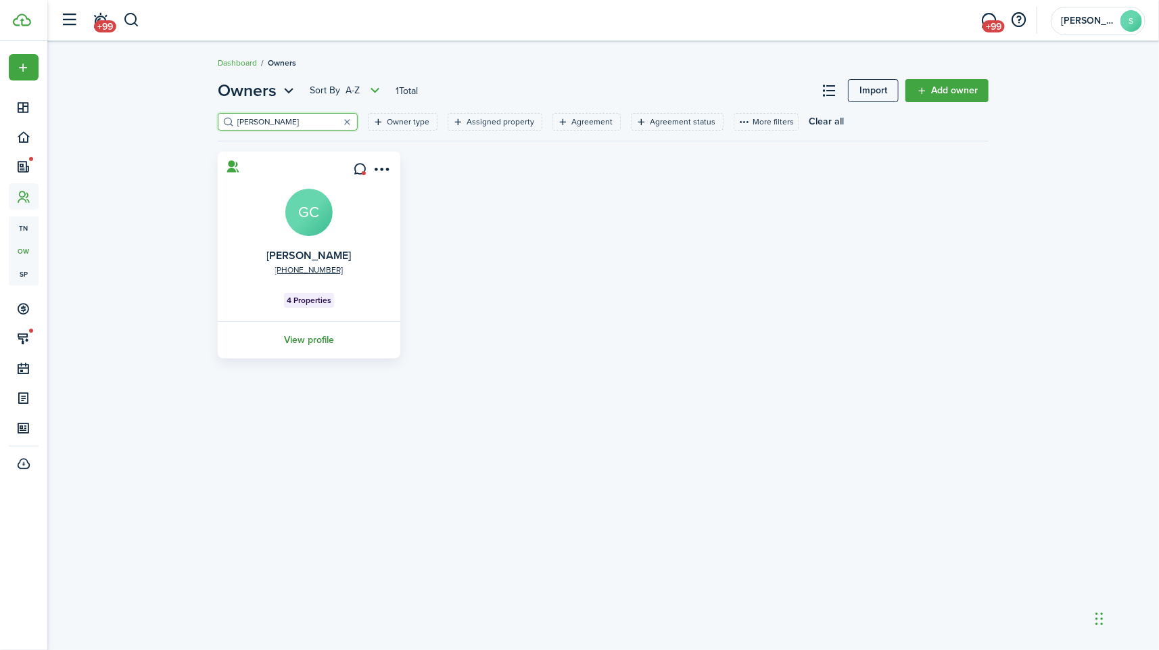
click at [313, 344] on link "View profile" at bounding box center [309, 339] width 187 height 37
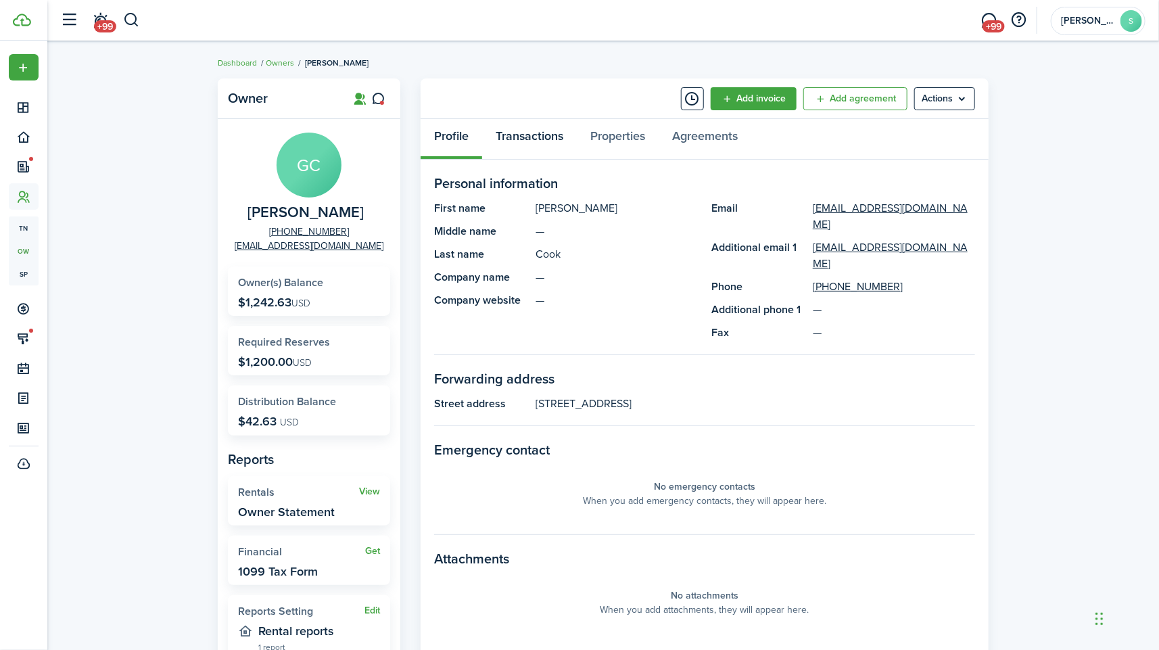
click at [532, 135] on link "Transactions" at bounding box center [529, 139] width 95 height 41
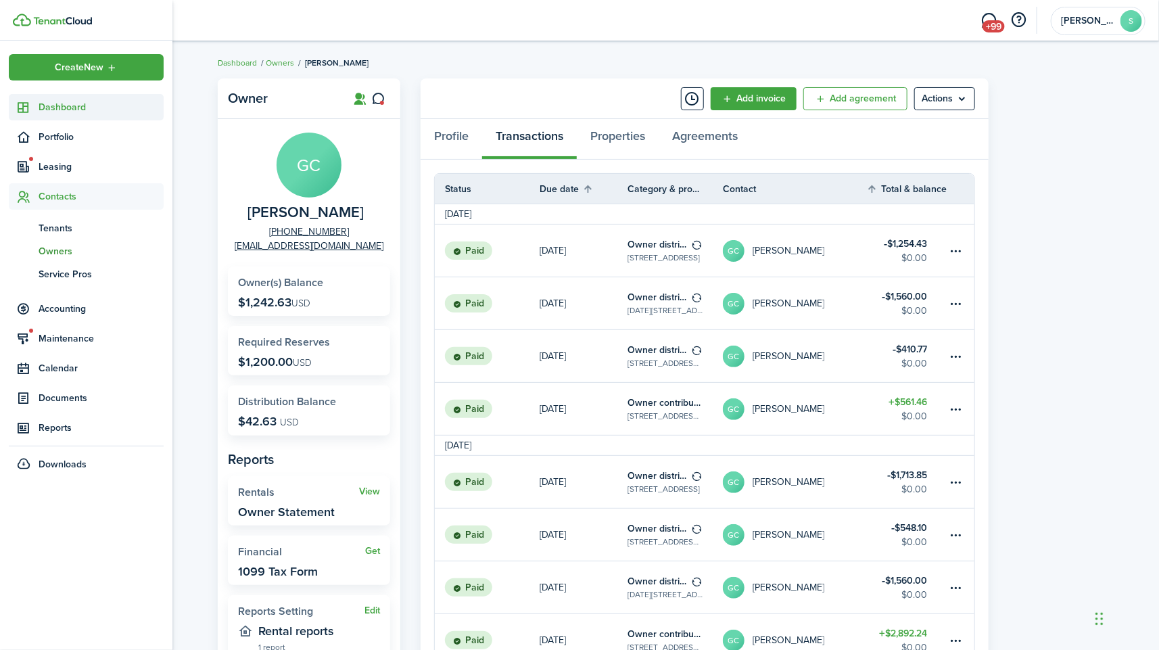
click at [30, 103] on icon at bounding box center [24, 108] width 14 height 14
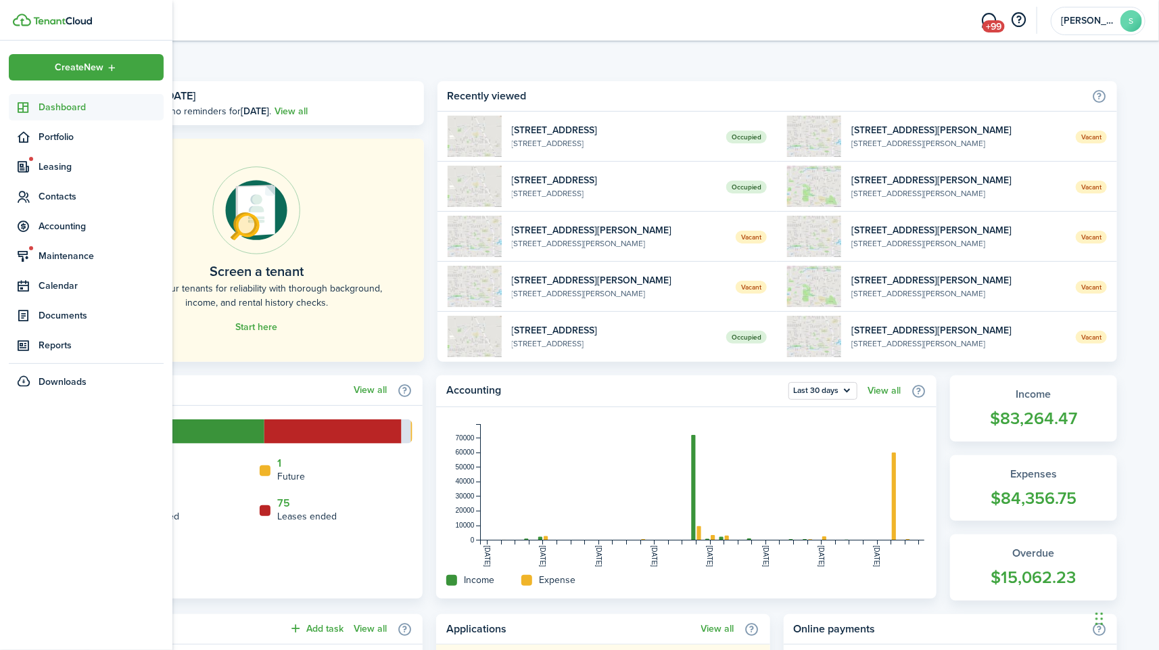
click at [39, 100] on link "Dashboard" at bounding box center [86, 107] width 155 height 26
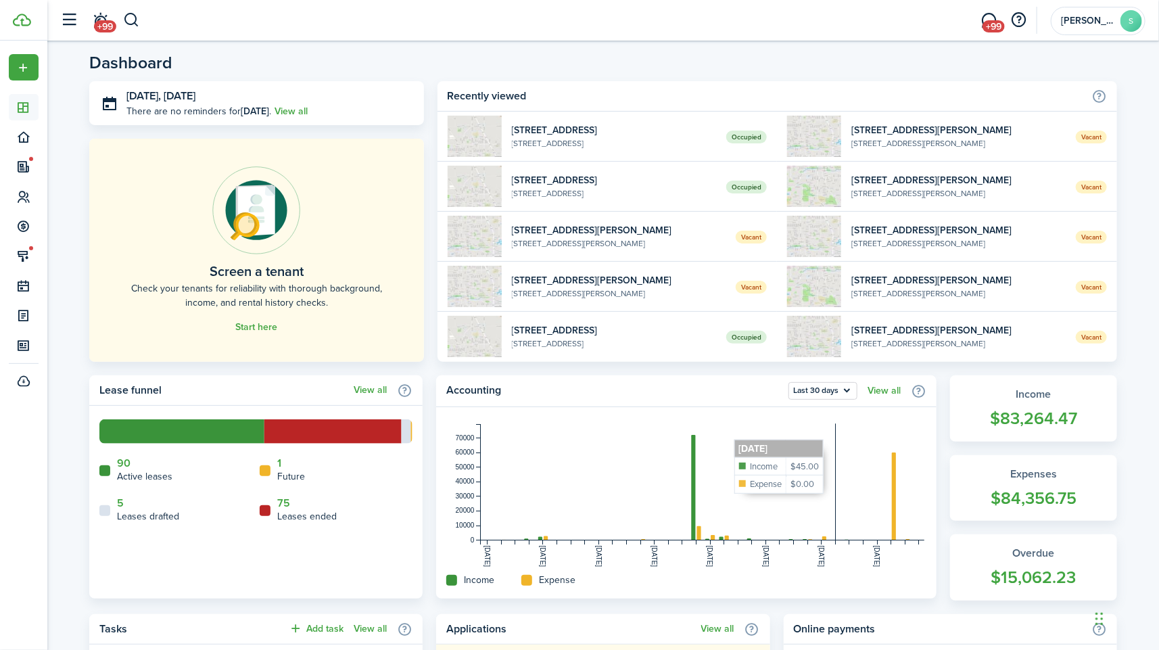
scroll to position [460, 0]
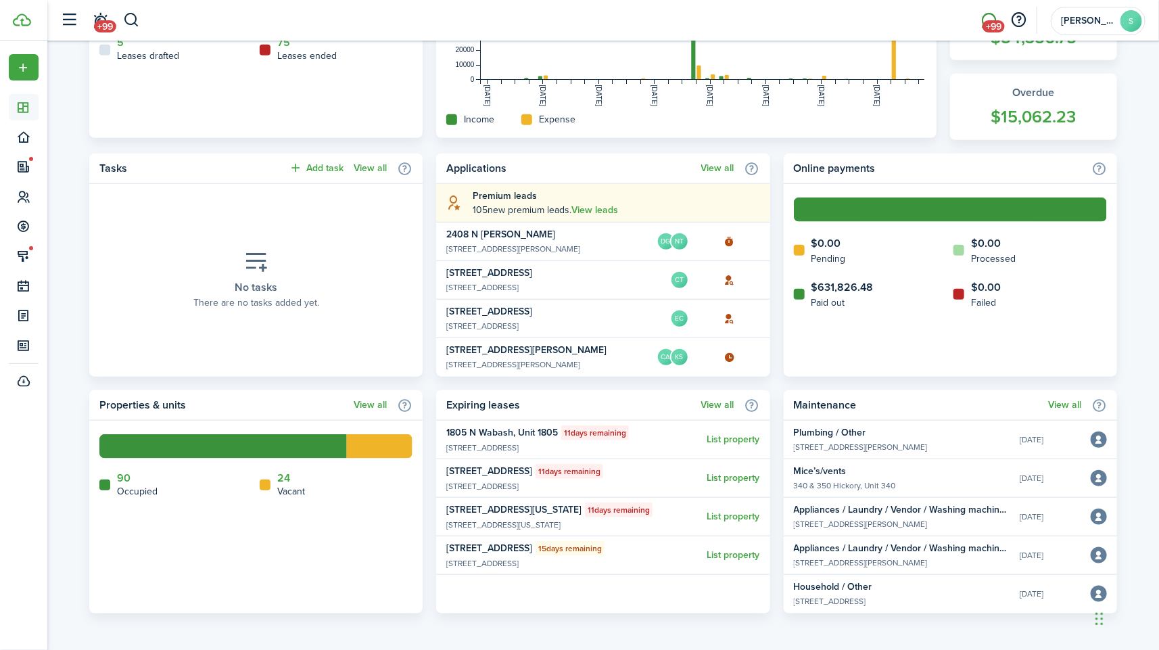
click at [988, 22] on span "+99" at bounding box center [994, 26] width 22 height 12
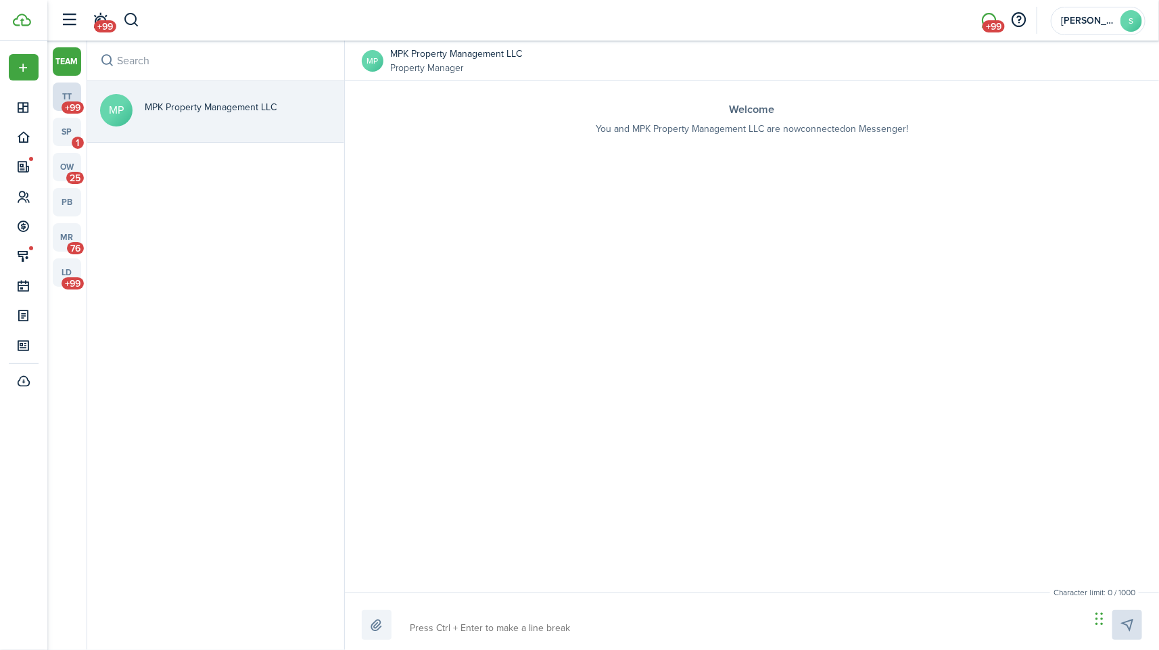
click at [62, 101] on link "tt +99" at bounding box center [67, 96] width 28 height 28
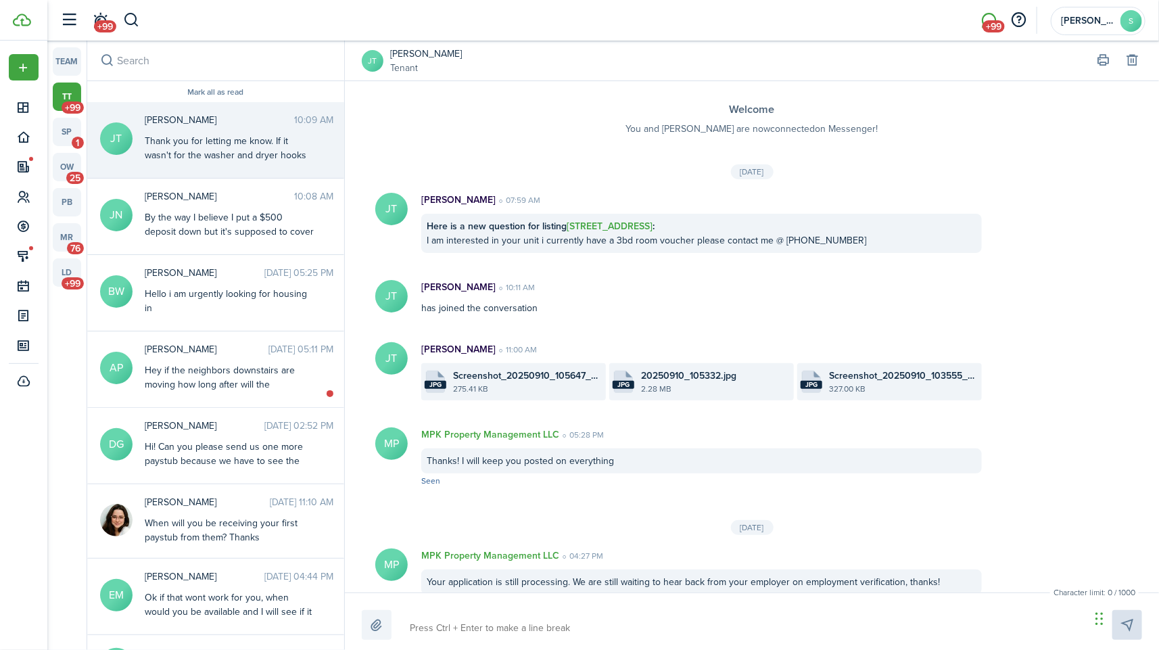
scroll to position [1152, 0]
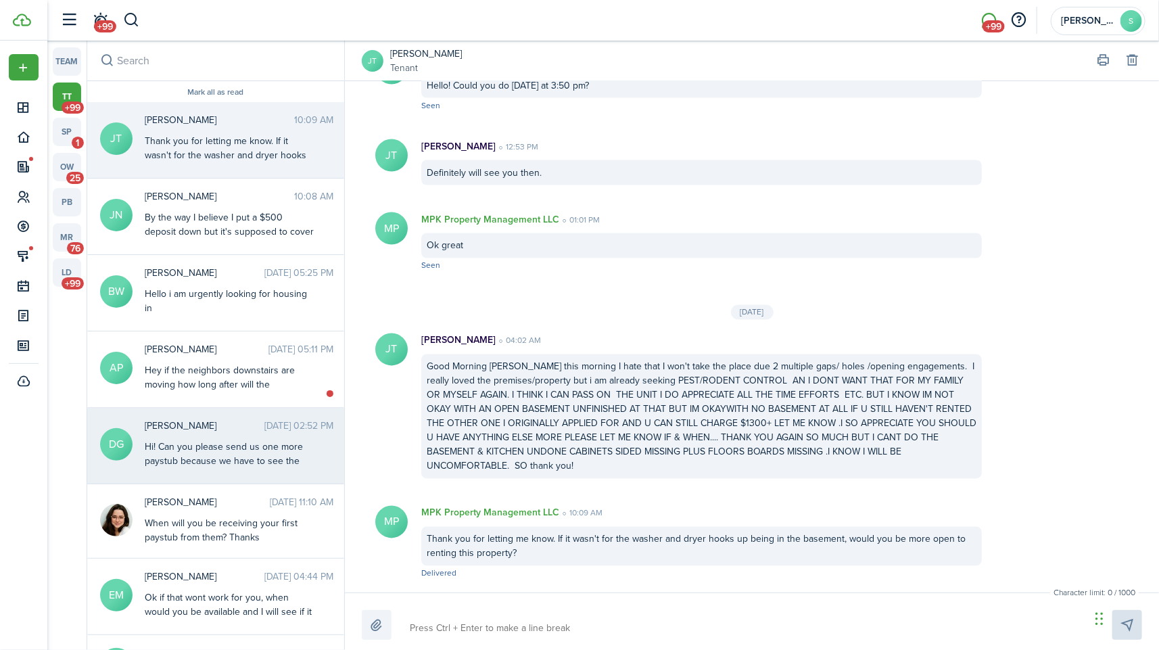
click at [247, 460] on div "Hi! Can you please send us one more paystub because we have to see the last 30 …" at bounding box center [229, 461] width 169 height 43
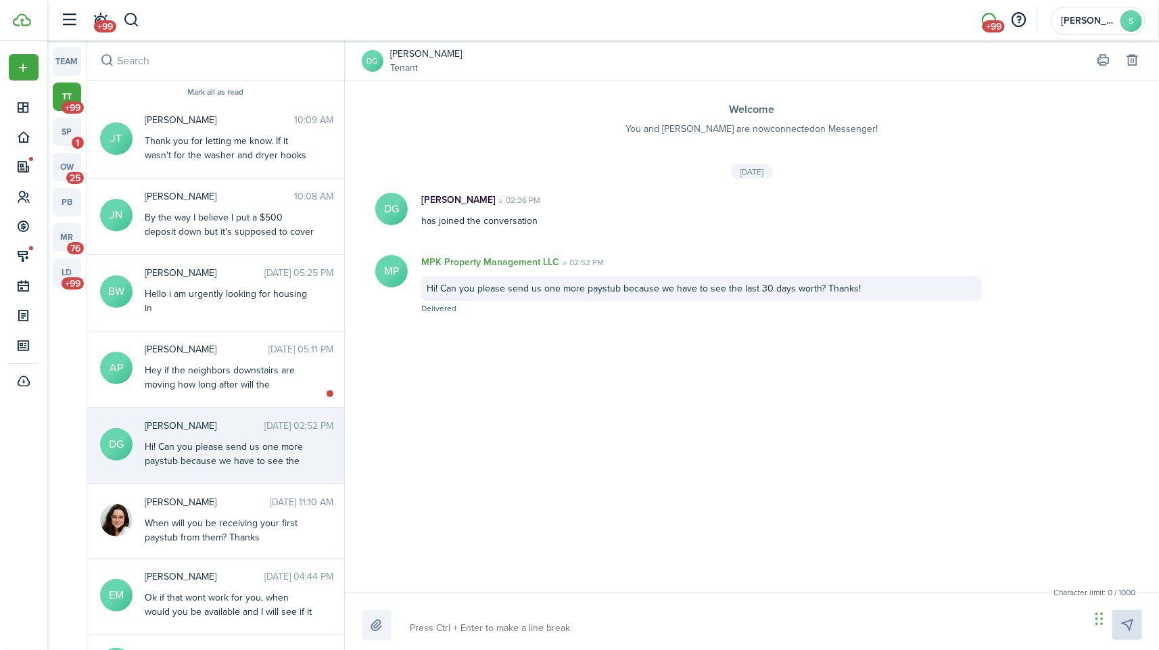
click at [413, 43] on div "[PERSON_NAME] Tenant" at bounding box center [752, 61] width 780 height 40
click at [417, 48] on link "[PERSON_NAME]" at bounding box center [426, 54] width 72 height 14
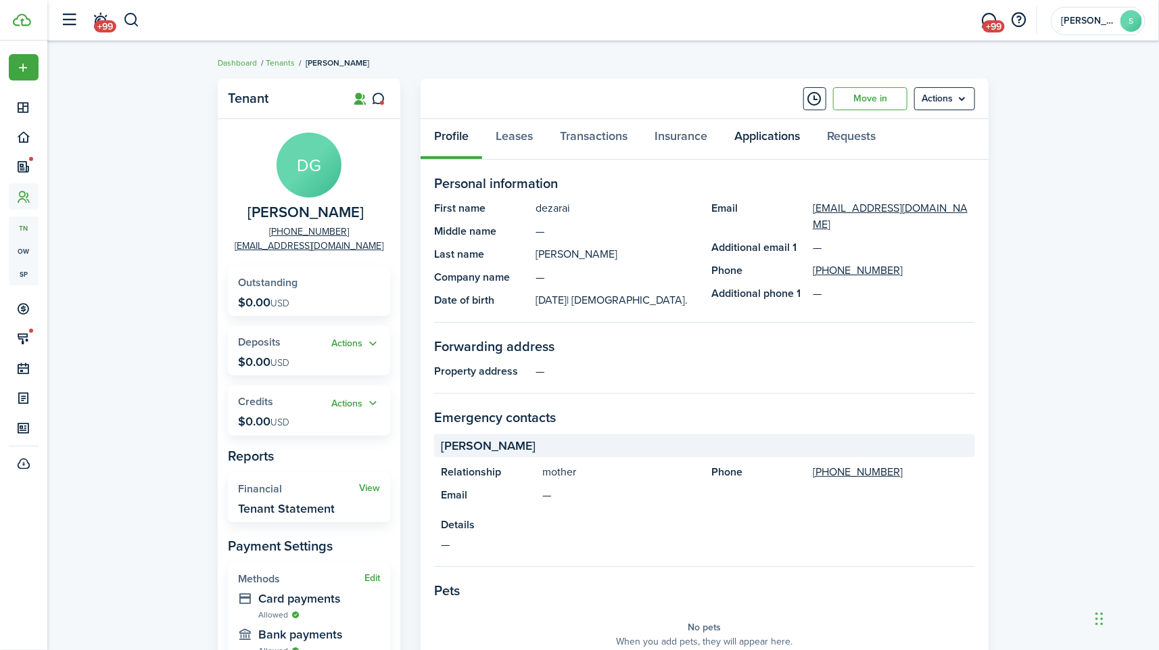
click at [763, 126] on link "Applications" at bounding box center [767, 139] width 93 height 41
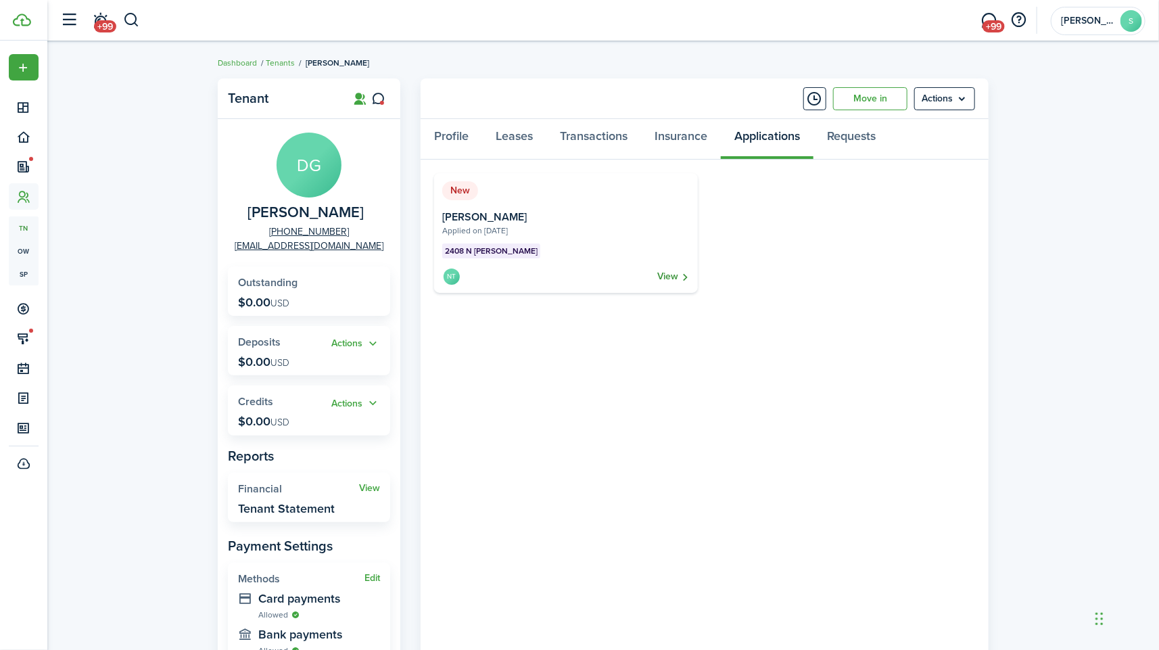
click at [676, 276] on link "View" at bounding box center [673, 276] width 32 height 19
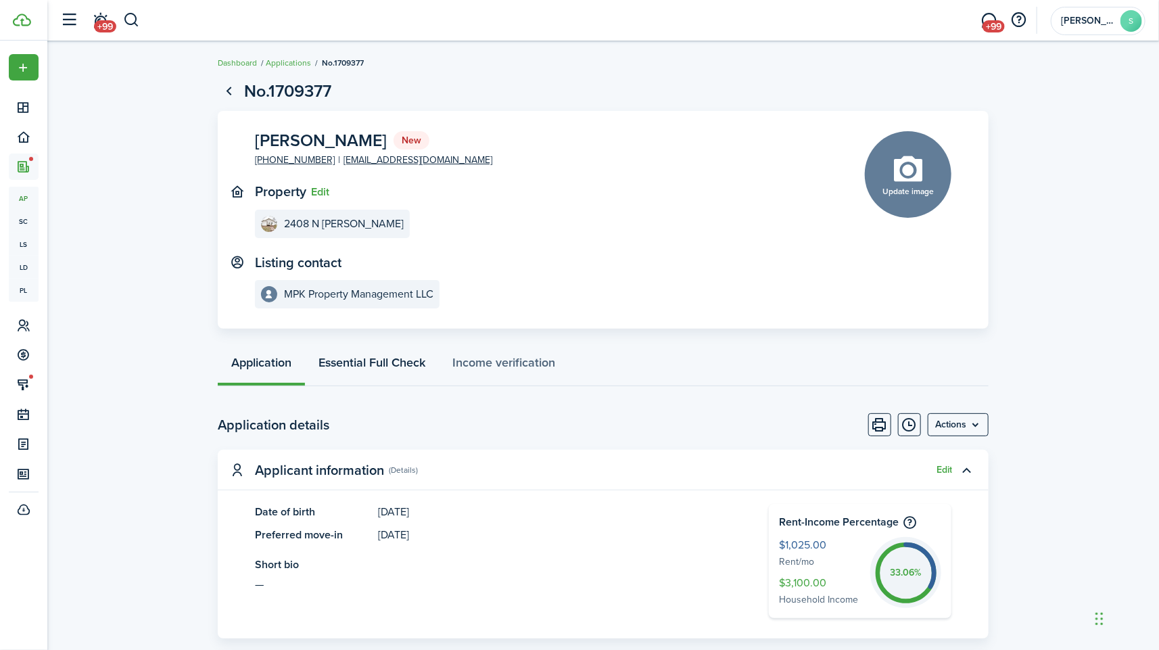
click at [369, 354] on link "Essential Full Check" at bounding box center [372, 366] width 134 height 41
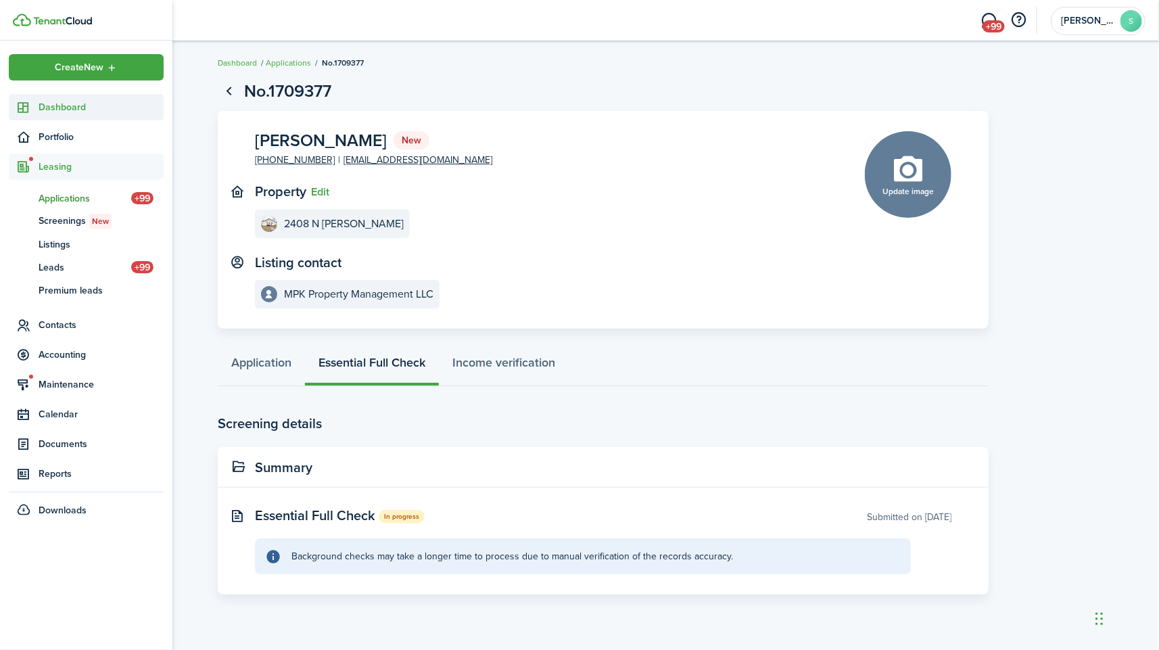
click at [32, 119] on link "Dashboard" at bounding box center [86, 107] width 155 height 26
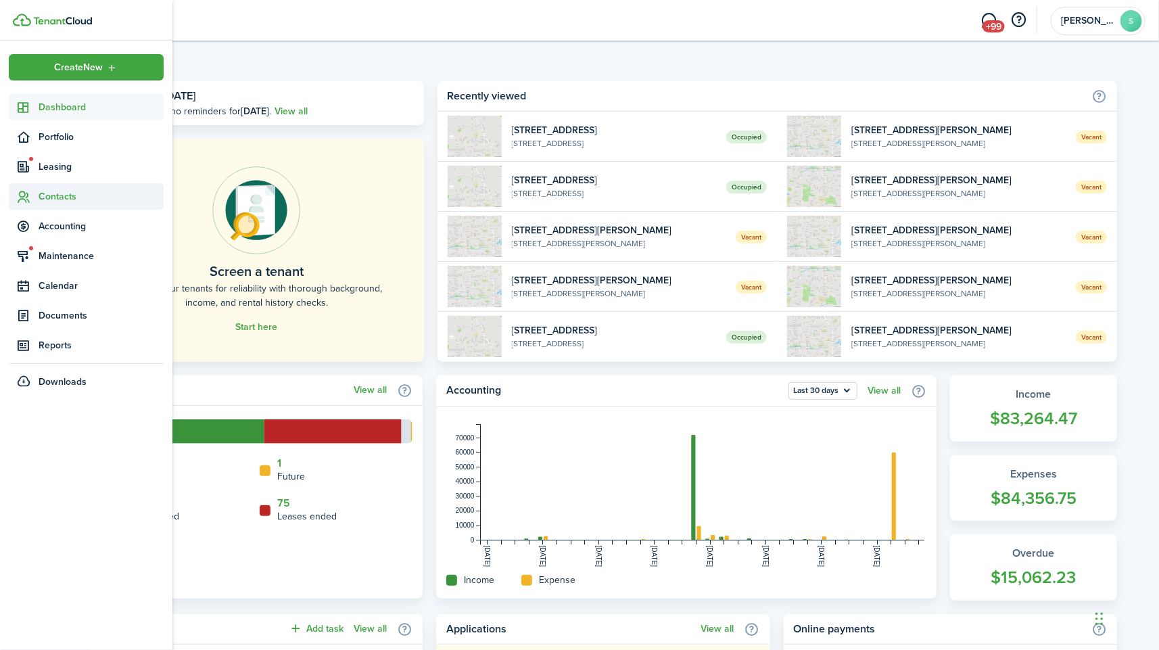
click at [68, 199] on span "Contacts" at bounding box center [101, 196] width 125 height 14
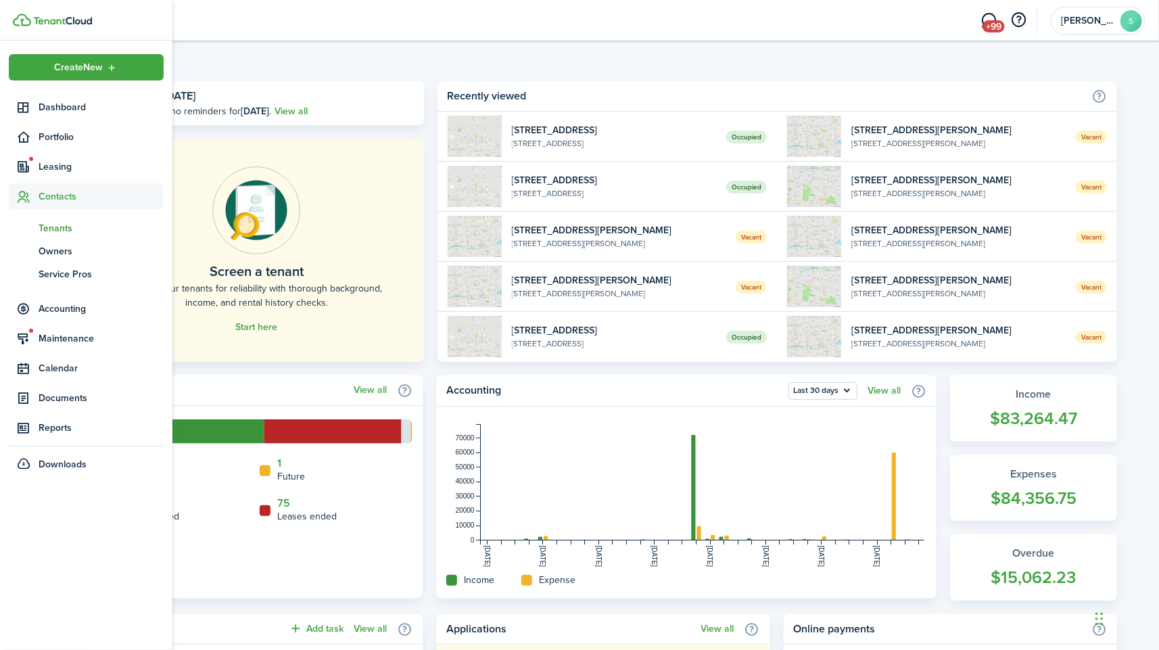
click at [64, 219] on link "tn Tenants" at bounding box center [86, 227] width 155 height 23
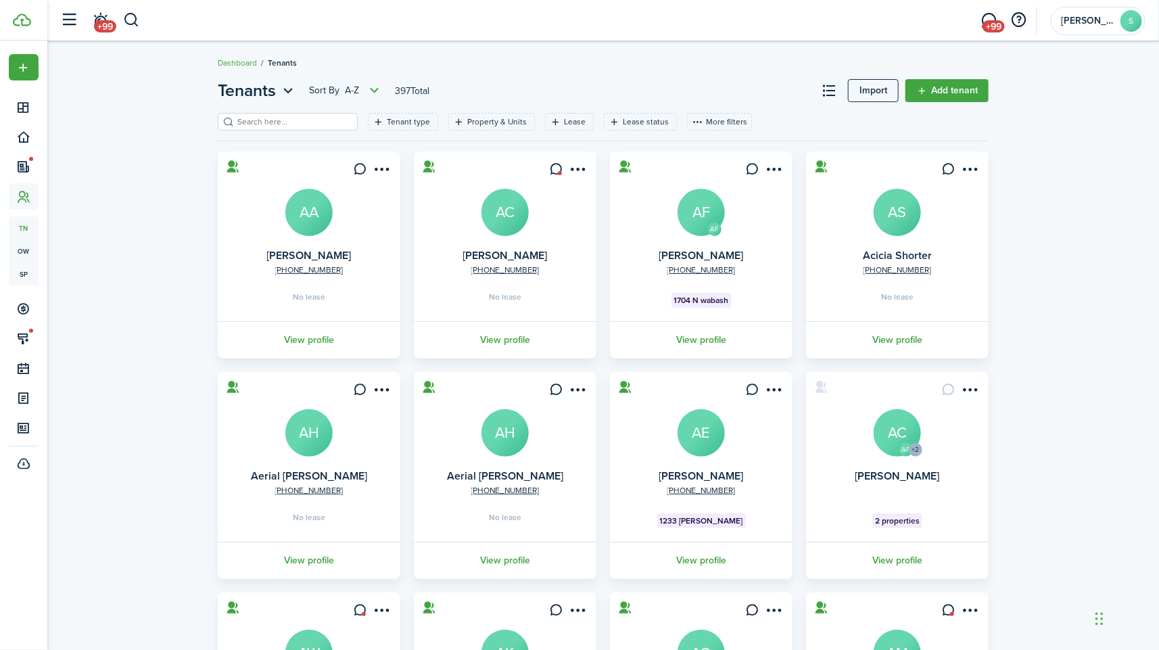
click at [281, 127] on input "search" at bounding box center [293, 122] width 119 height 13
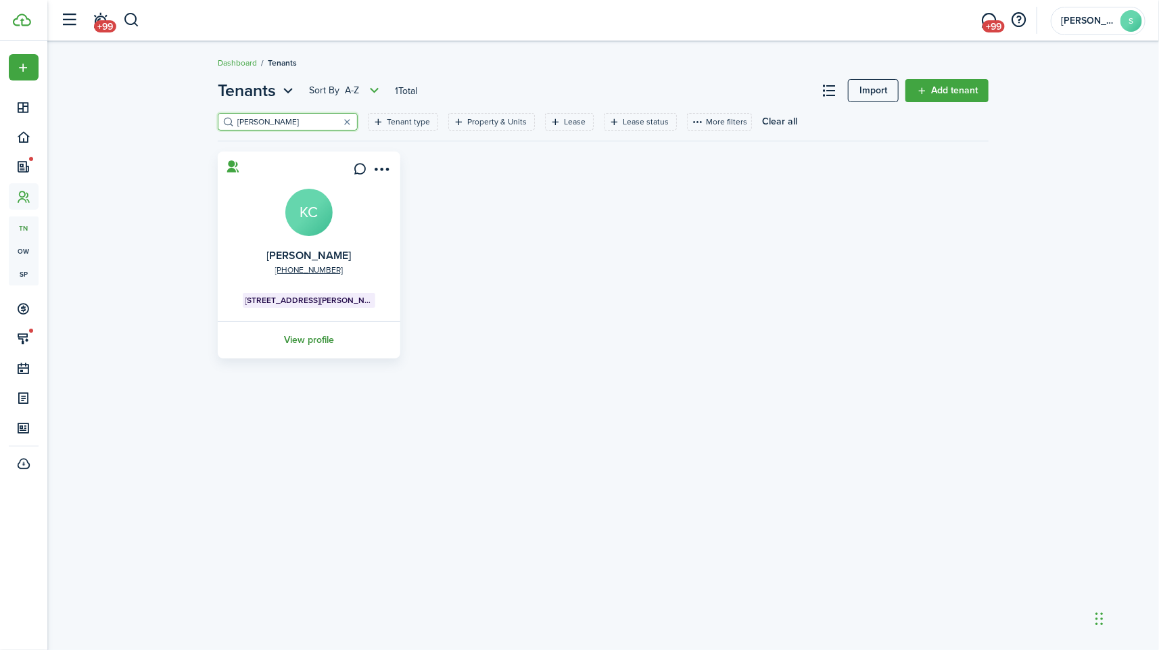
click at [316, 343] on link "View profile" at bounding box center [309, 339] width 187 height 37
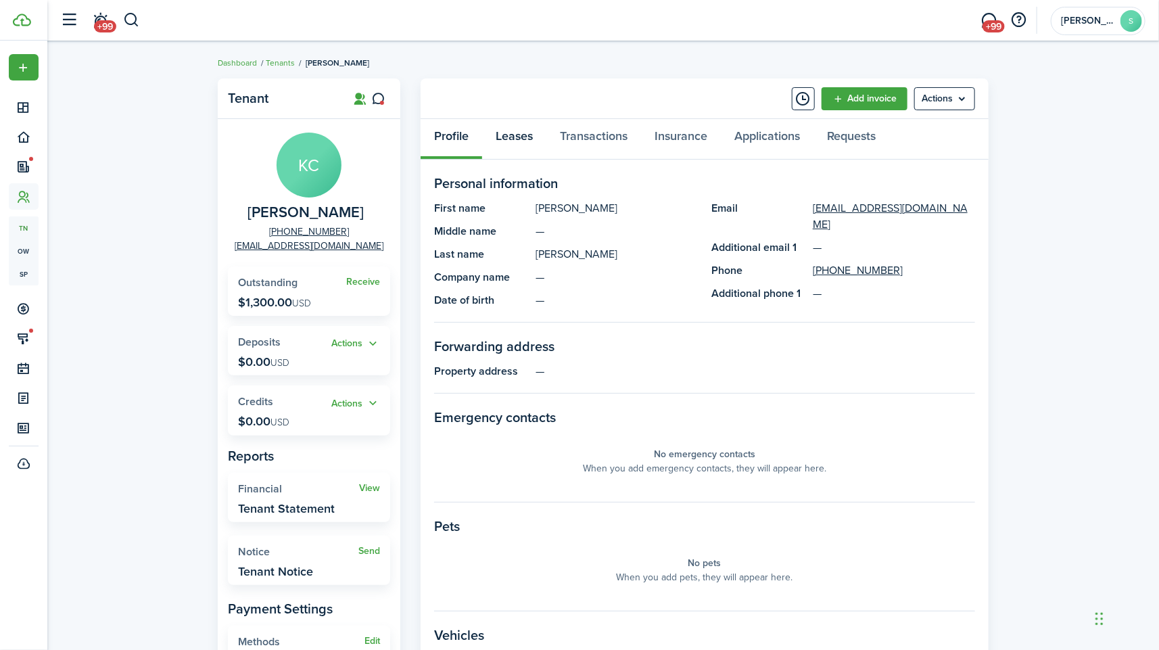
click at [509, 131] on link "Leases" at bounding box center [514, 139] width 64 height 41
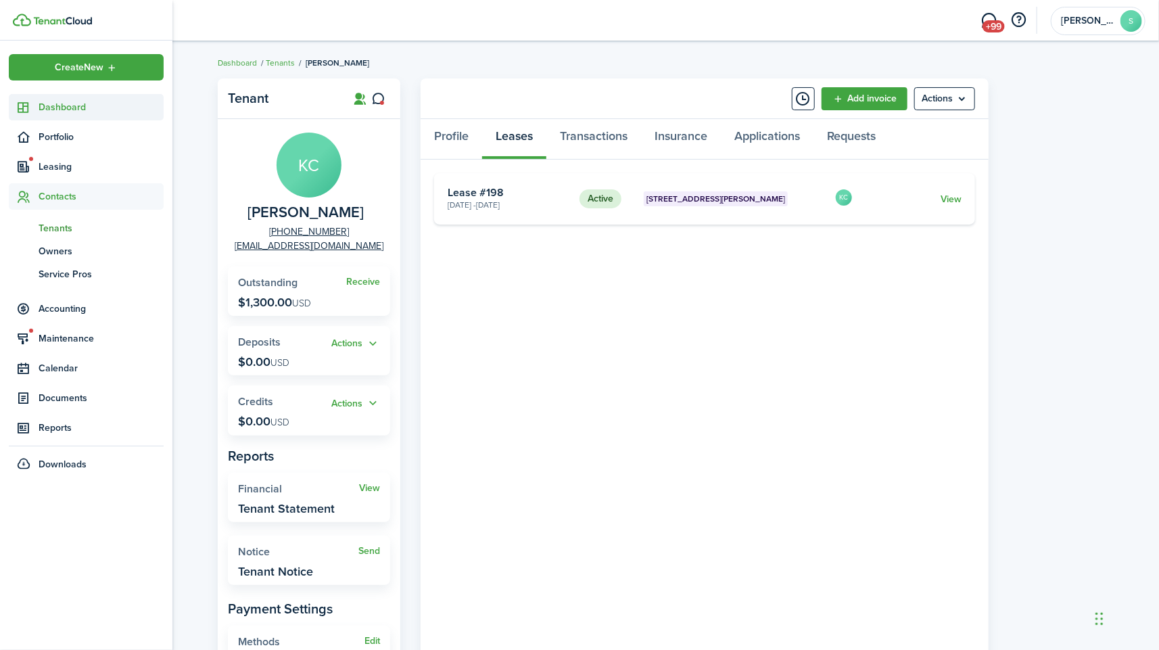
click at [41, 114] on link "Dashboard" at bounding box center [86, 107] width 155 height 26
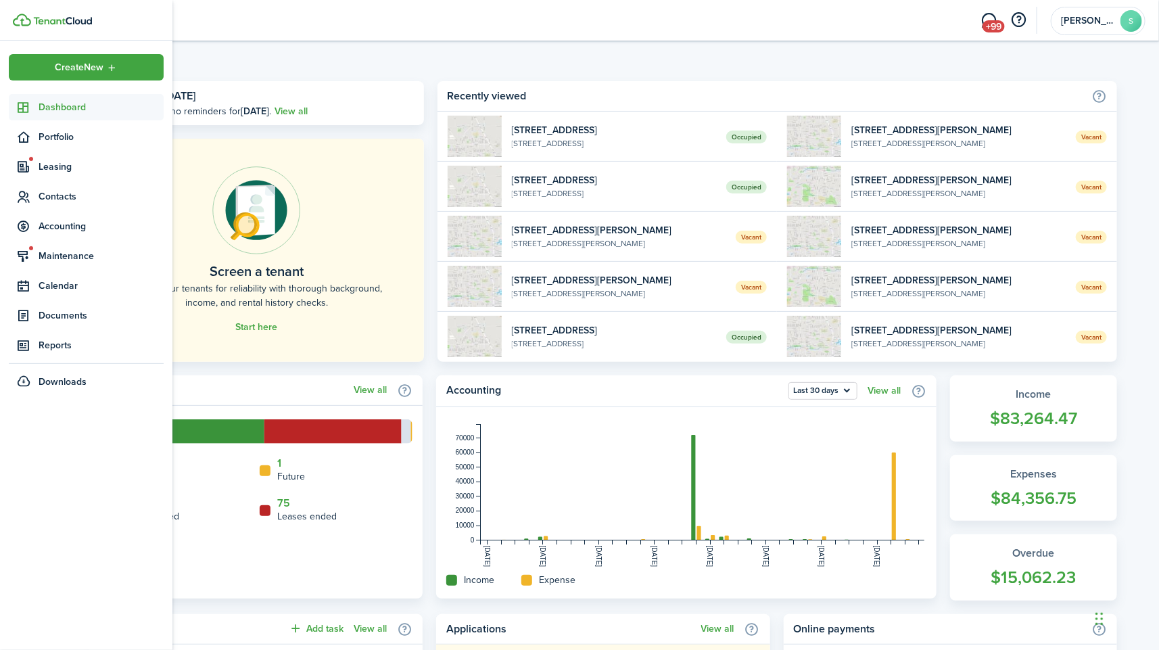
click at [39, 100] on span "Dashboard" at bounding box center [101, 107] width 125 height 14
click at [80, 168] on span "Leasing" at bounding box center [101, 167] width 125 height 14
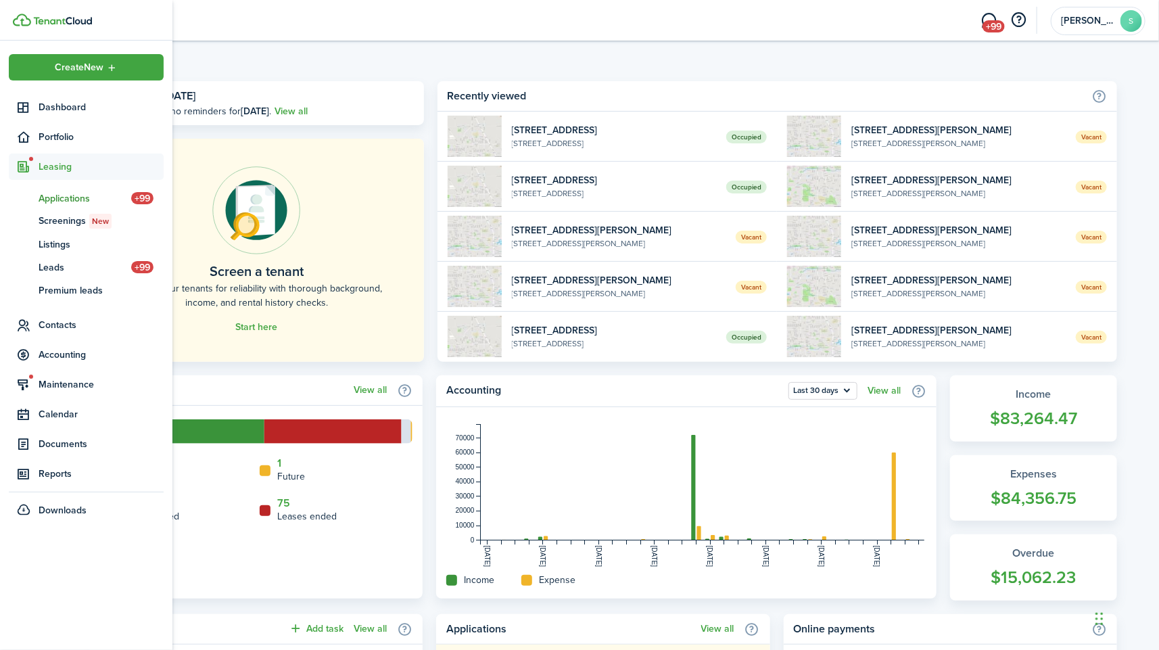
click at [66, 197] on span "Applications" at bounding box center [85, 198] width 93 height 14
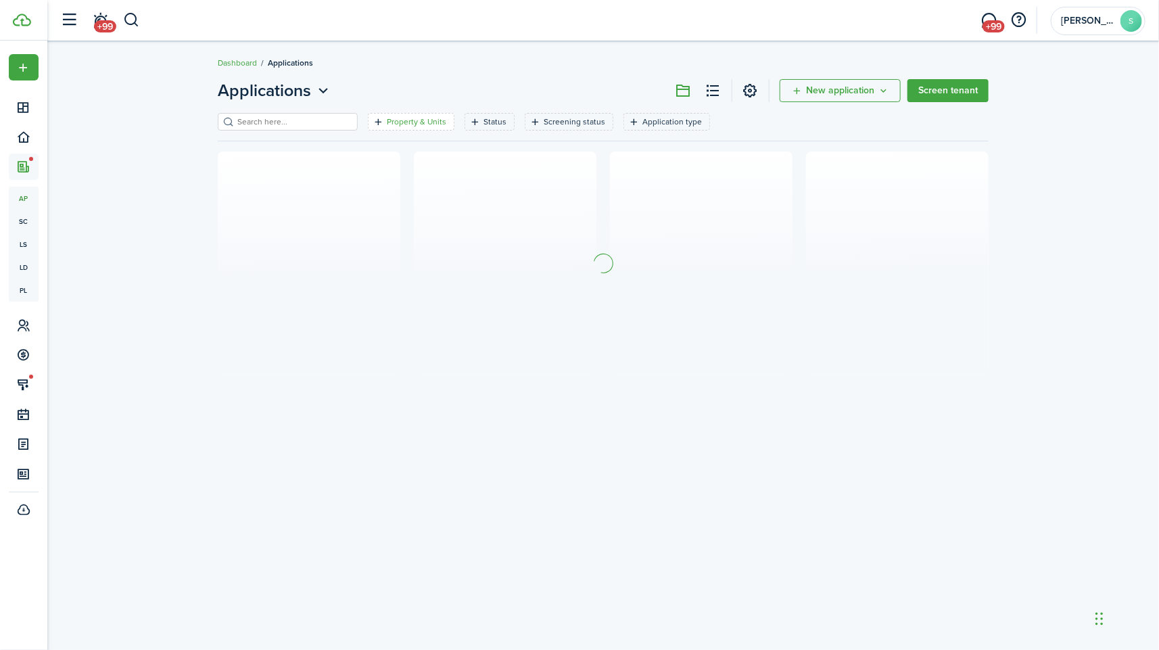
click at [392, 124] on filter-tag-label "Property & Units" at bounding box center [417, 122] width 60 height 12
click at [463, 189] on span "Property" at bounding box center [391, 194] width 172 height 30
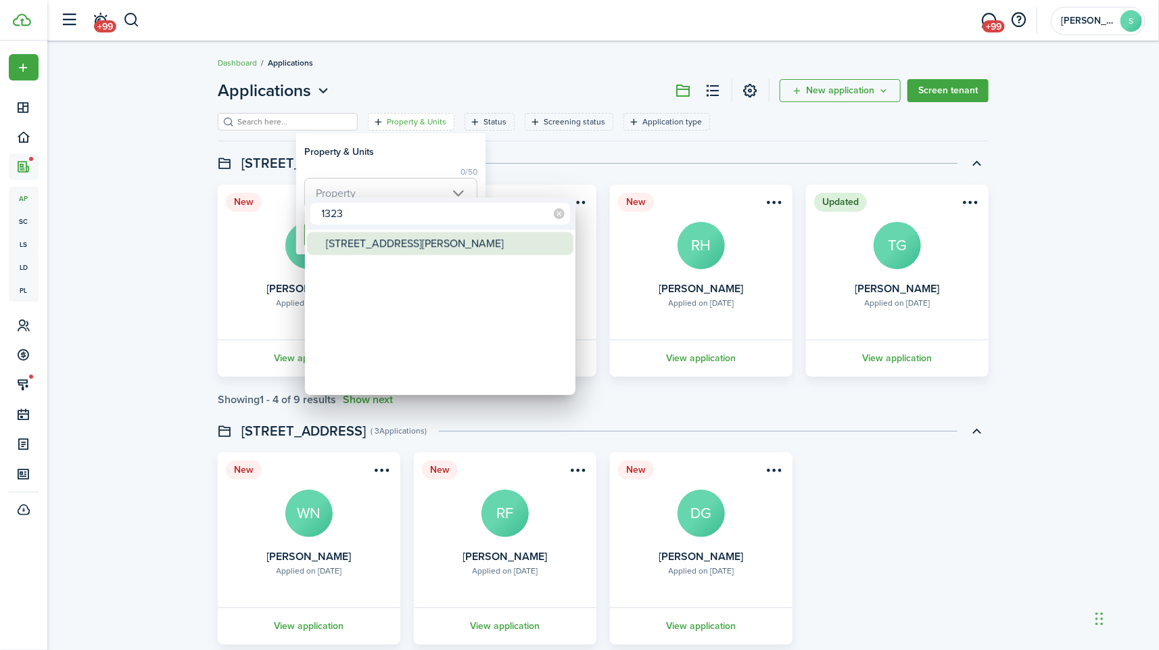
click at [432, 234] on div "[STREET_ADDRESS][PERSON_NAME]" at bounding box center [445, 243] width 239 height 23
click at [410, 172] on div at bounding box center [579, 325] width 1375 height 866
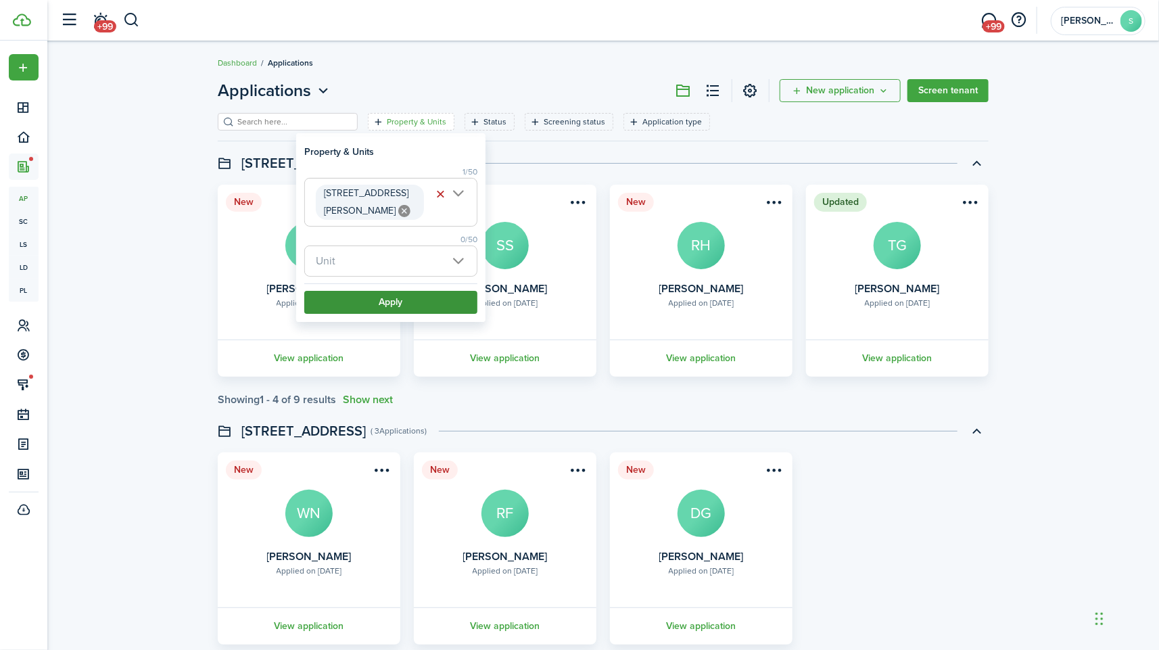
click at [391, 291] on button "Apply" at bounding box center [390, 302] width 173 height 23
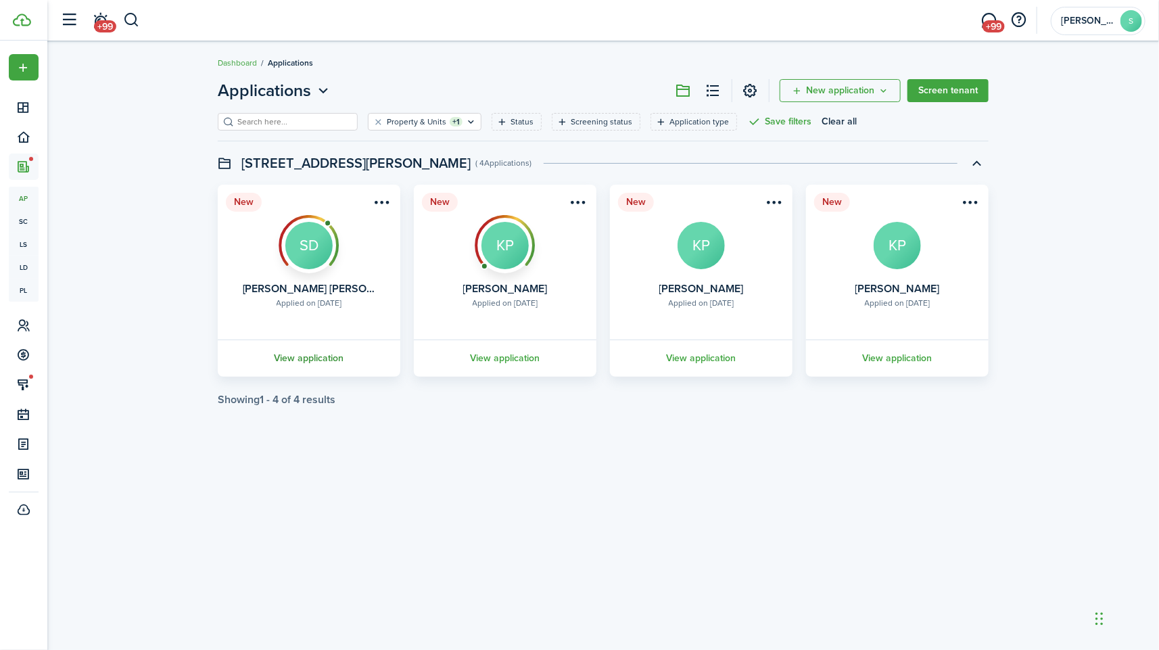
click at [316, 361] on link "View application" at bounding box center [309, 357] width 187 height 37
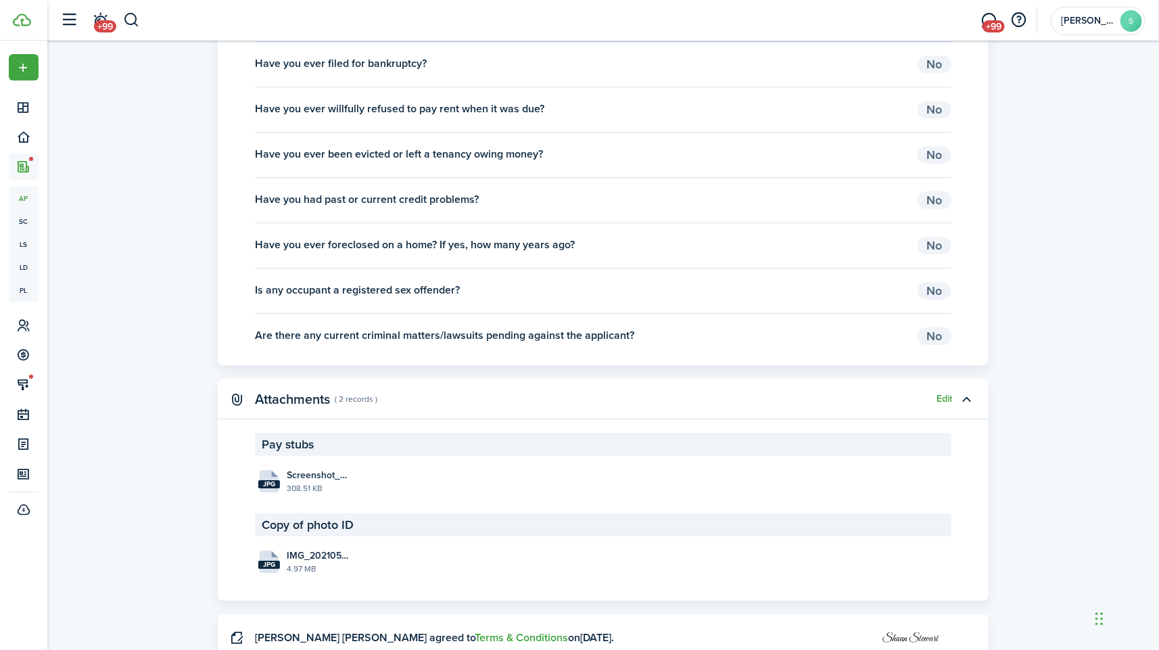
scroll to position [2095, 0]
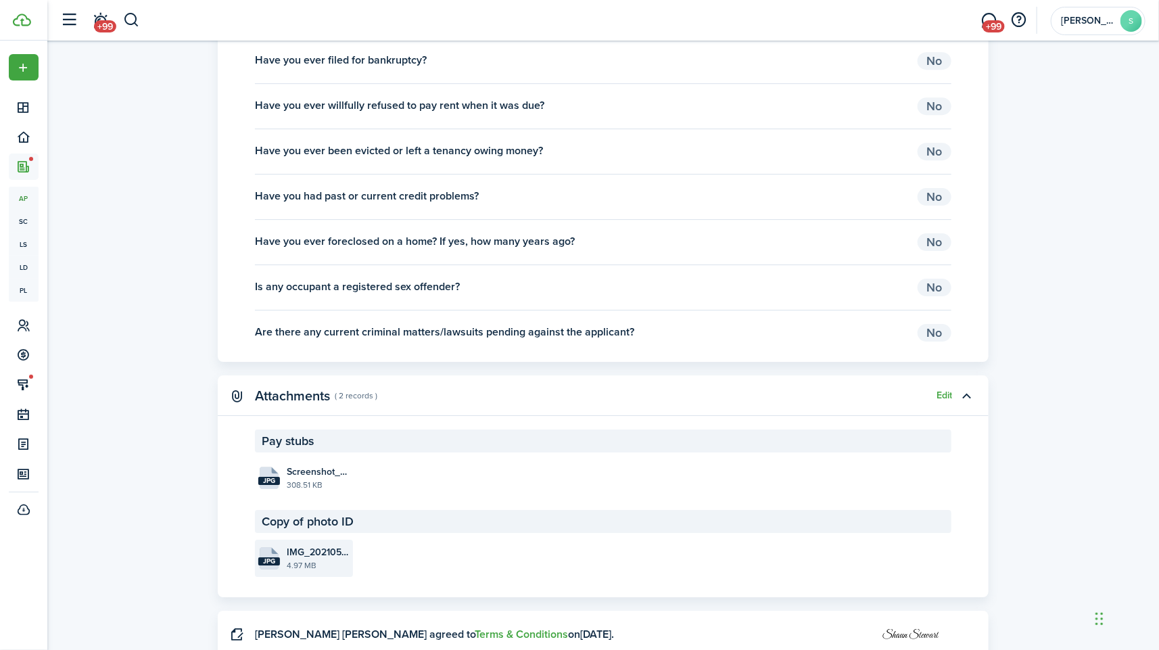
click at [321, 571] on file-size "4.97 MB" at bounding box center [318, 565] width 63 height 12
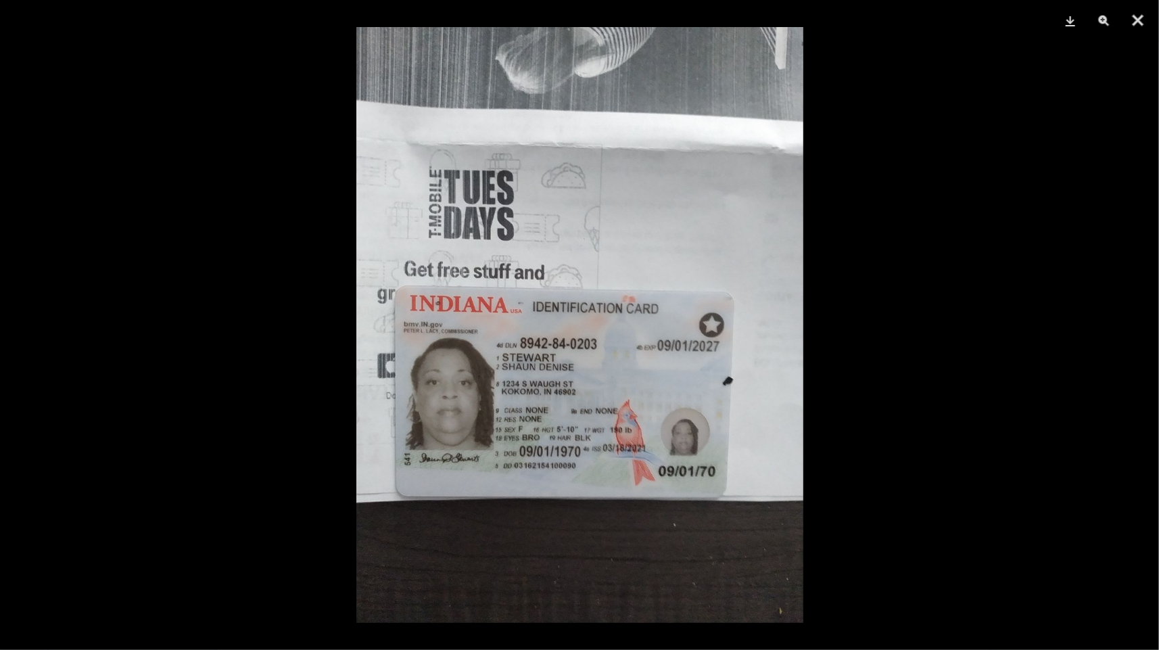
click at [986, 286] on div at bounding box center [579, 325] width 1159 height 650
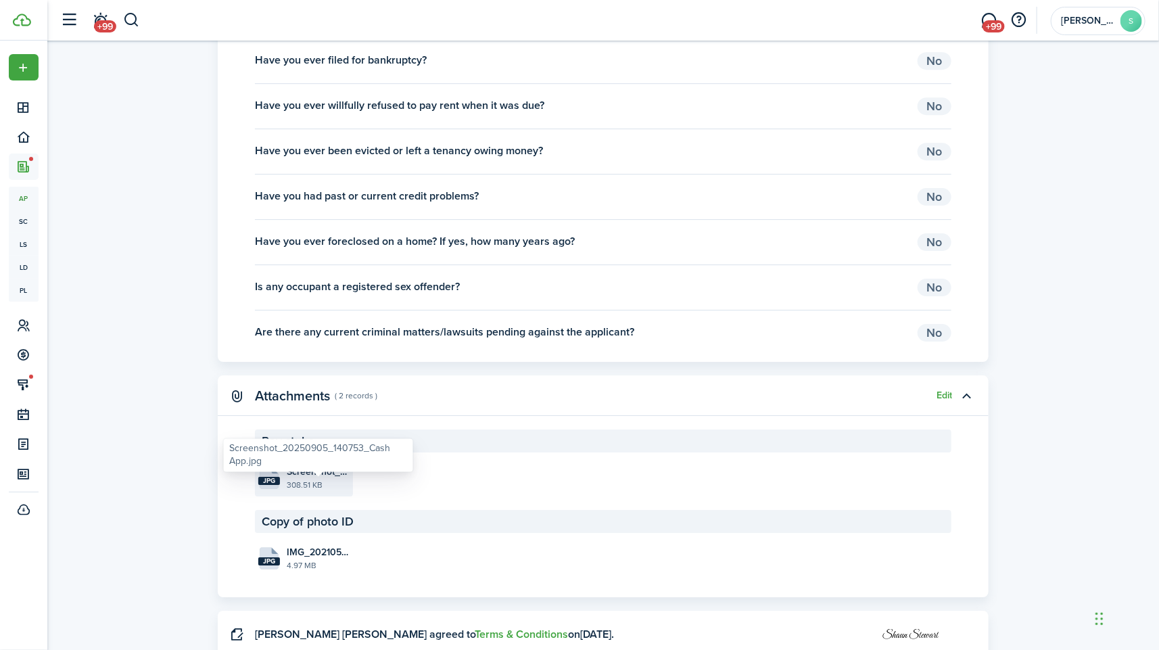
click at [319, 479] on span "Screenshot_20250905_140753_Cash App.jpg" at bounding box center [318, 472] width 63 height 14
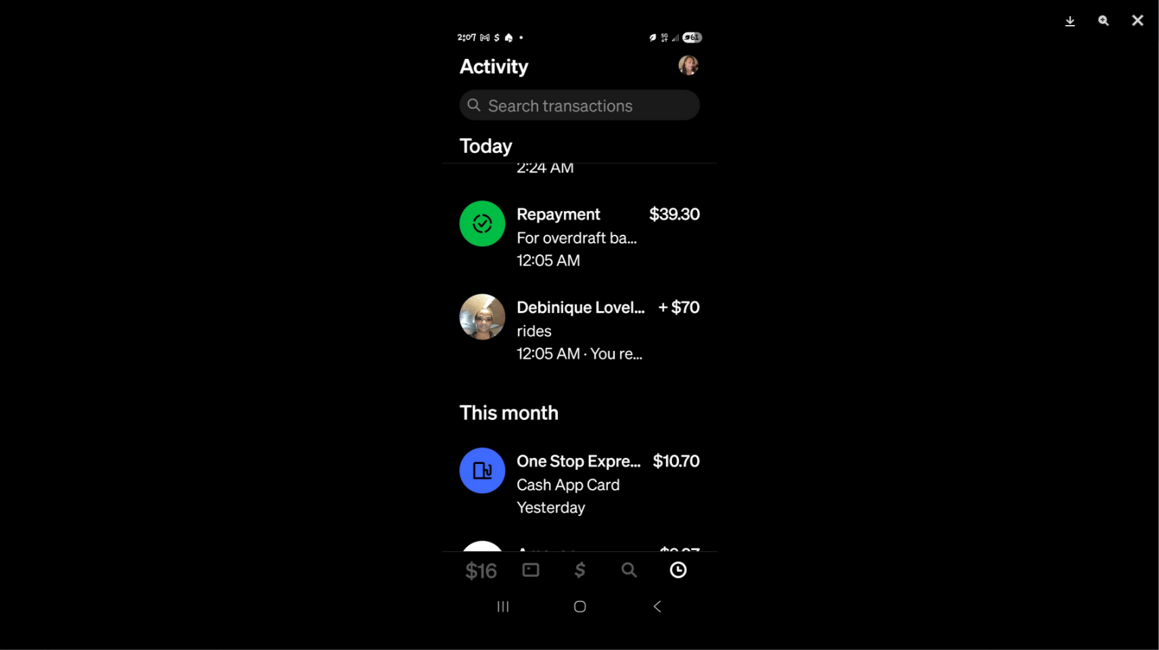
click at [1012, 234] on div at bounding box center [579, 325] width 1159 height 650
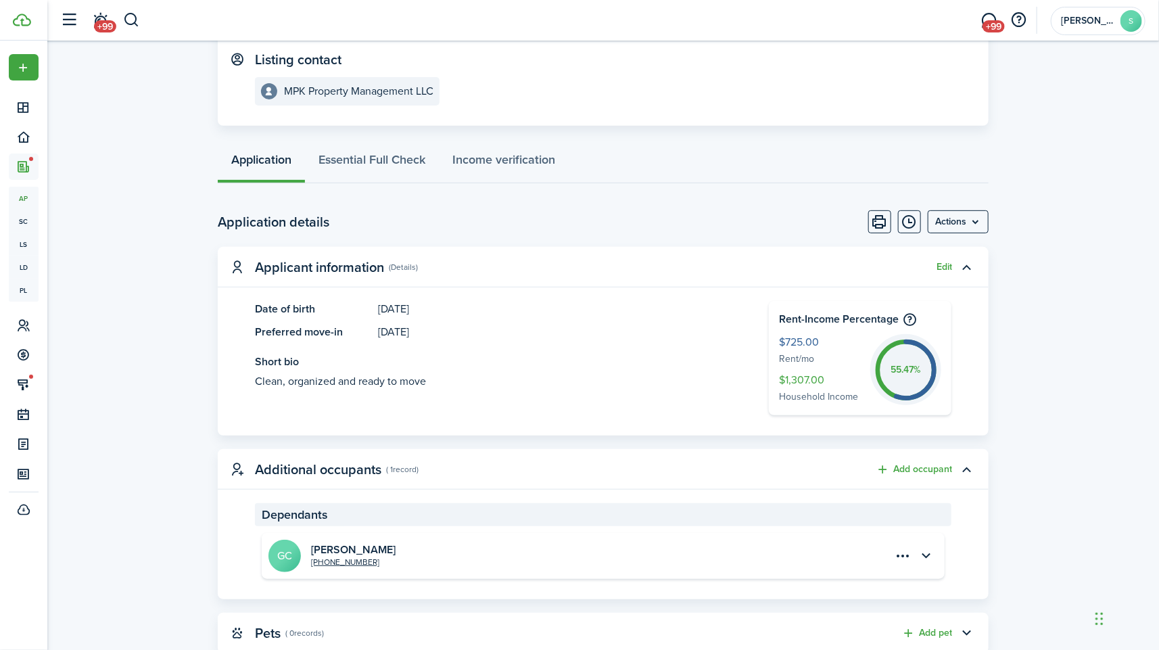
scroll to position [0, 0]
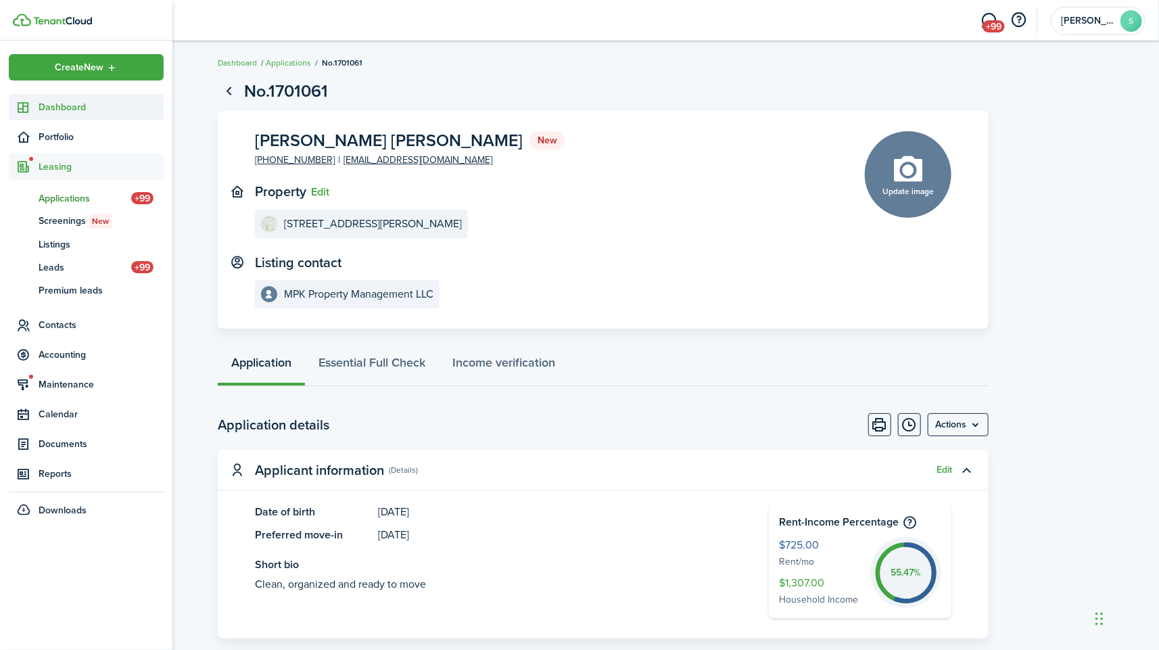
click at [32, 117] on link "Dashboard" at bounding box center [86, 107] width 155 height 26
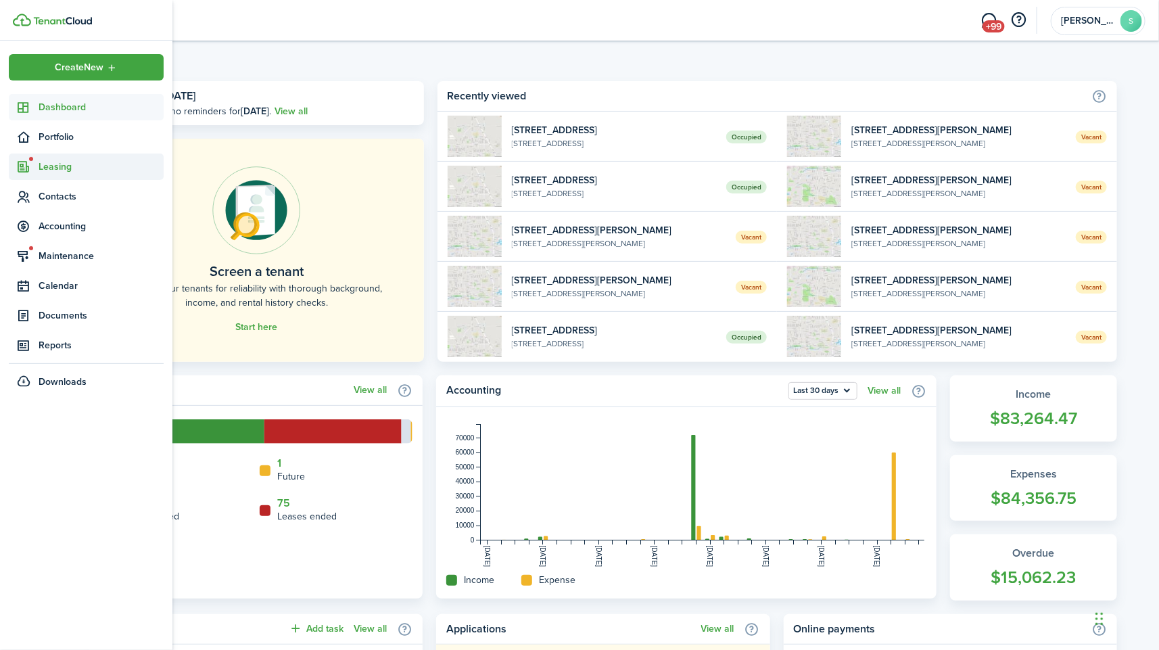
click at [57, 161] on span "Leasing" at bounding box center [101, 167] width 125 height 14
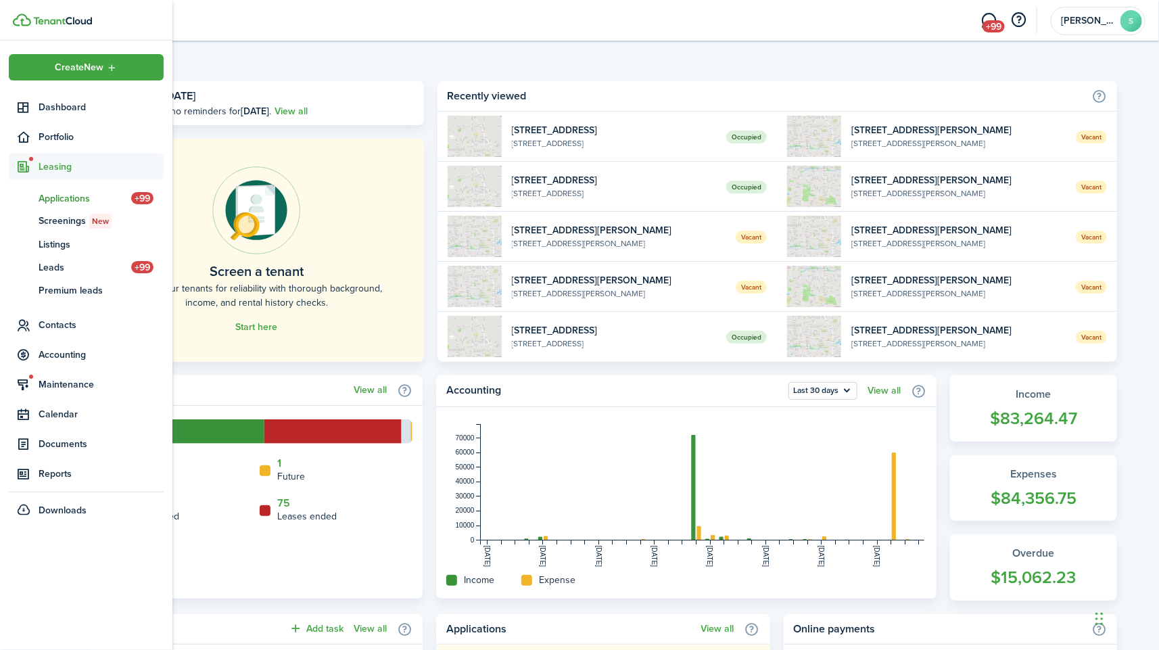
click at [62, 195] on span "Applications" at bounding box center [85, 198] width 93 height 14
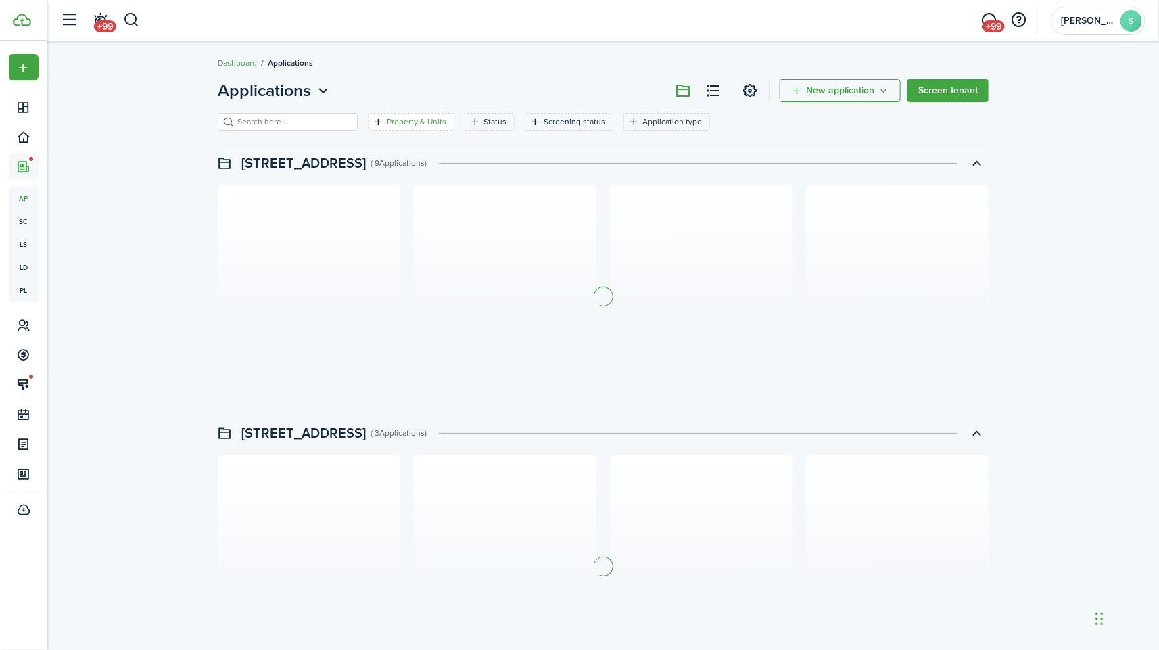
click at [400, 118] on filter-tag-label "Property & Units" at bounding box center [417, 122] width 60 height 12
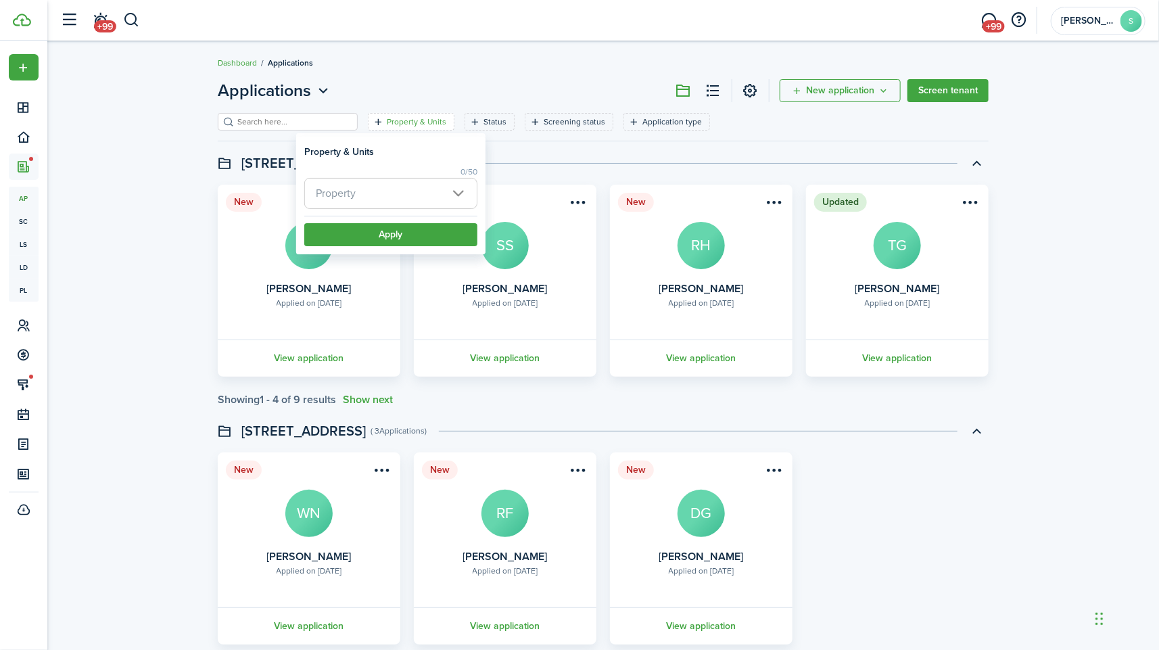
click at [457, 199] on span "Property" at bounding box center [391, 194] width 172 height 30
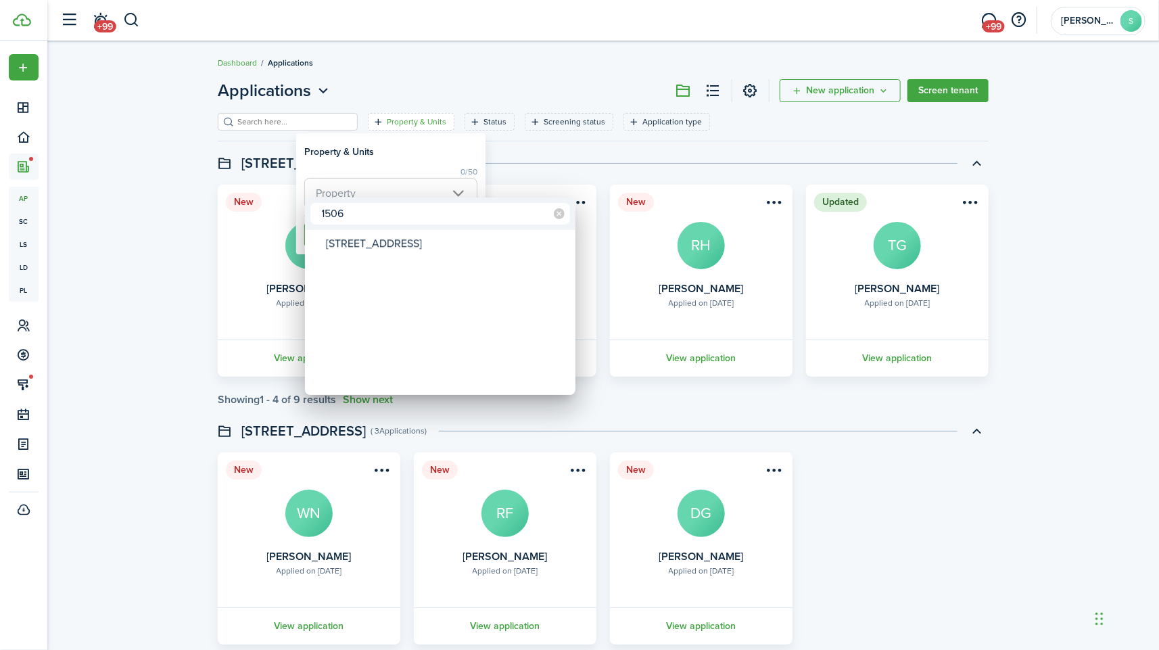
click at [392, 228] on div "1506" at bounding box center [440, 213] width 270 height 32
click at [387, 229] on div "1506" at bounding box center [440, 213] width 270 height 32
click at [384, 235] on div "[STREET_ADDRESS]" at bounding box center [445, 243] width 239 height 23
click at [406, 181] on div at bounding box center [579, 325] width 1375 height 866
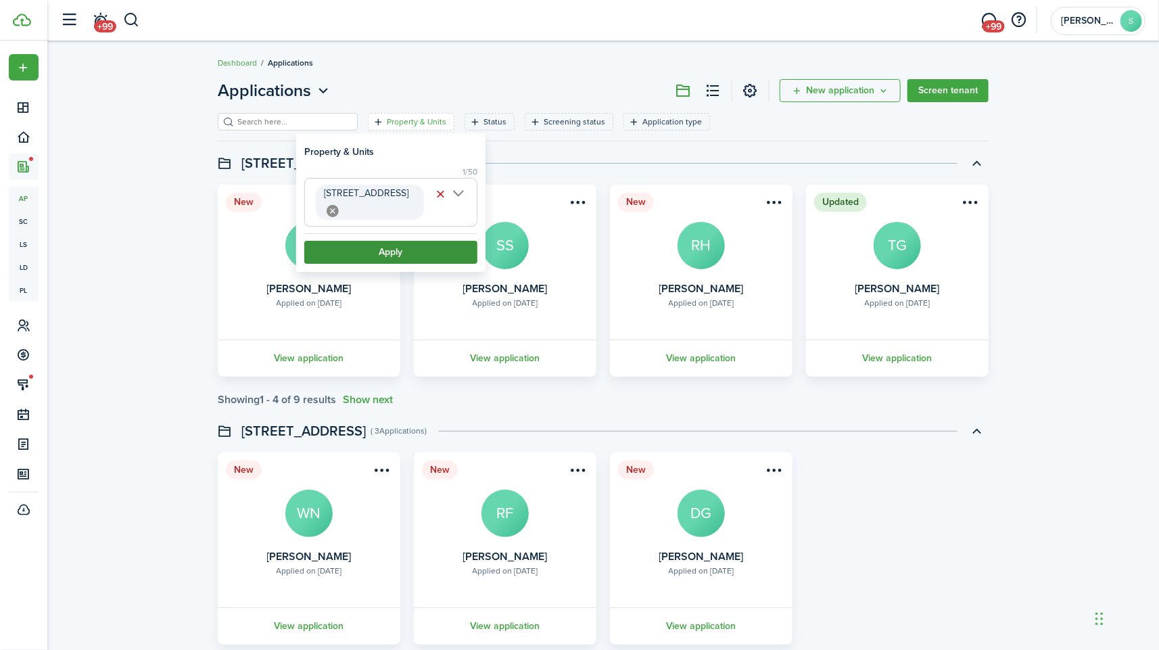
click at [407, 241] on button "Apply" at bounding box center [390, 252] width 173 height 23
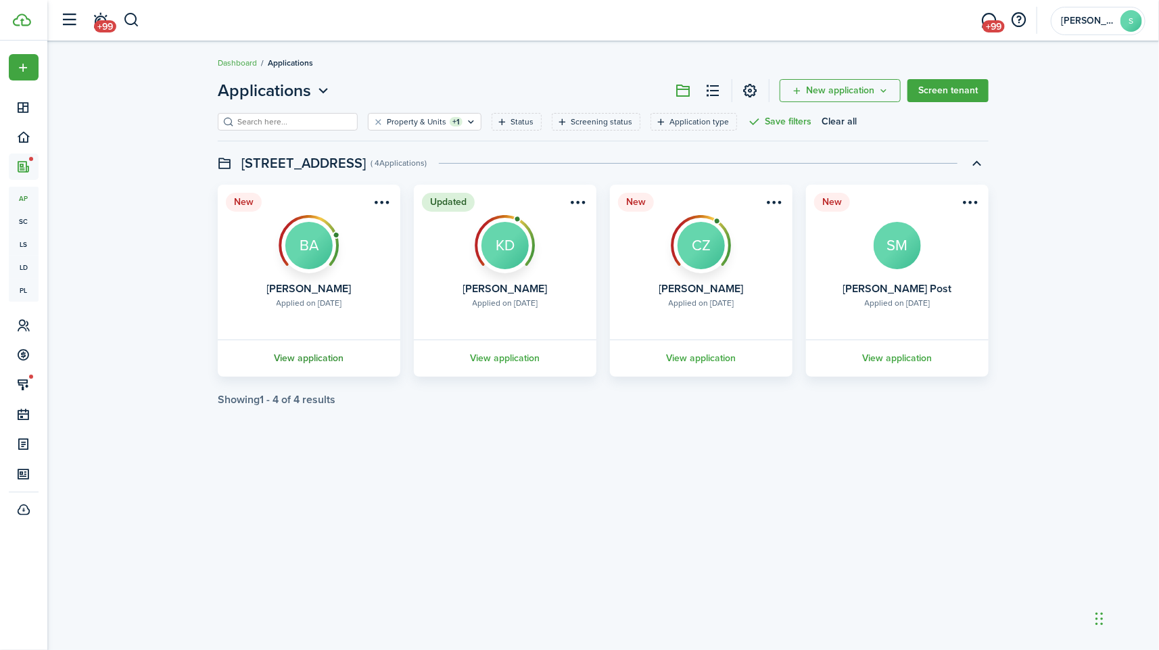
click at [316, 350] on link "View application" at bounding box center [309, 357] width 187 height 37
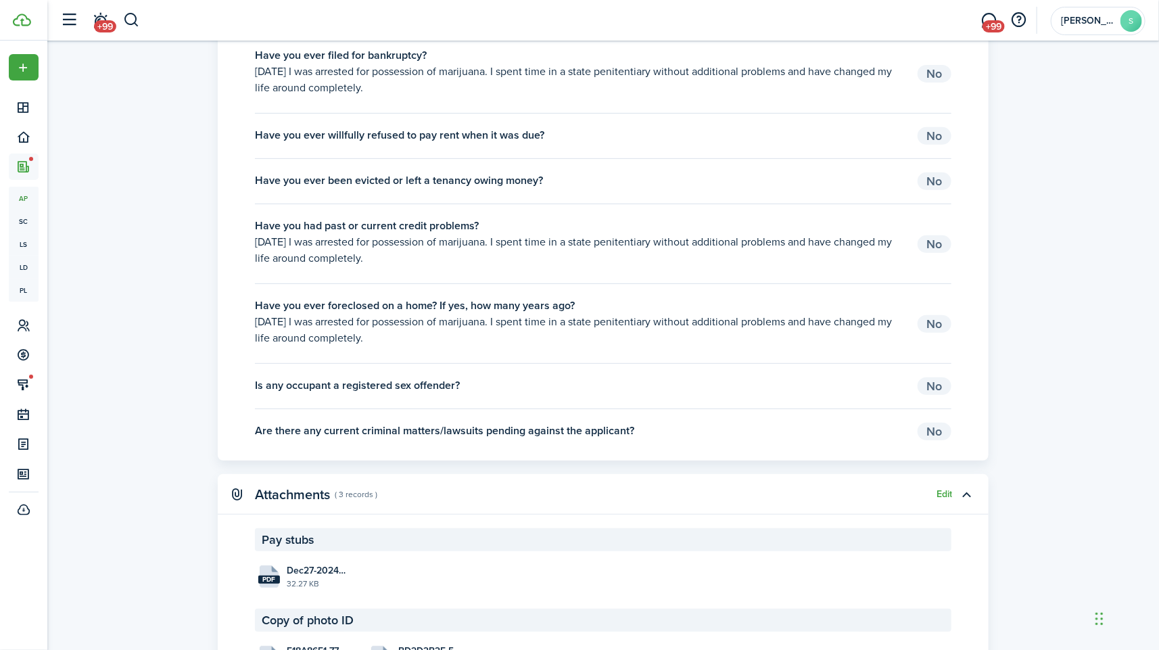
scroll to position [2974, 0]
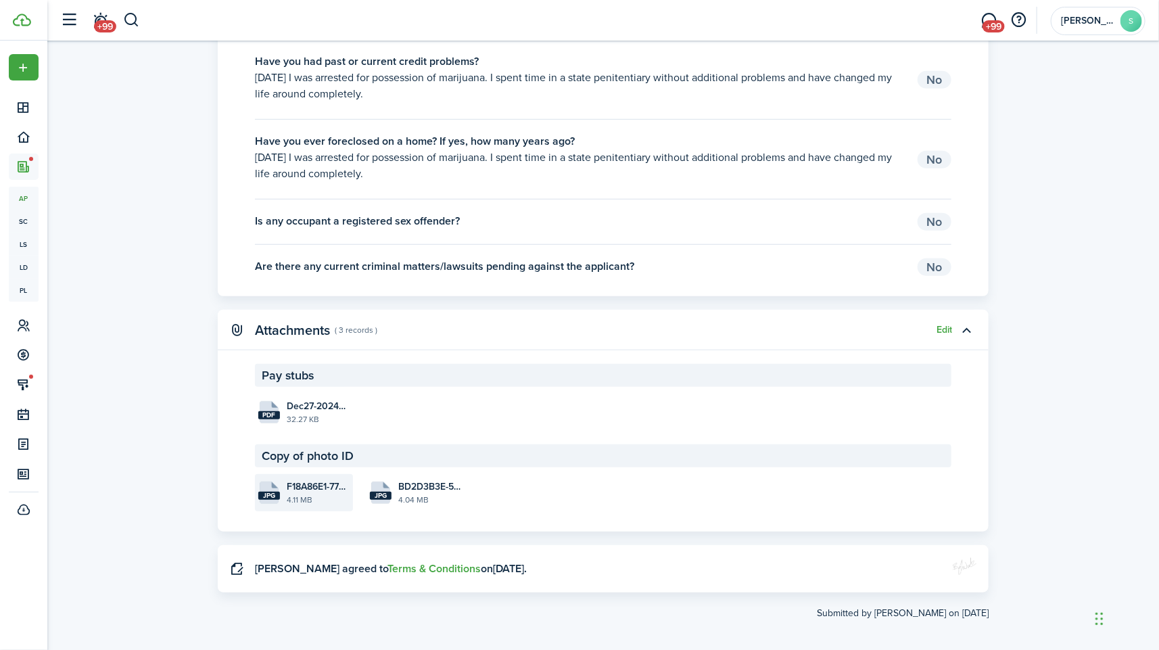
click at [302, 494] on file-size "4.11 MB" at bounding box center [318, 500] width 63 height 12
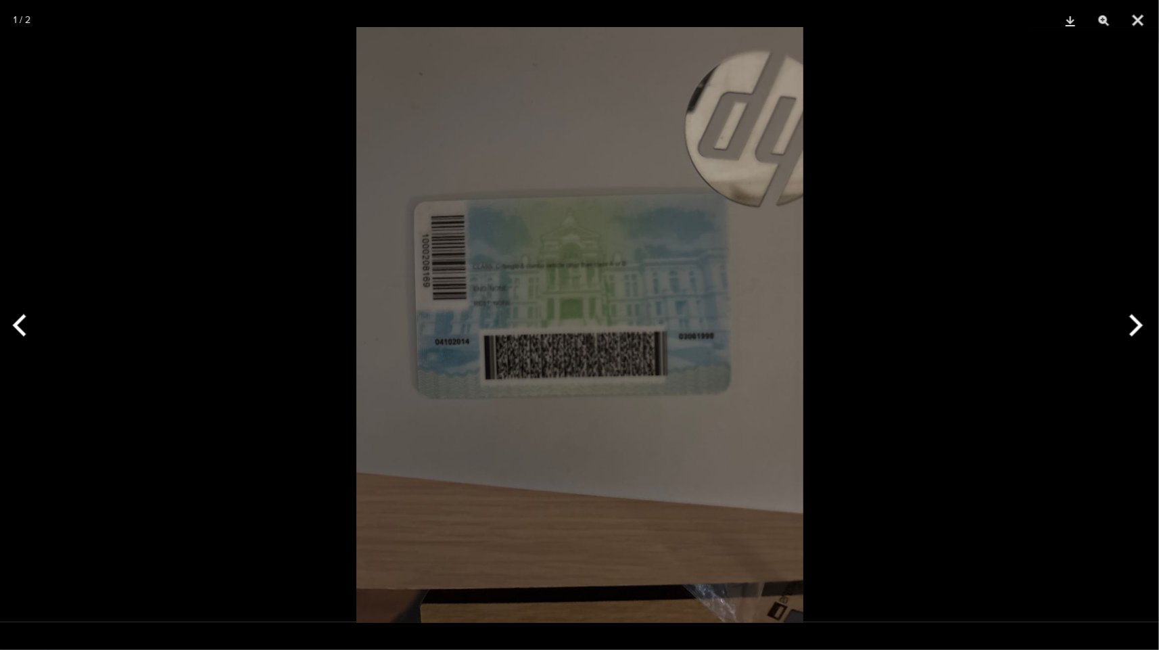
click at [1133, 318] on button "Next" at bounding box center [1133, 325] width 51 height 68
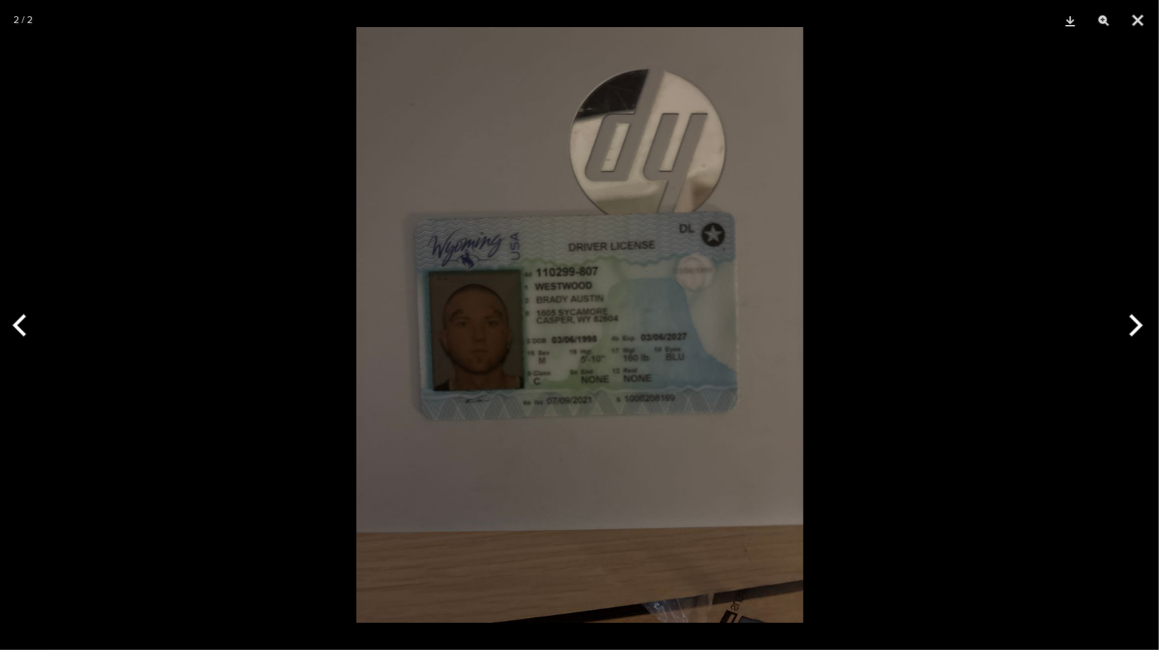
click at [978, 507] on div at bounding box center [579, 325] width 1159 height 650
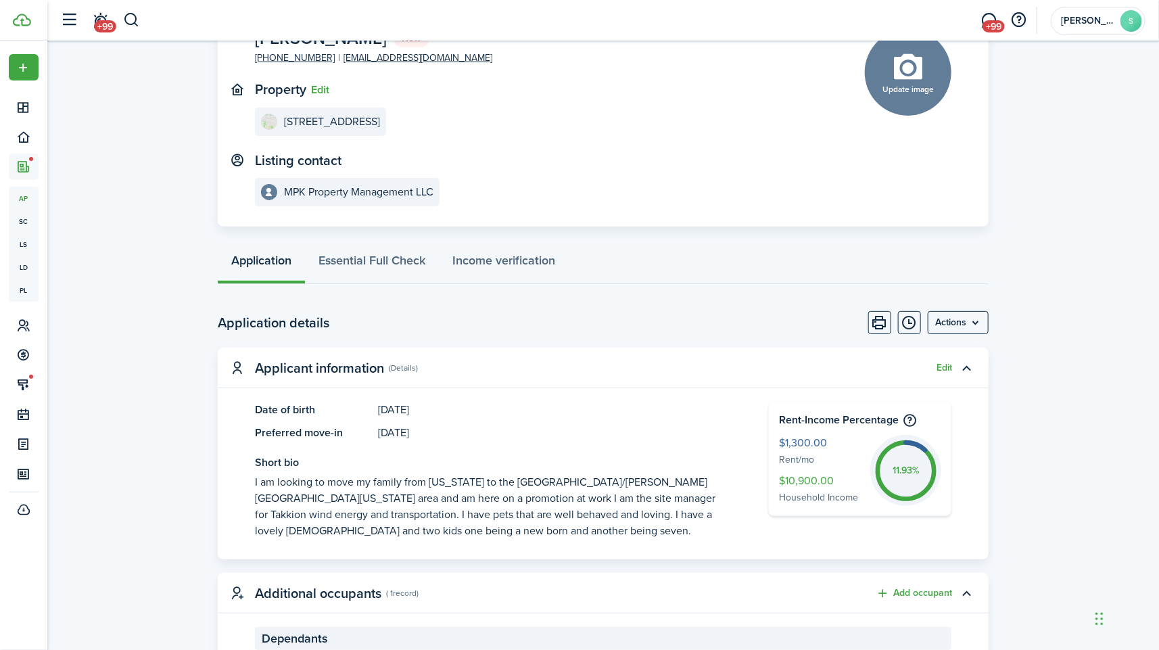
scroll to position [0, 0]
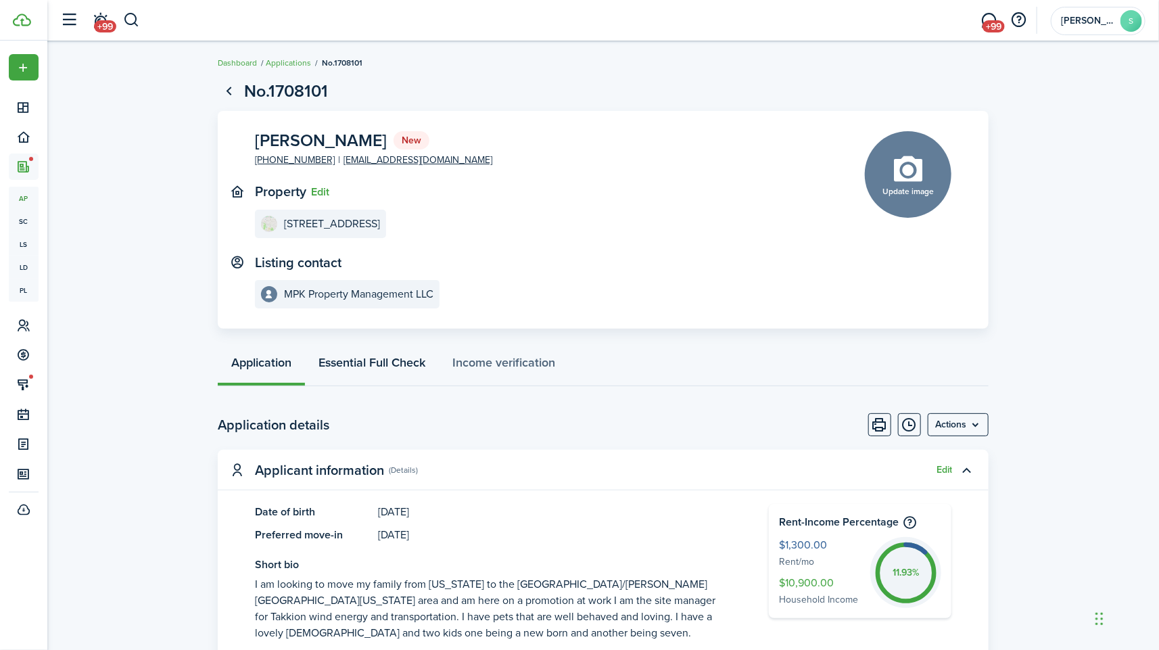
click at [399, 365] on link "Essential Full Check" at bounding box center [372, 366] width 134 height 41
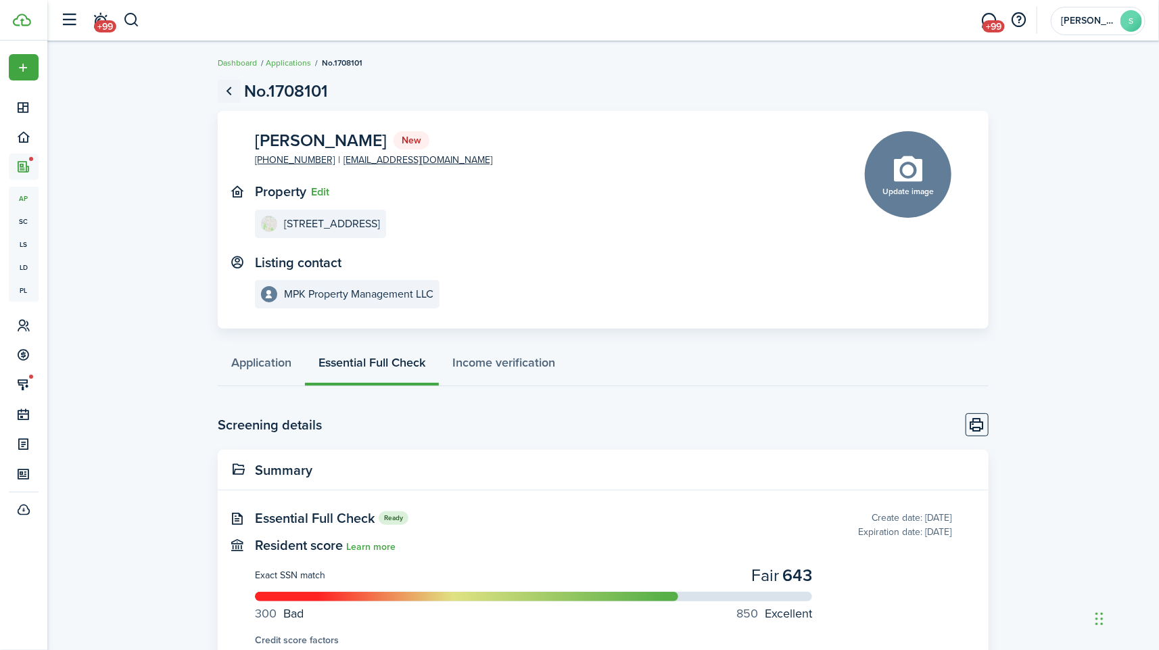
click at [232, 97] on link "Go back" at bounding box center [229, 91] width 23 height 23
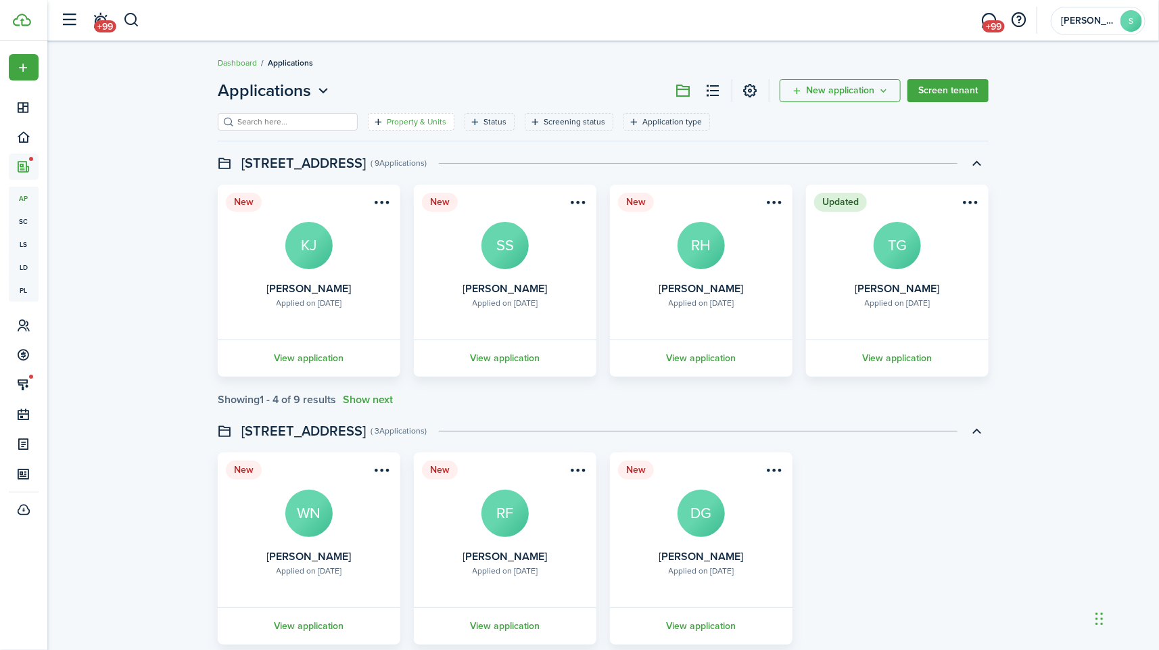
click at [402, 118] on filter-tag-label "Property & Units" at bounding box center [417, 122] width 60 height 12
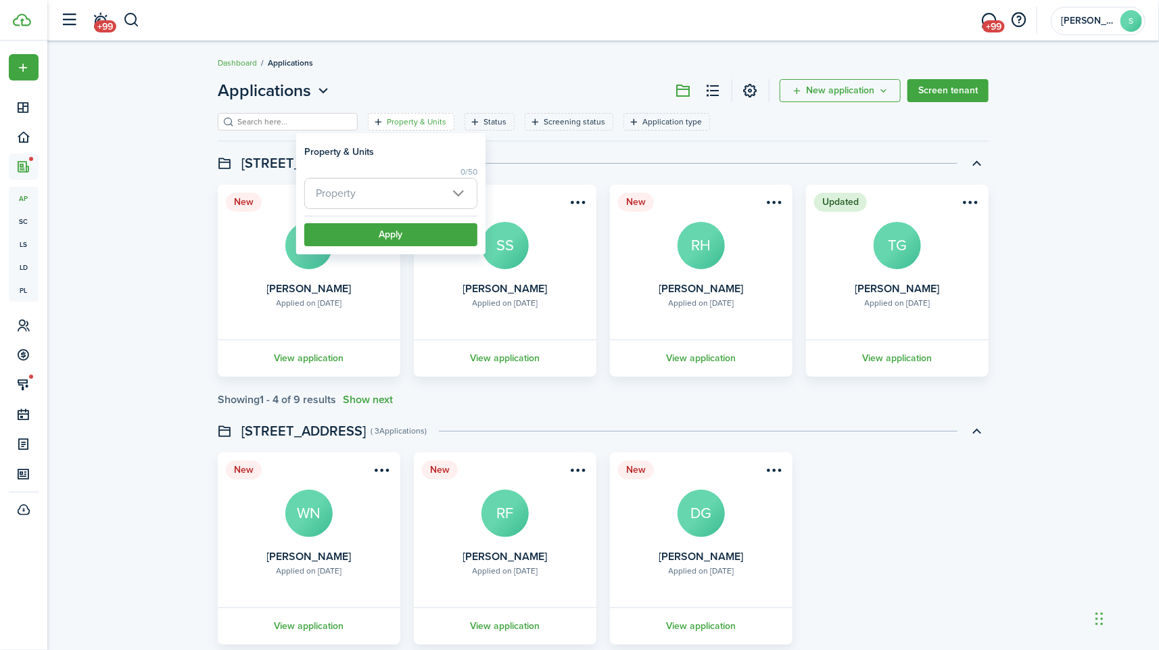
click at [461, 189] on span "Property" at bounding box center [391, 194] width 172 height 30
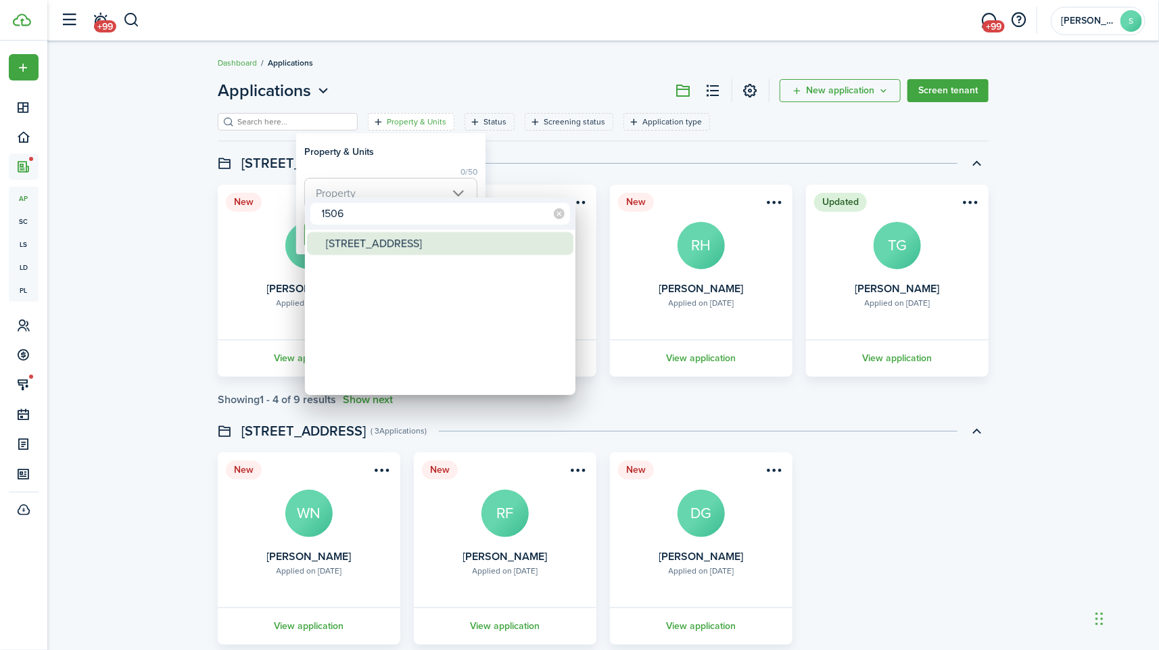
click at [410, 248] on div "[STREET_ADDRESS]" at bounding box center [445, 243] width 239 height 23
click at [406, 170] on div at bounding box center [579, 325] width 1375 height 866
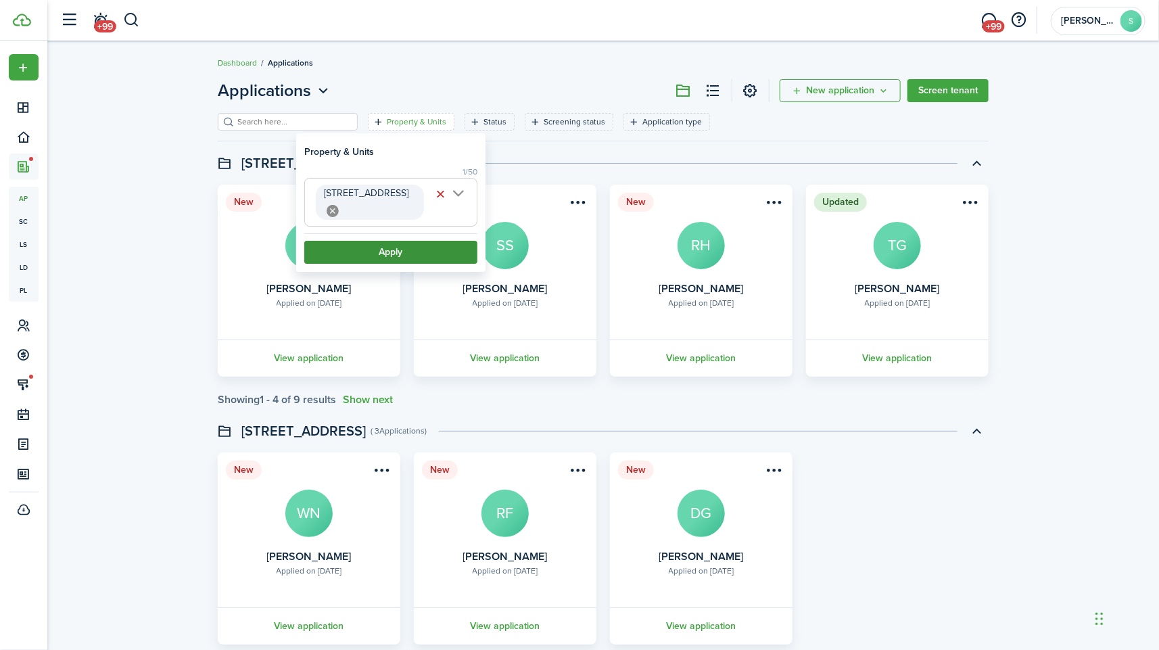
click at [400, 241] on button "Apply" at bounding box center [390, 252] width 173 height 23
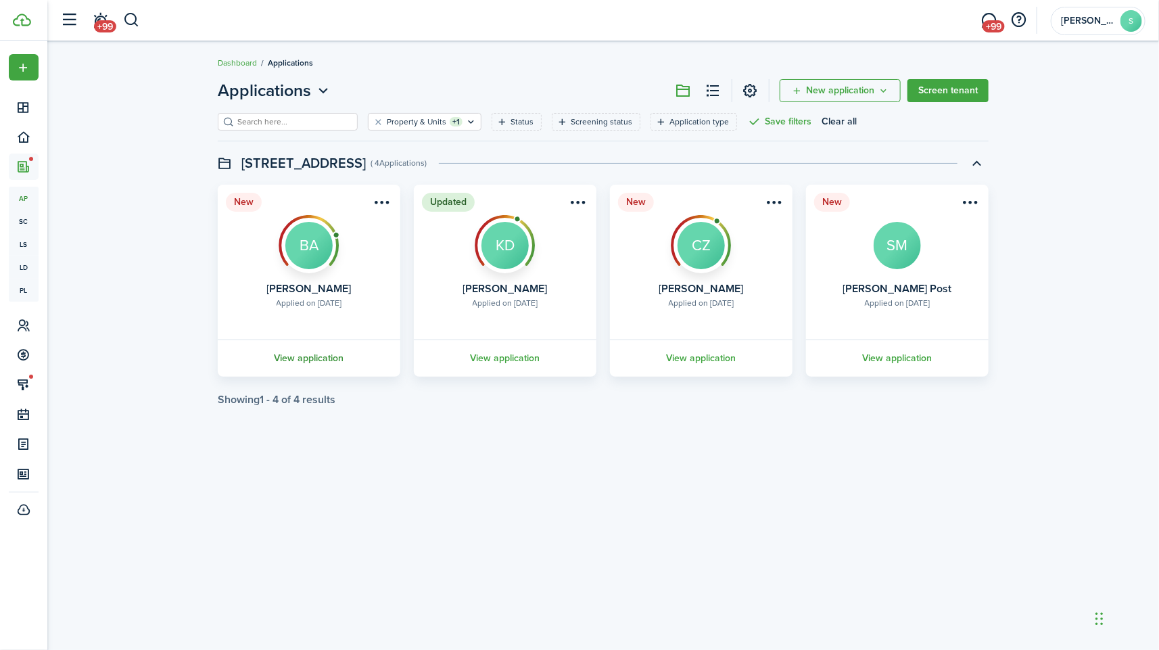
click at [321, 358] on link "View application" at bounding box center [309, 357] width 187 height 37
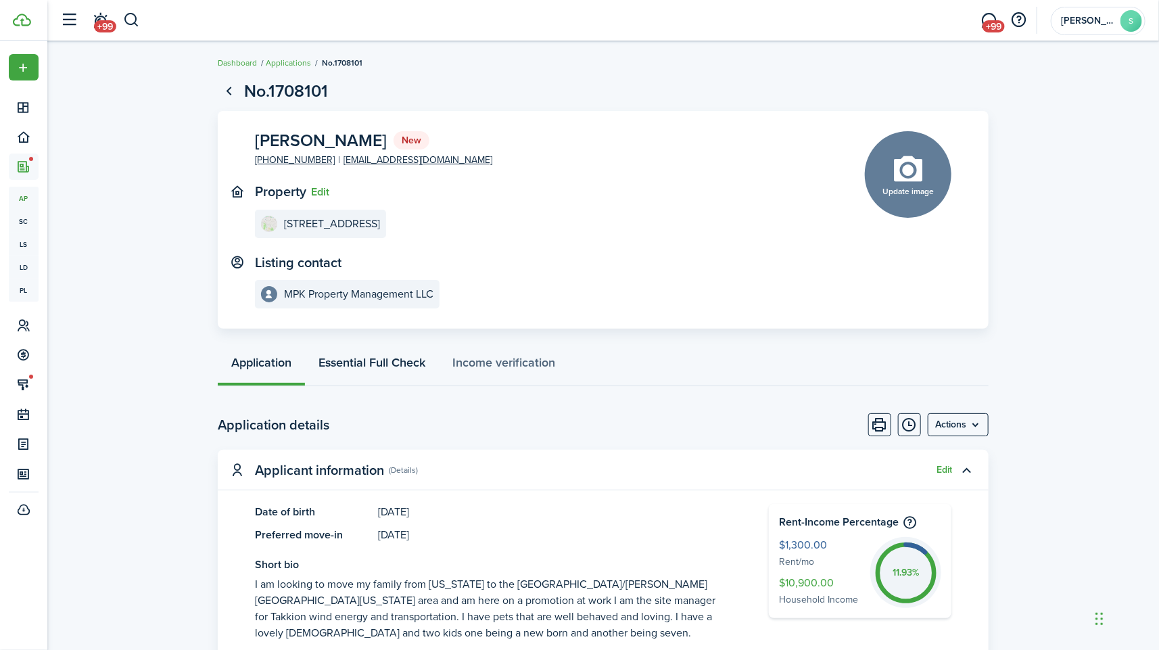
click at [394, 362] on link "Essential Full Check" at bounding box center [372, 366] width 134 height 41
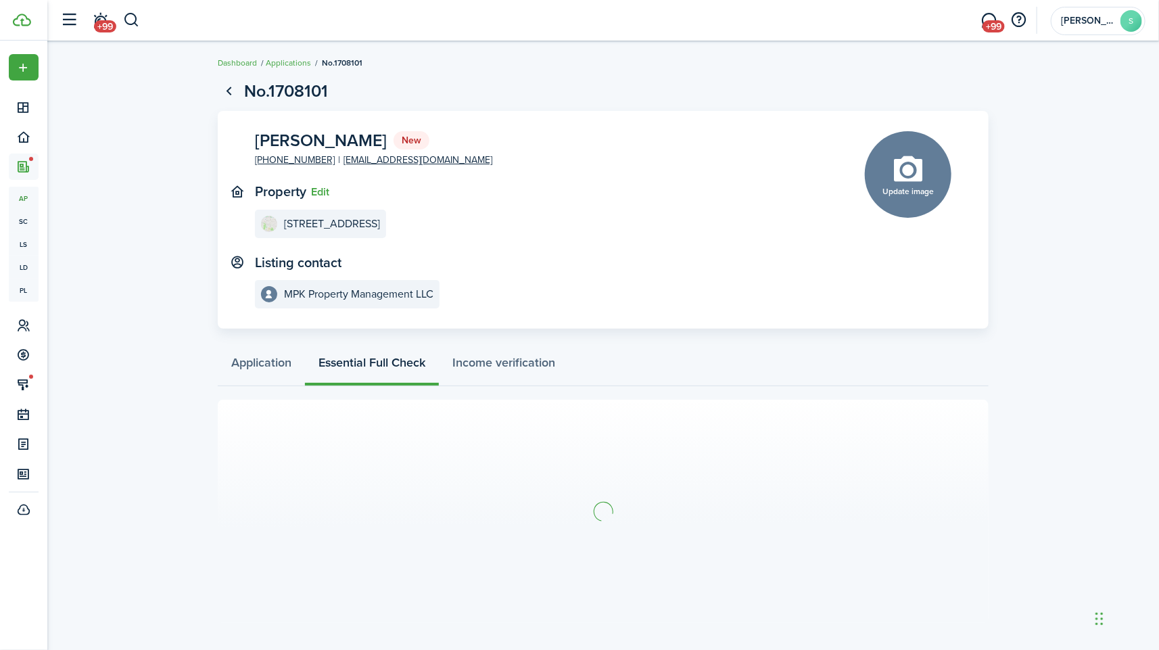
scroll to position [3, 0]
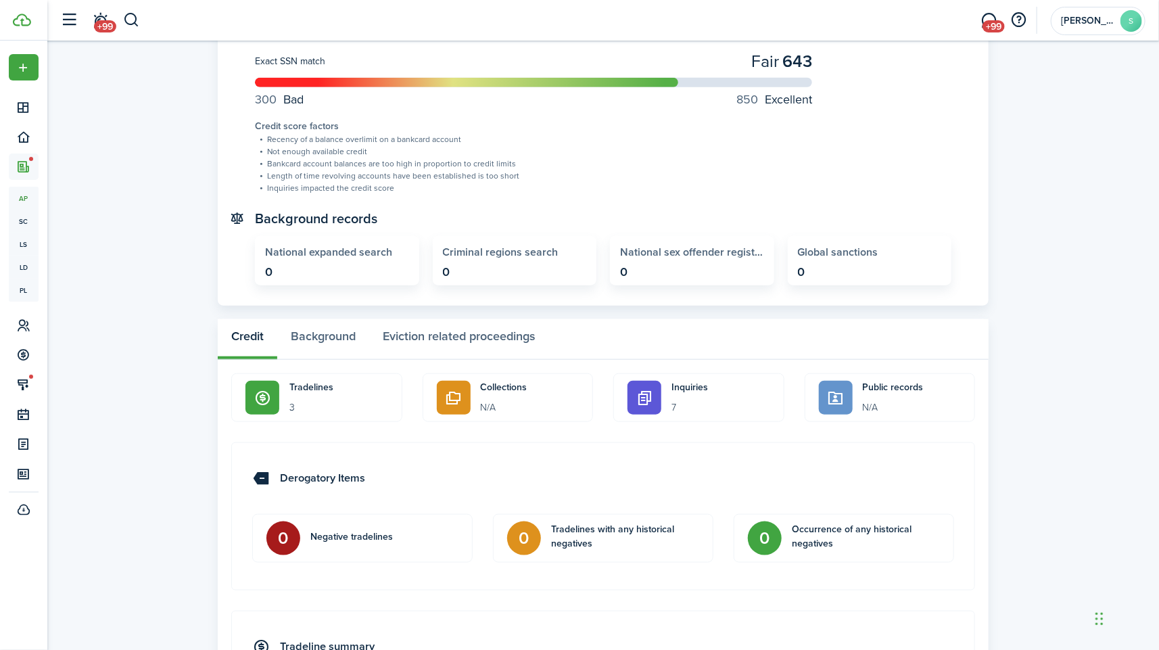
scroll to position [516, 0]
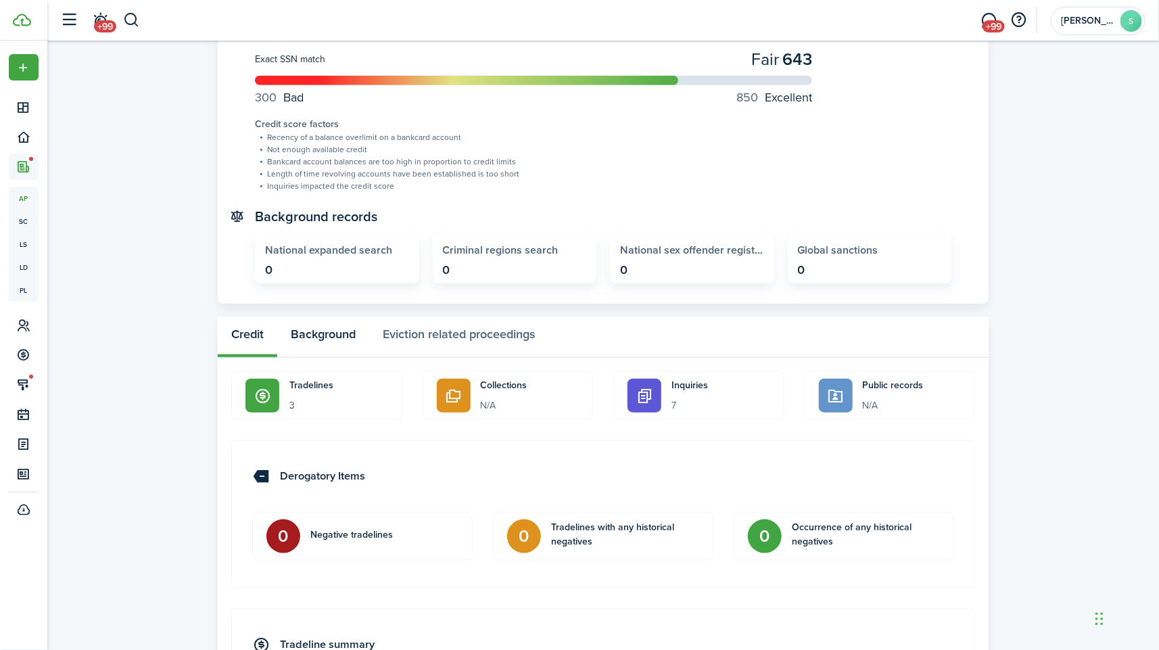
click at [328, 338] on button "Background" at bounding box center [323, 337] width 92 height 41
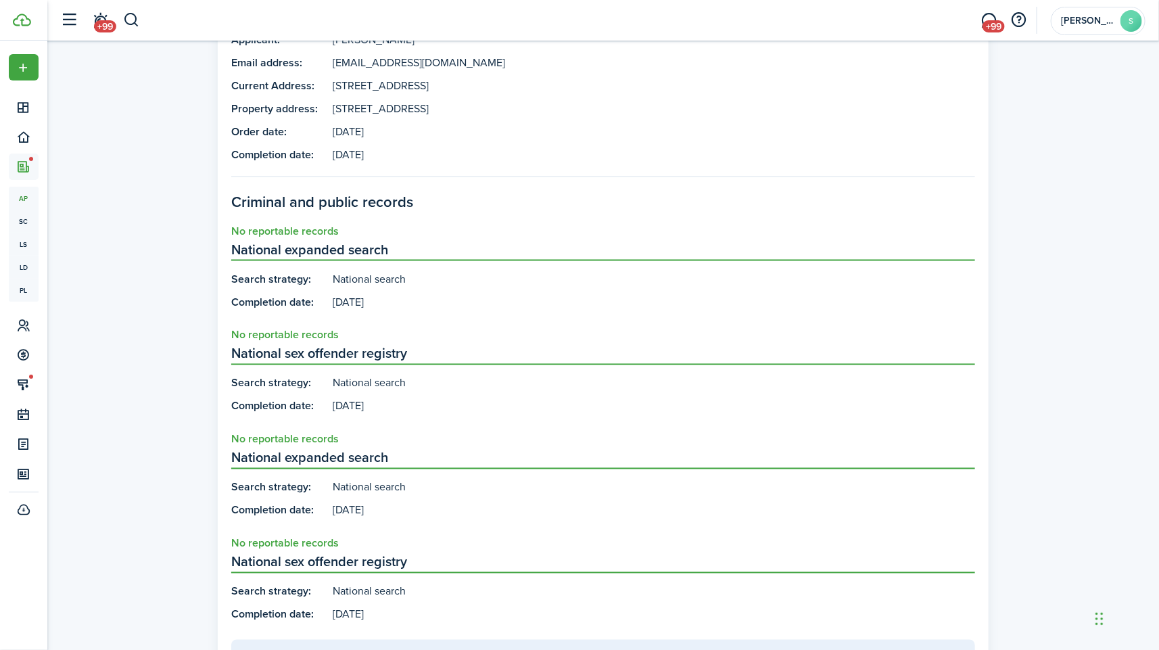
scroll to position [678, 0]
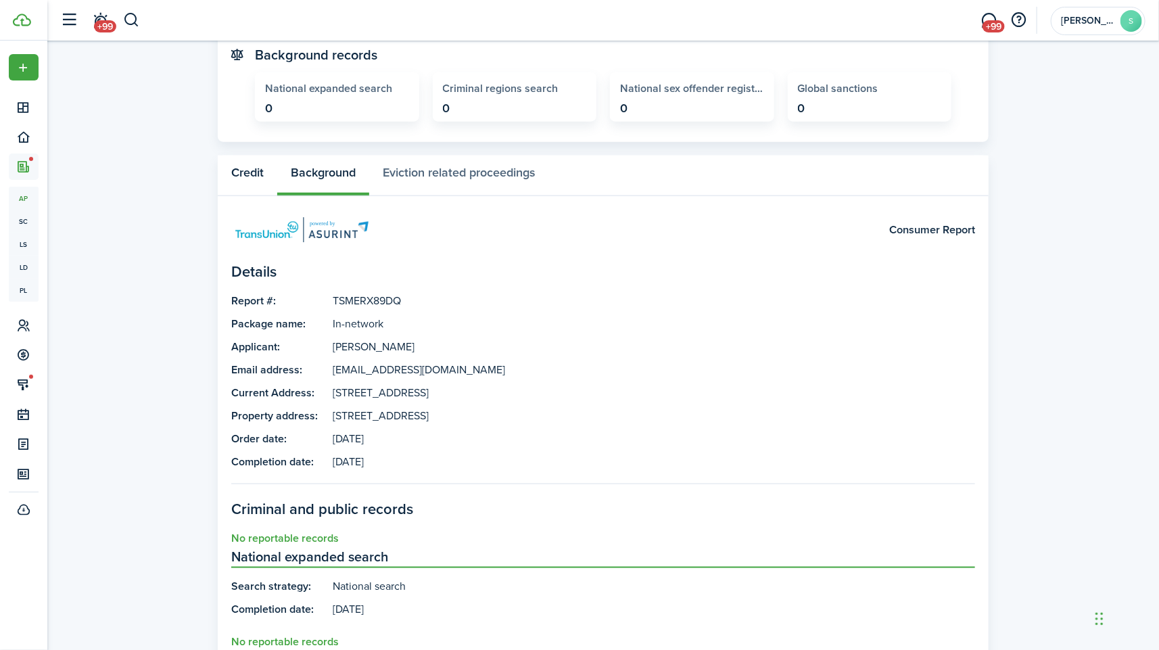
click at [254, 174] on button "Credit" at bounding box center [248, 176] width 60 height 41
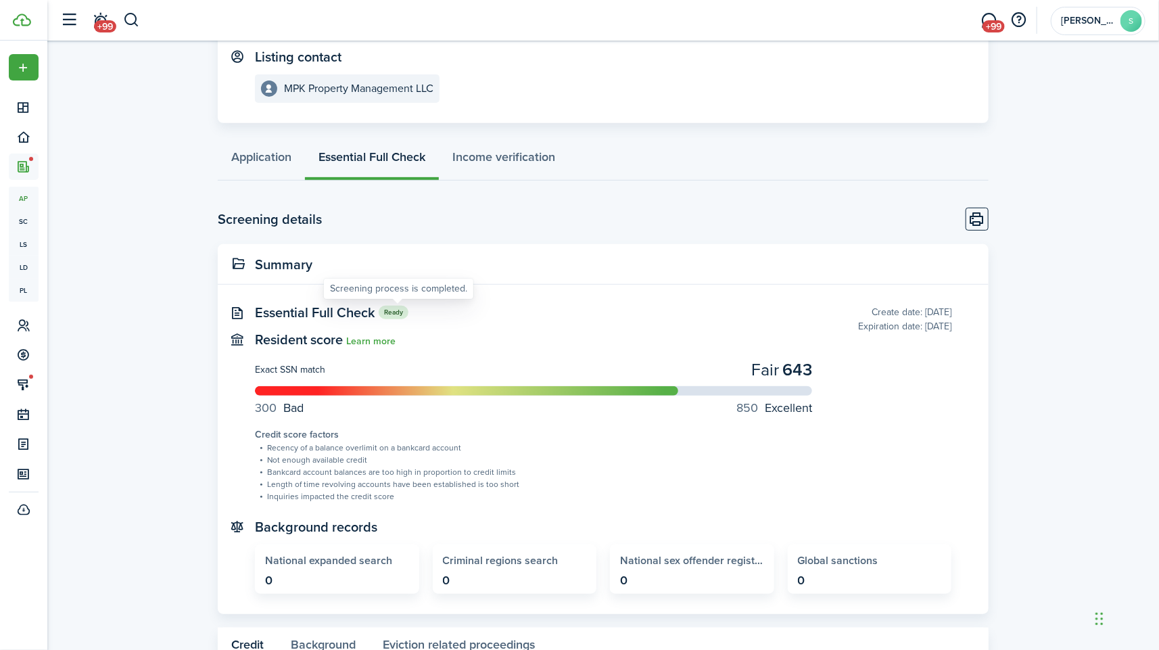
scroll to position [188, 0]
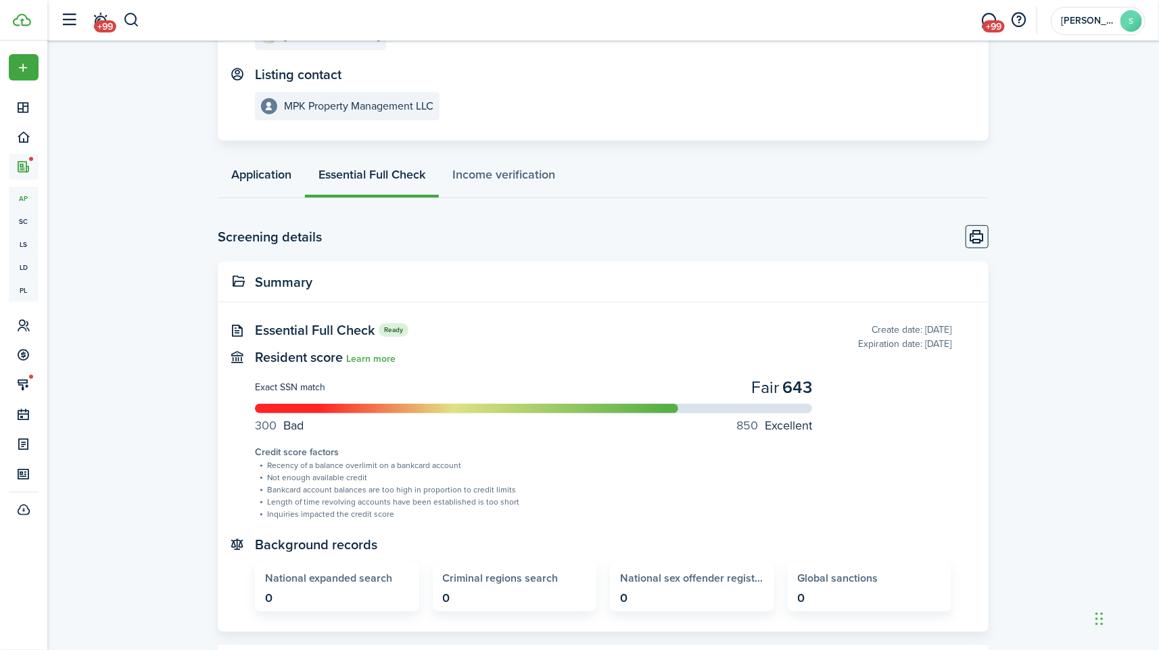
click at [271, 174] on link "Application" at bounding box center [261, 178] width 87 height 41
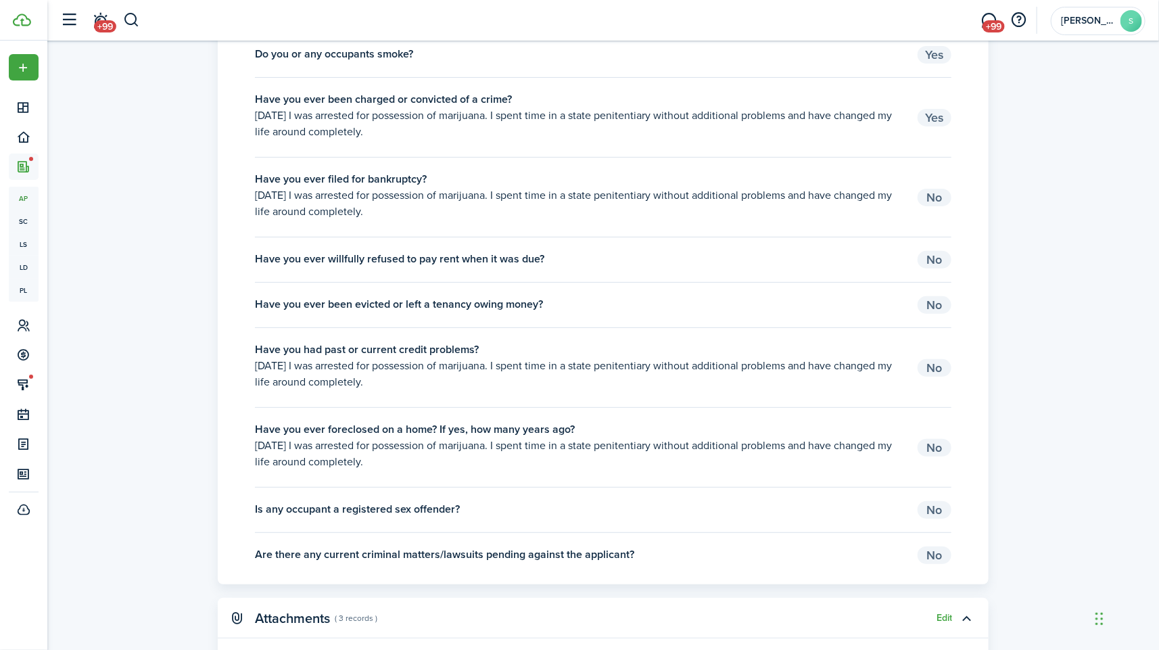
scroll to position [2974, 0]
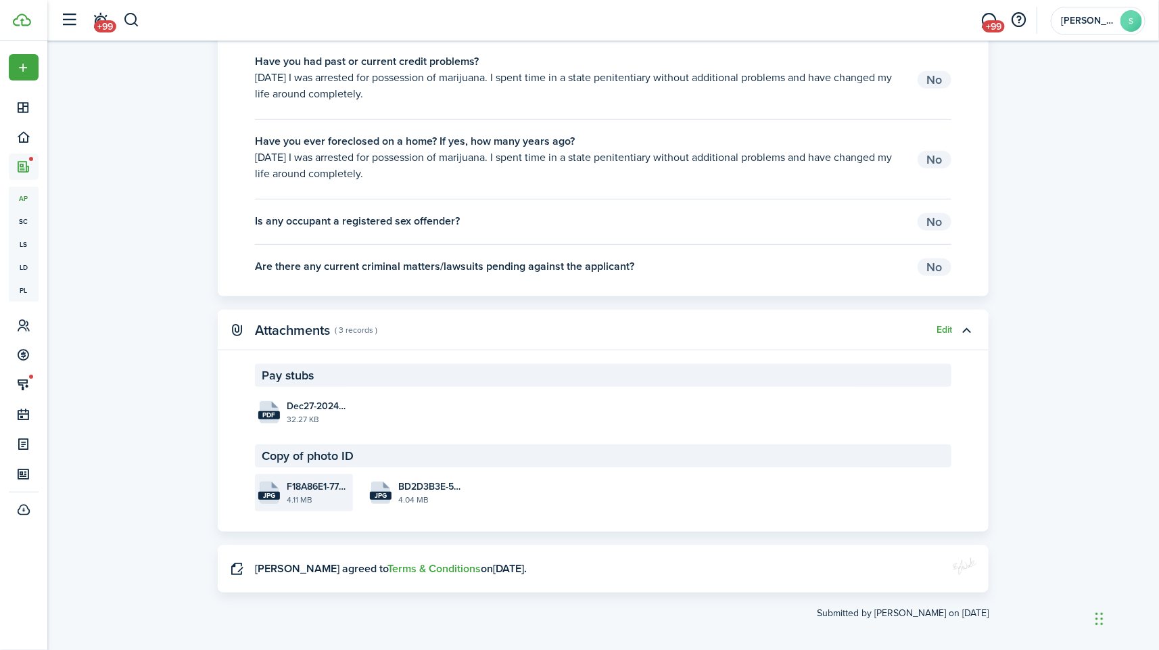
click at [313, 501] on file "jpg F18A86E1-774D-40EF-BBF4-DF48D973D15B.jpeg 4.11 MB" at bounding box center [304, 492] width 98 height 37
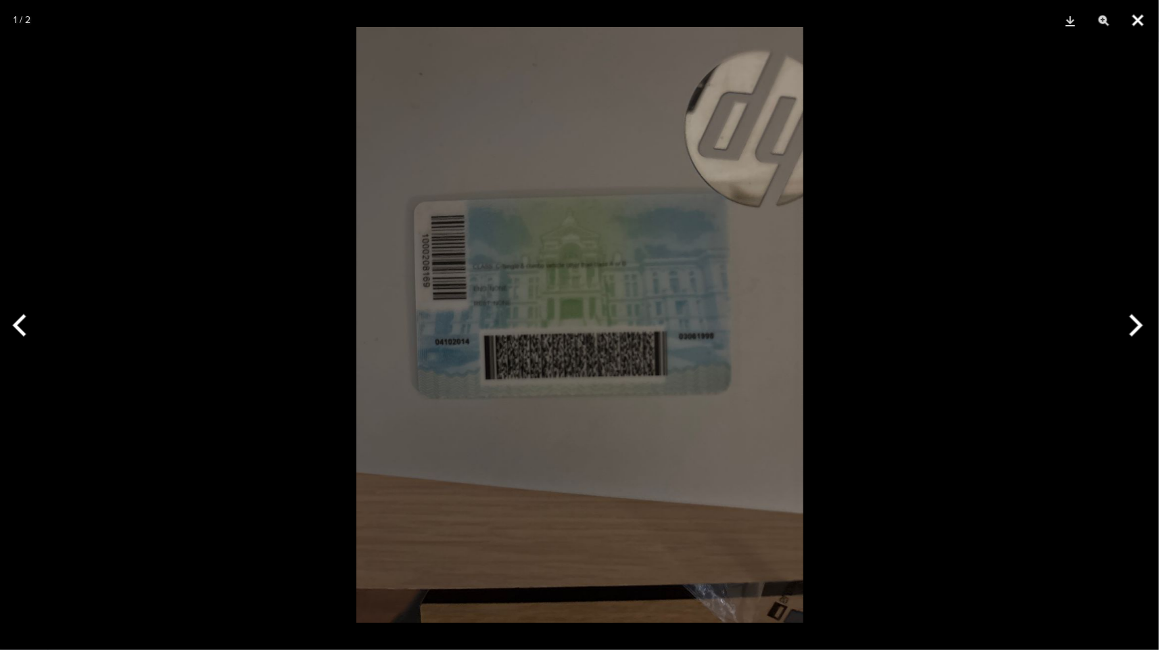
click at [1150, 15] on button "Close" at bounding box center [1138, 20] width 34 height 41
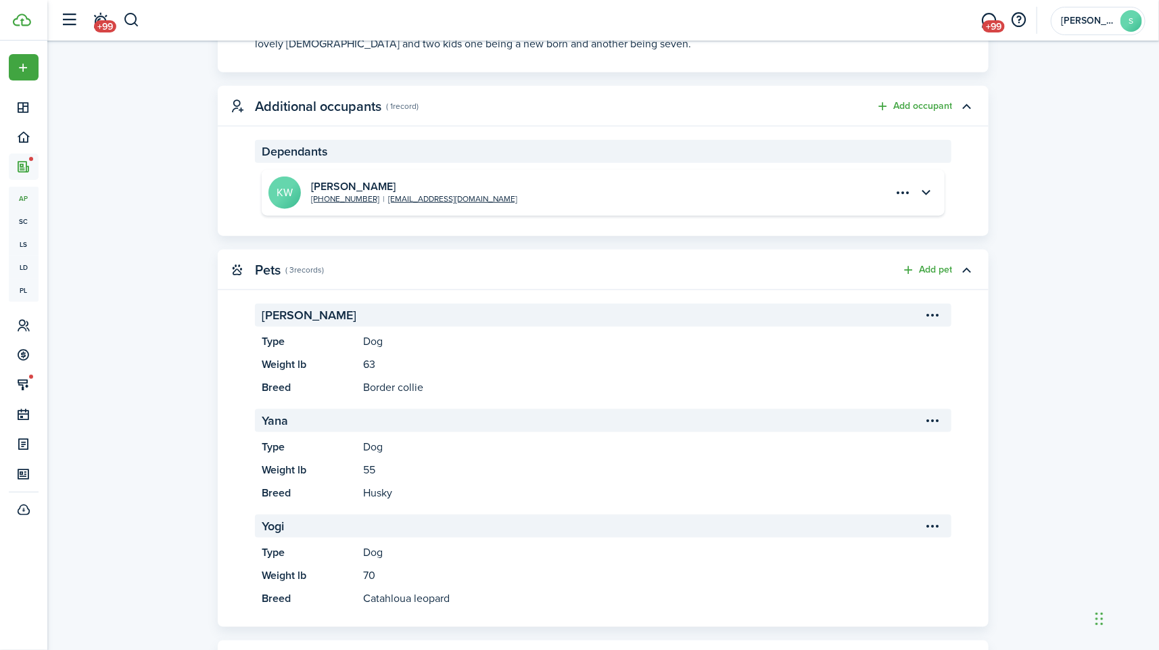
scroll to position [149, 0]
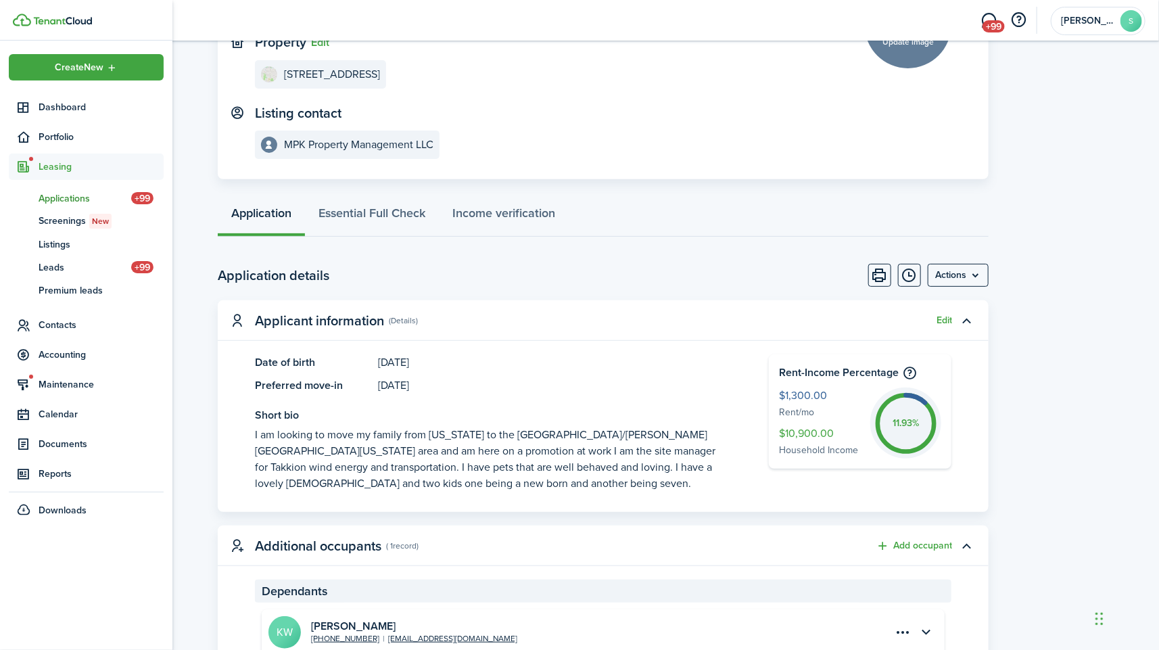
click at [8, 106] on nav "Create New Dashboard Portfolio Leasing ap Applications +99 sc Screenings New ls…" at bounding box center [86, 288] width 172 height 494
click at [72, 105] on span "Dashboard" at bounding box center [101, 107] width 125 height 14
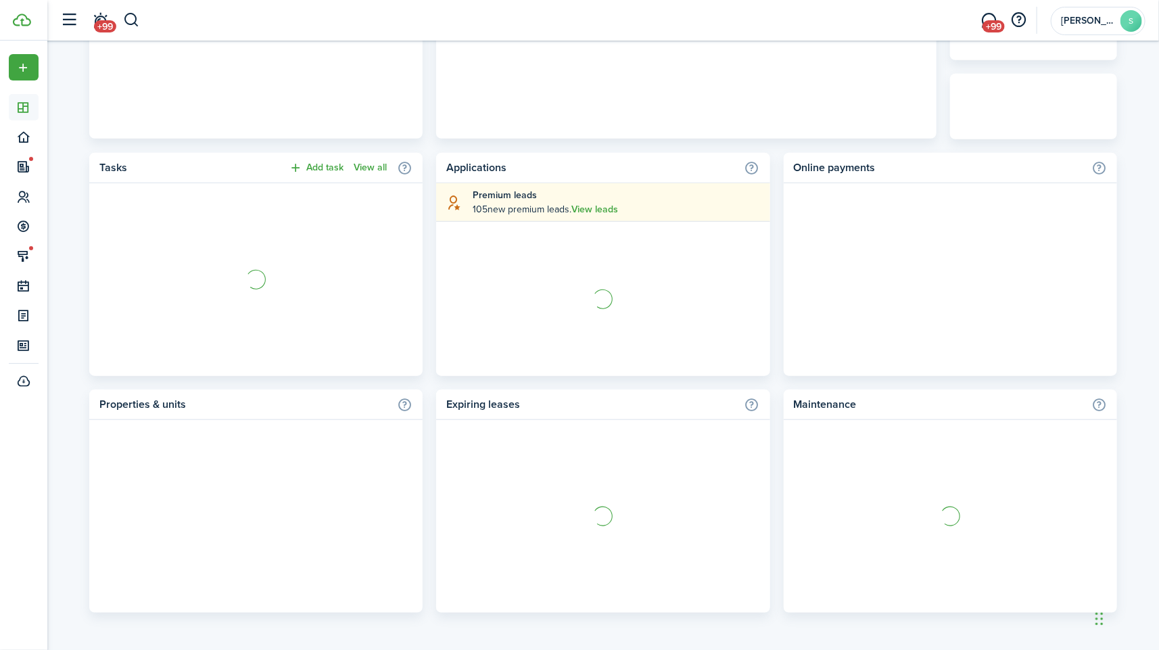
scroll to position [460, 0]
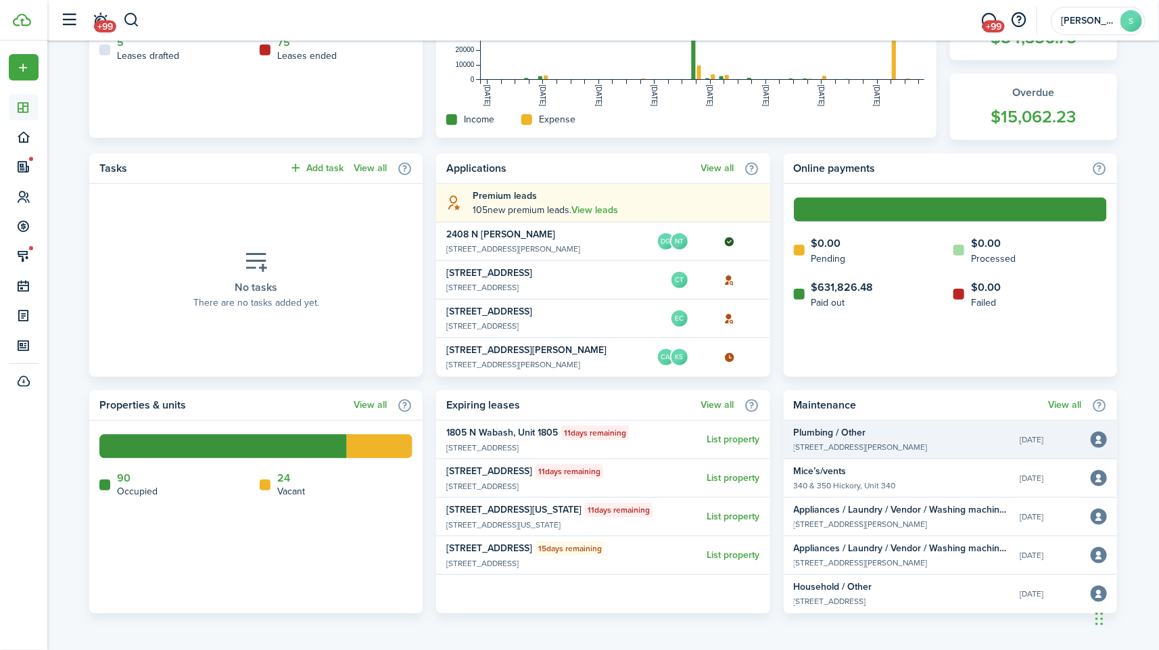
click at [877, 428] on widget-list-item-title "Plumbing / Other" at bounding box center [902, 432] width 216 height 14
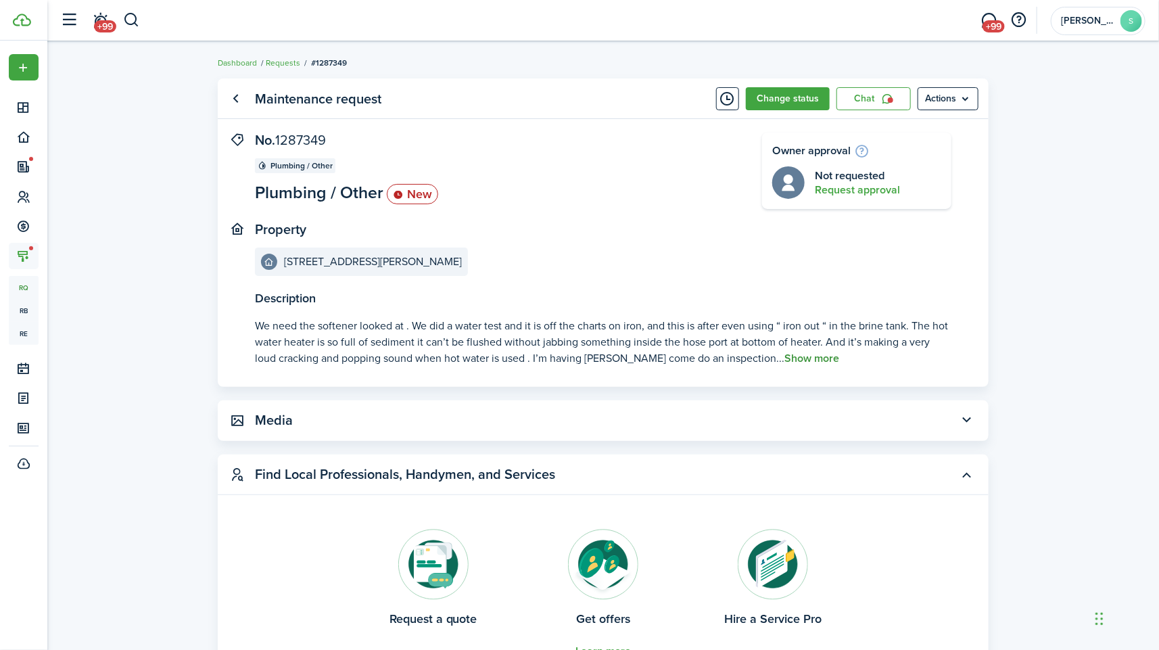
click at [784, 356] on button "Show more" at bounding box center [811, 358] width 55 height 12
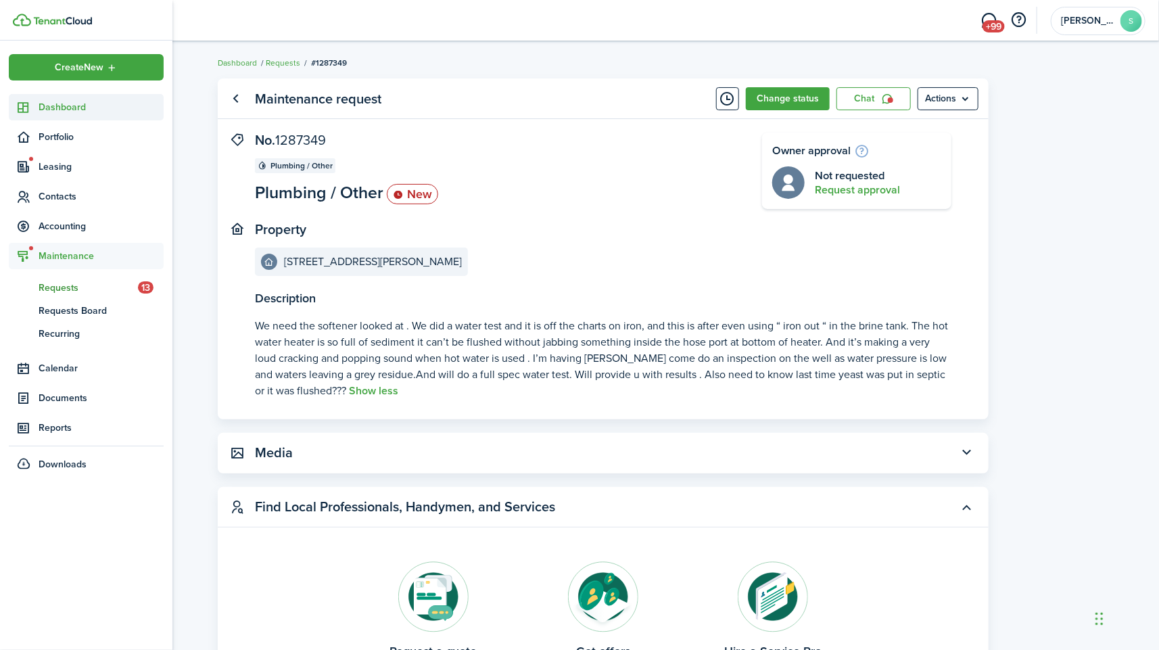
click at [54, 100] on span "Dashboard" at bounding box center [101, 107] width 125 height 14
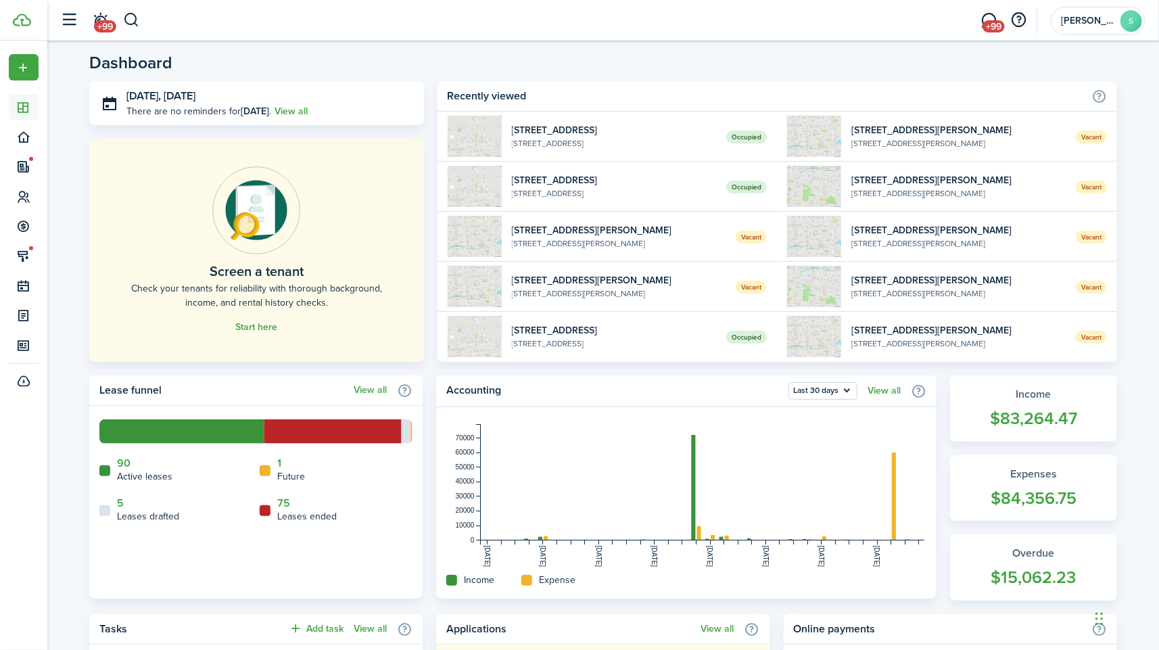
scroll to position [460, 0]
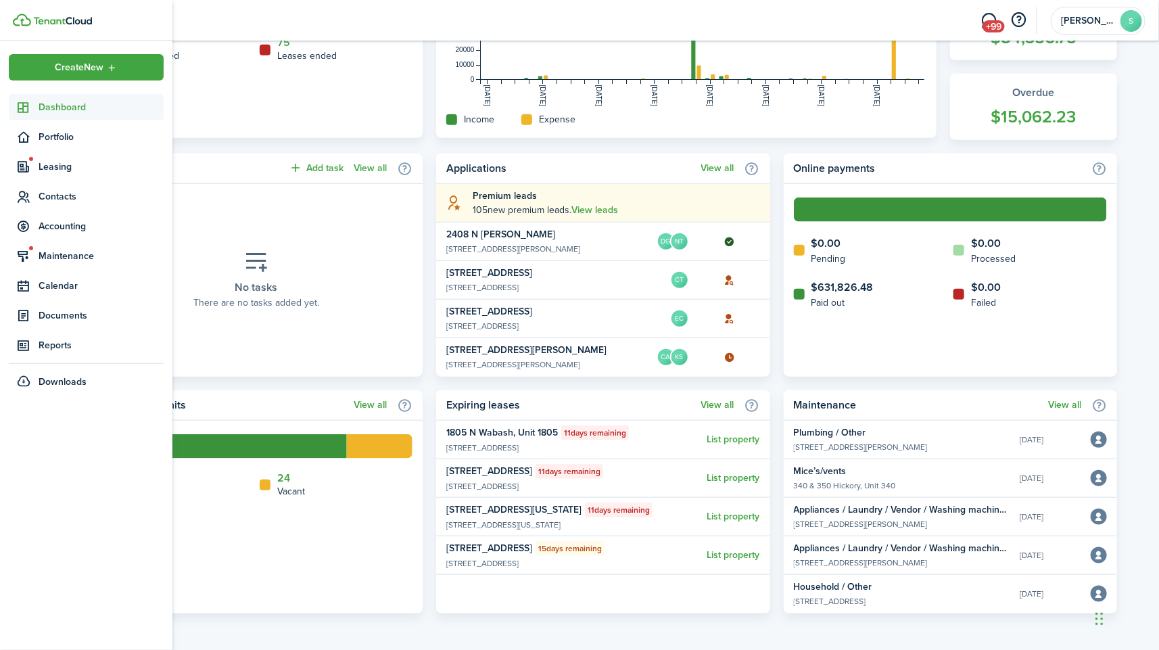
click at [32, 107] on sidebar-link-icon at bounding box center [24, 107] width 30 height 14
